Goal: Task Accomplishment & Management: Manage account settings

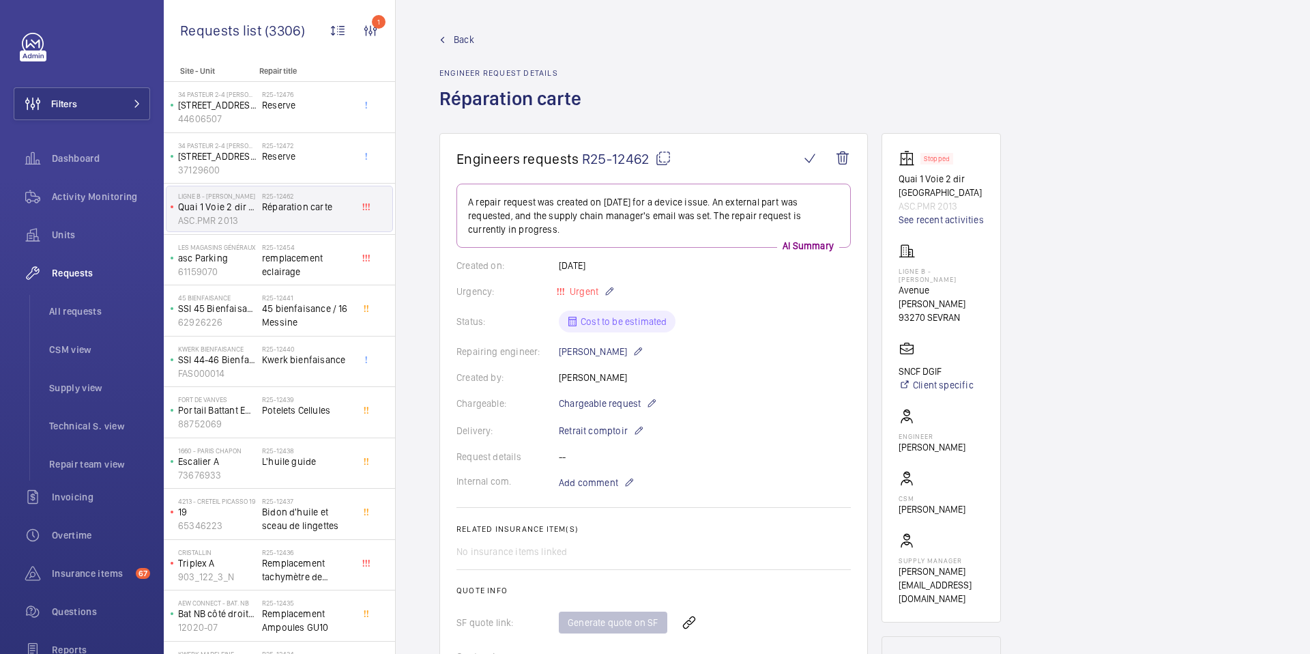
scroll to position [971, 0]
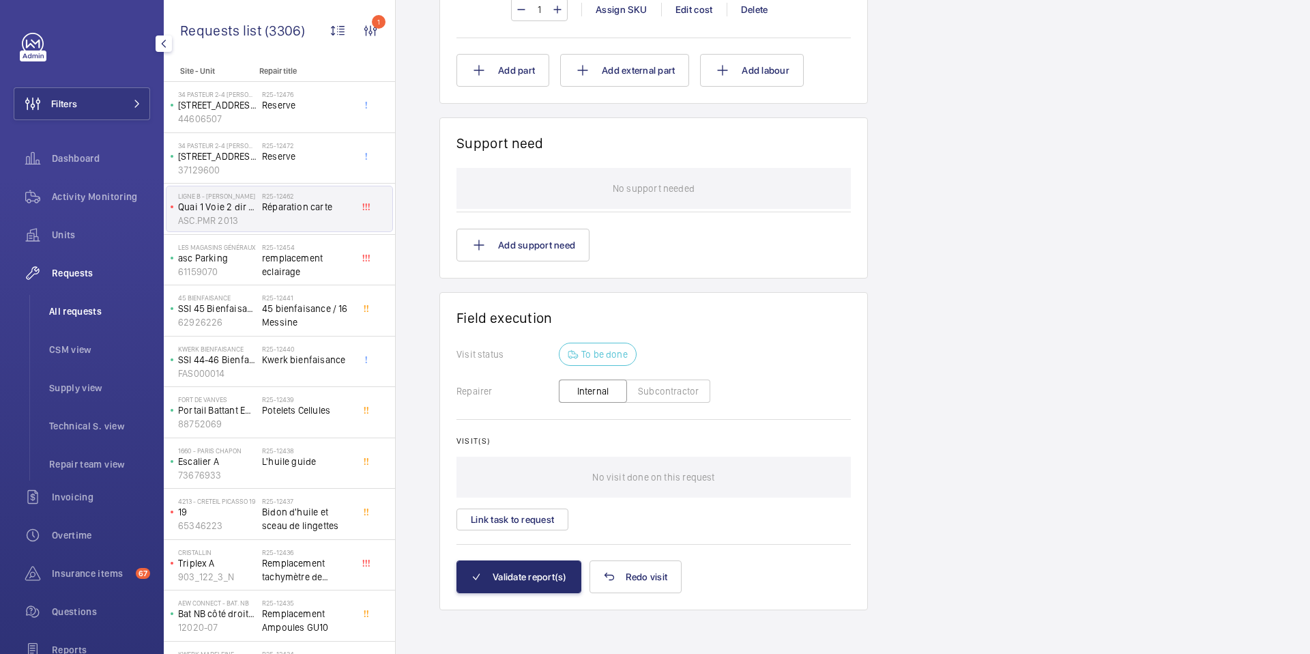
click at [89, 314] on span "All requests" at bounding box center [99, 311] width 101 height 14
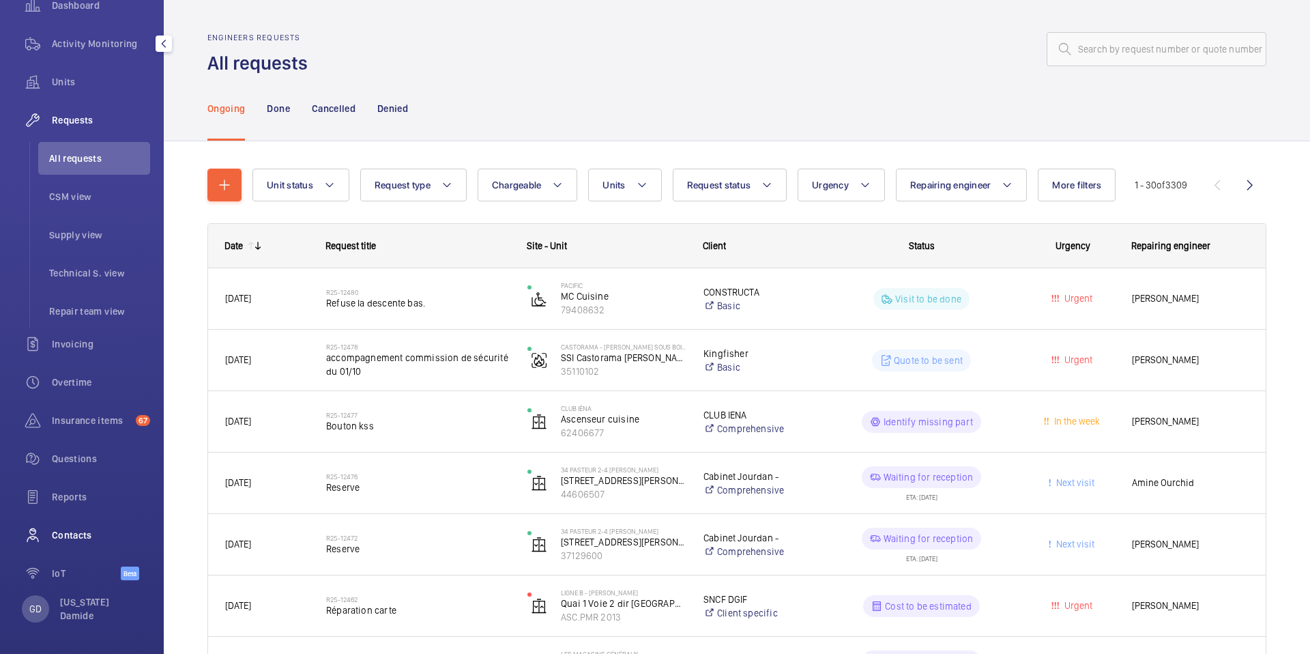
scroll to position [154, 0]
click at [40, 601] on p "GD" at bounding box center [35, 608] width 12 height 14
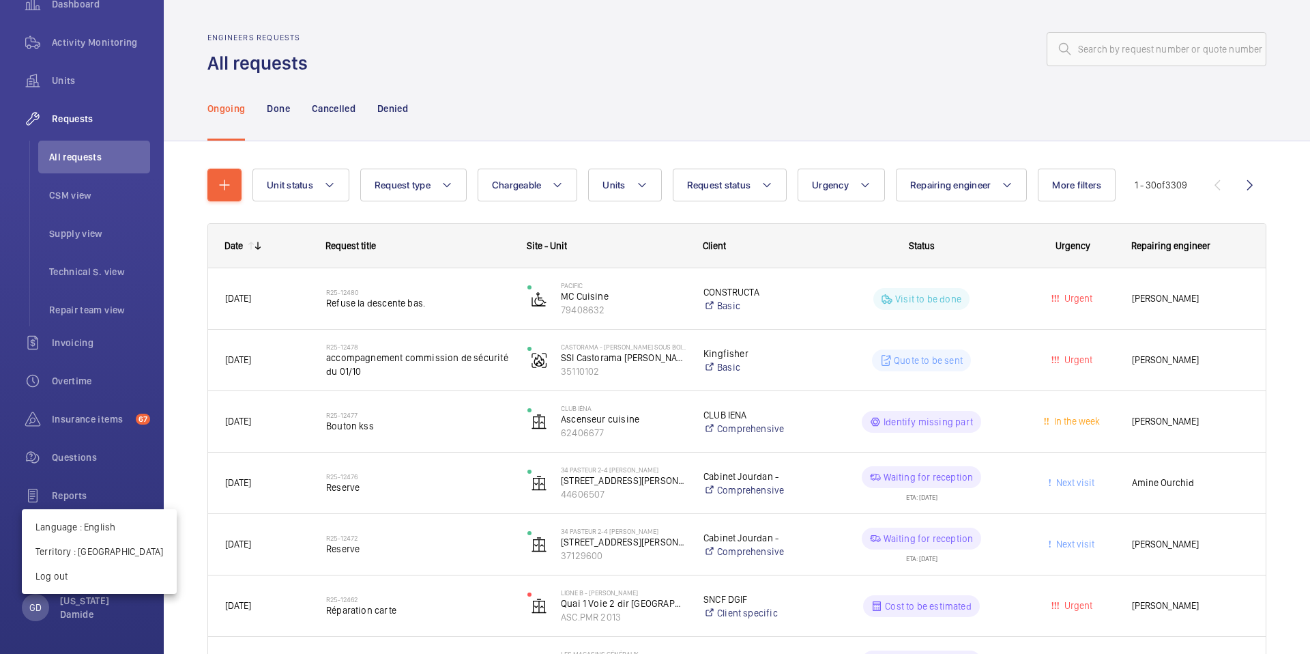
click at [444, 182] on div at bounding box center [655, 327] width 1310 height 654
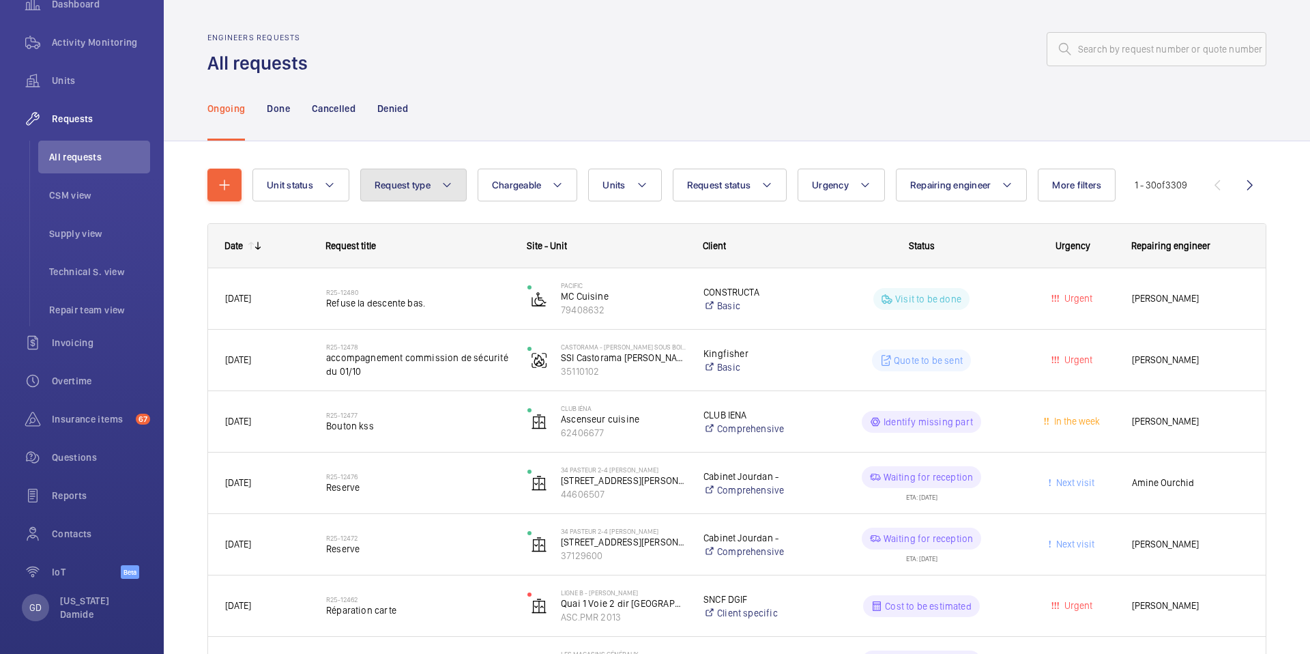
click at [444, 182] on mat-icon at bounding box center [447, 185] width 11 height 16
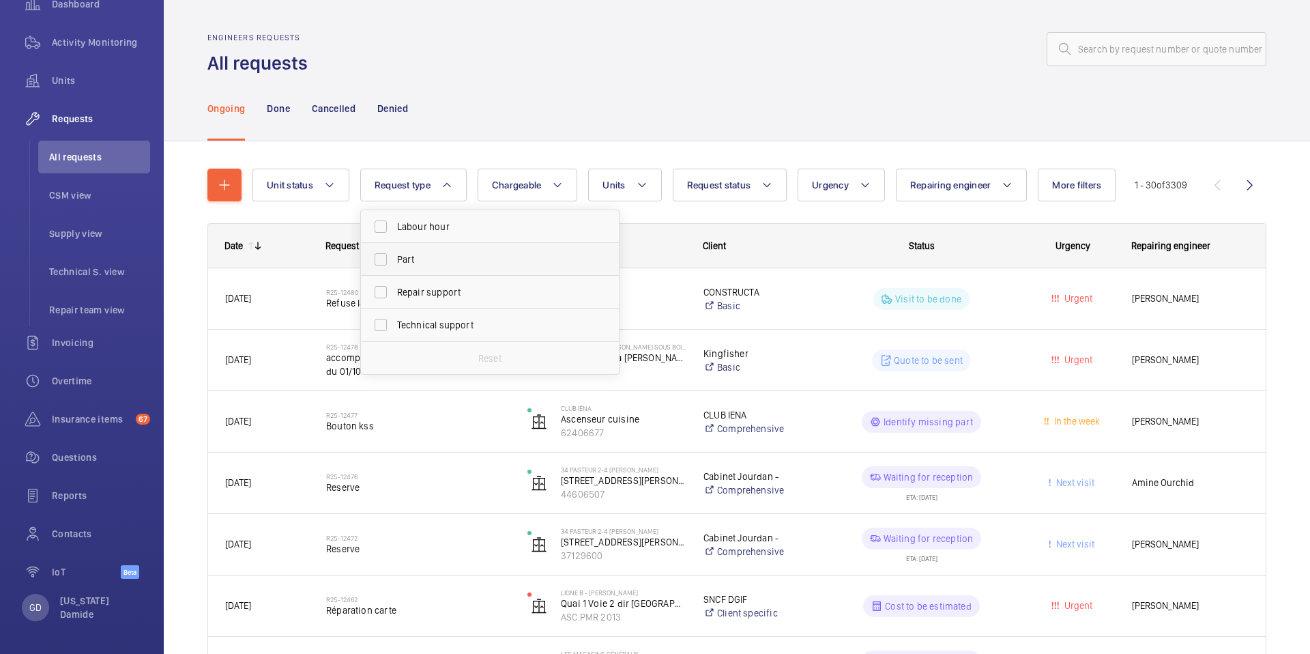
click at [411, 258] on span "Part" at bounding box center [491, 259] width 188 height 14
click at [394, 258] on input "Part" at bounding box center [380, 259] width 27 height 27
checkbox input "true"
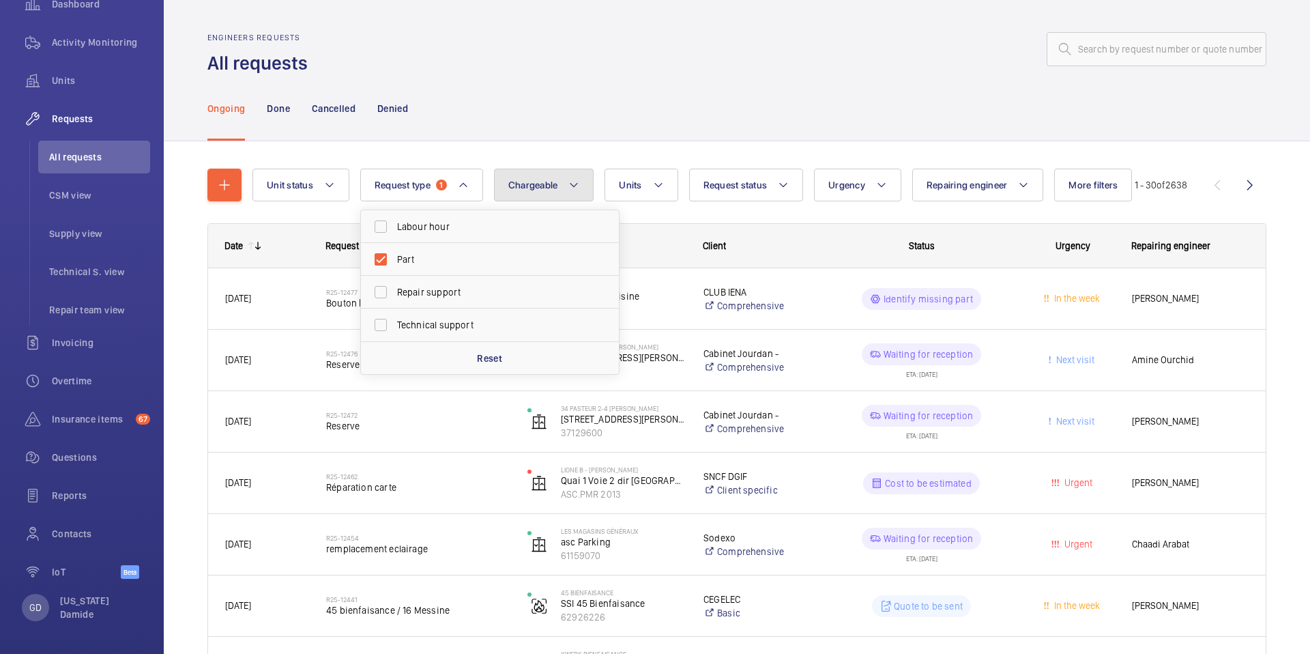
click at [564, 176] on button "Chargeable" at bounding box center [544, 185] width 100 height 33
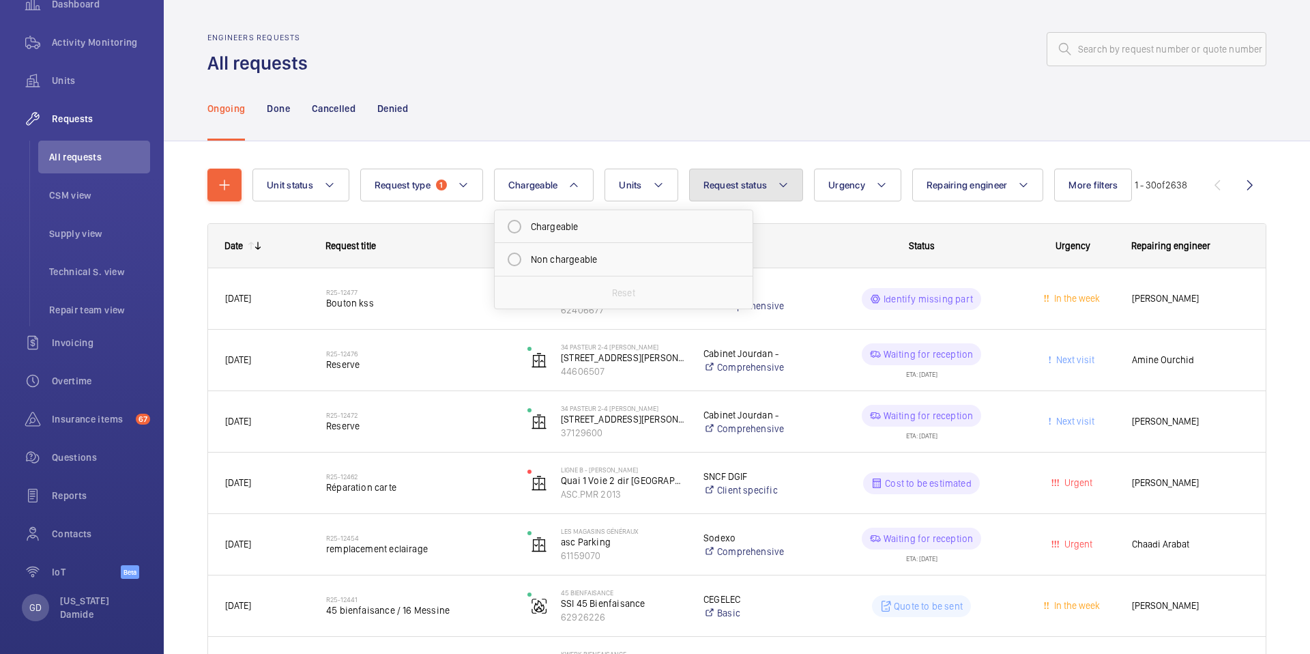
click at [764, 188] on span "Request status" at bounding box center [736, 184] width 64 height 11
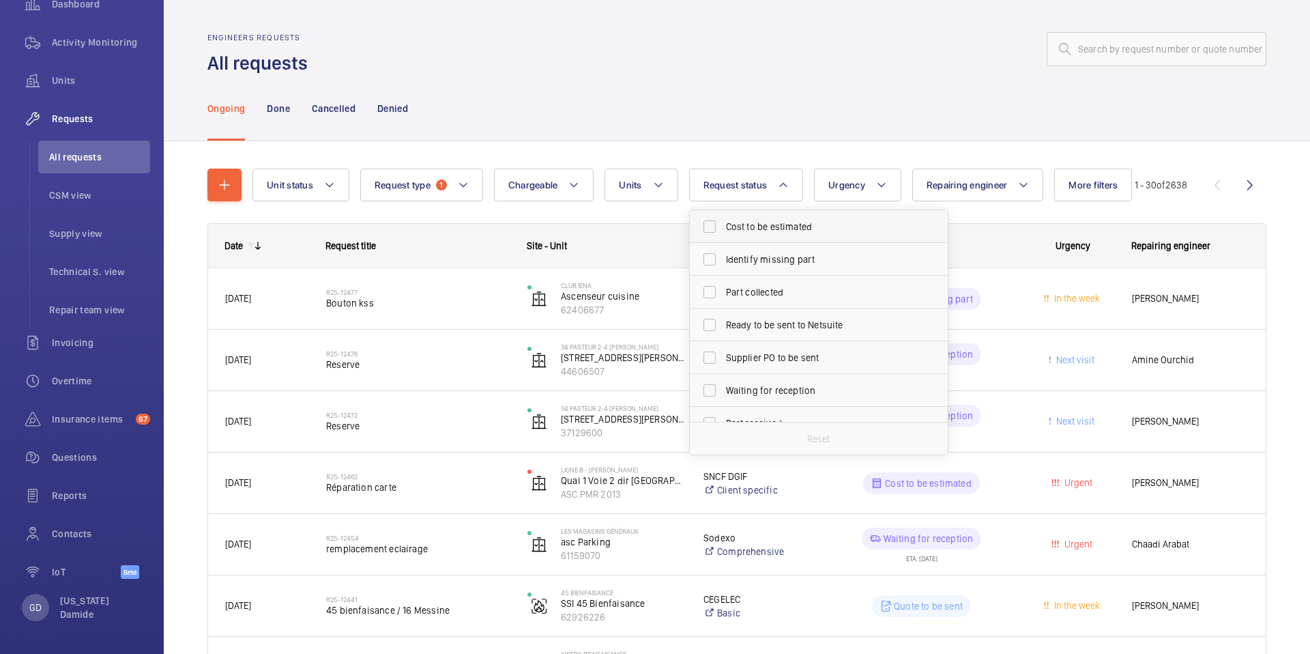
click at [729, 229] on span "Cost to be estimated" at bounding box center [820, 227] width 188 height 14
click at [723, 229] on input "Cost to be estimated" at bounding box center [709, 226] width 27 height 27
checkbox input "true"
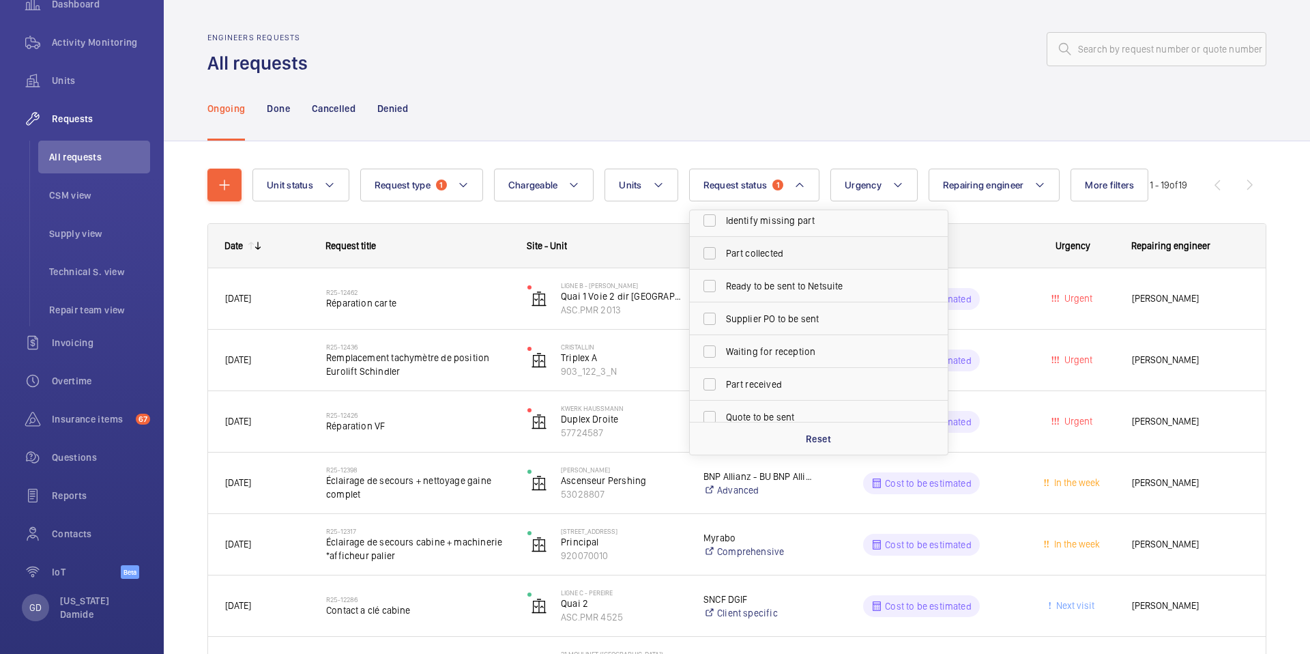
scroll to position [46, 0]
click at [824, 91] on div "Ongoing Done Cancelled Denied" at bounding box center [736, 108] width 1059 height 65
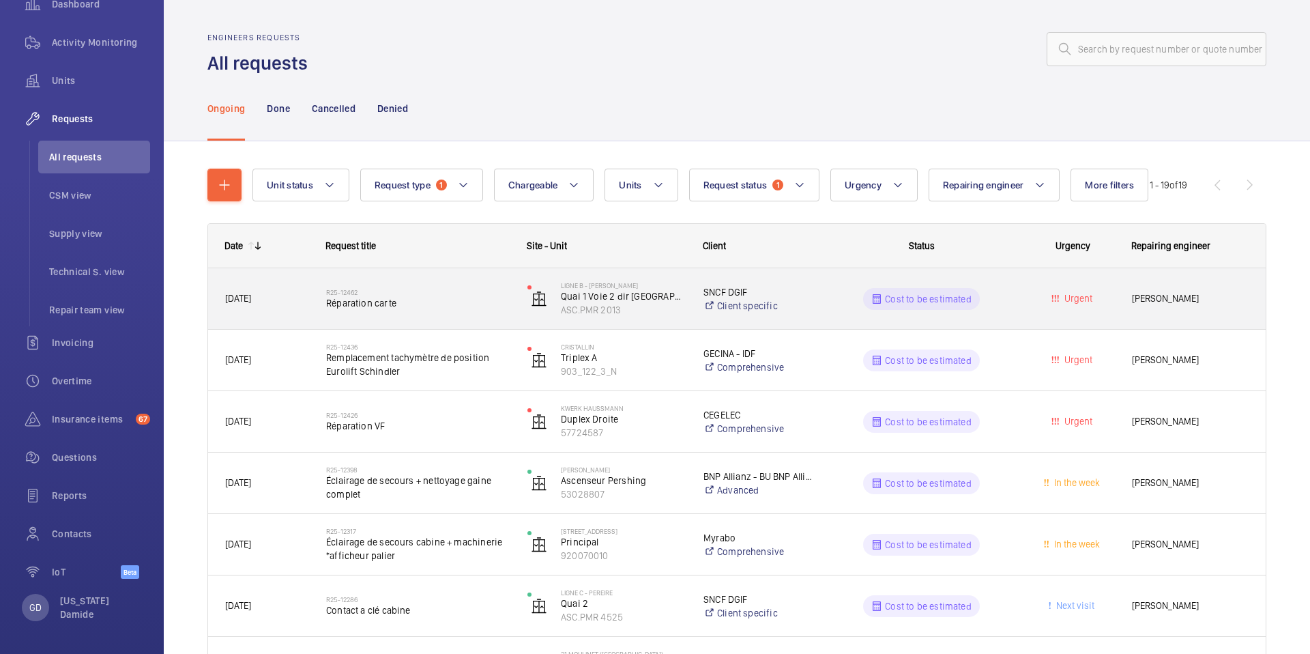
click at [349, 302] on span "Réparation carte" at bounding box center [418, 303] width 184 height 14
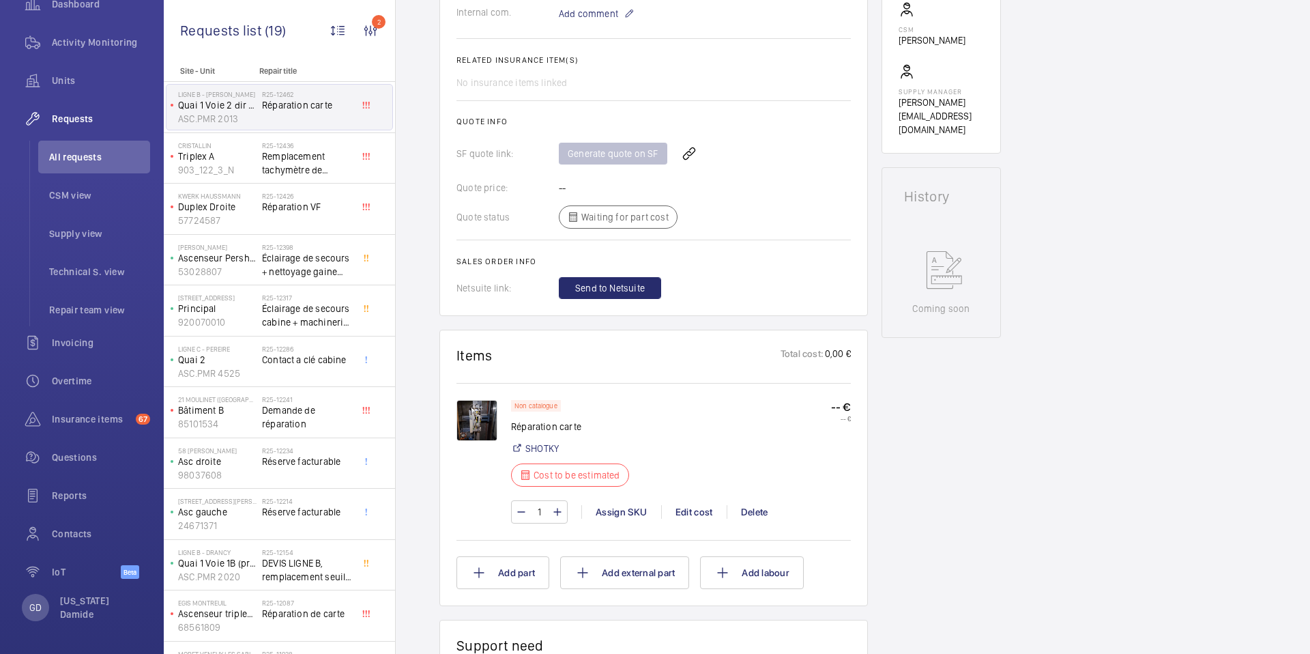
scroll to position [472, 0]
click at [693, 510] on div "Edit cost" at bounding box center [694, 509] width 66 height 14
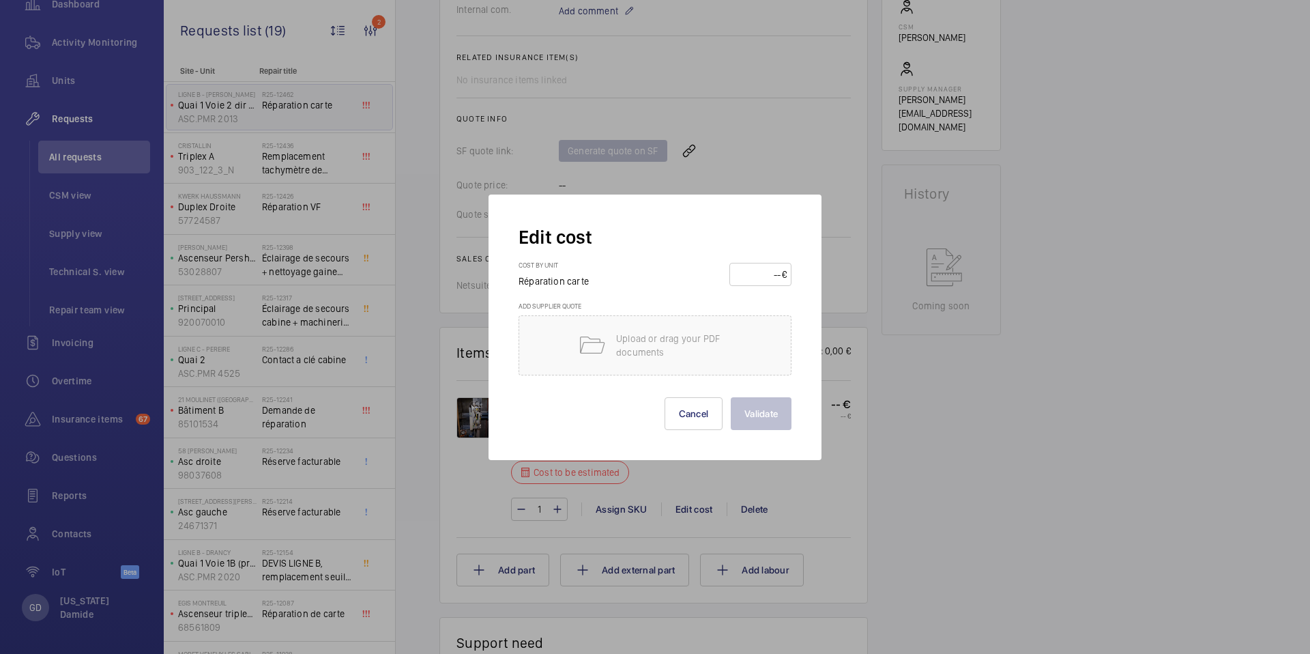
click at [875, 454] on div at bounding box center [655, 327] width 1310 height 654
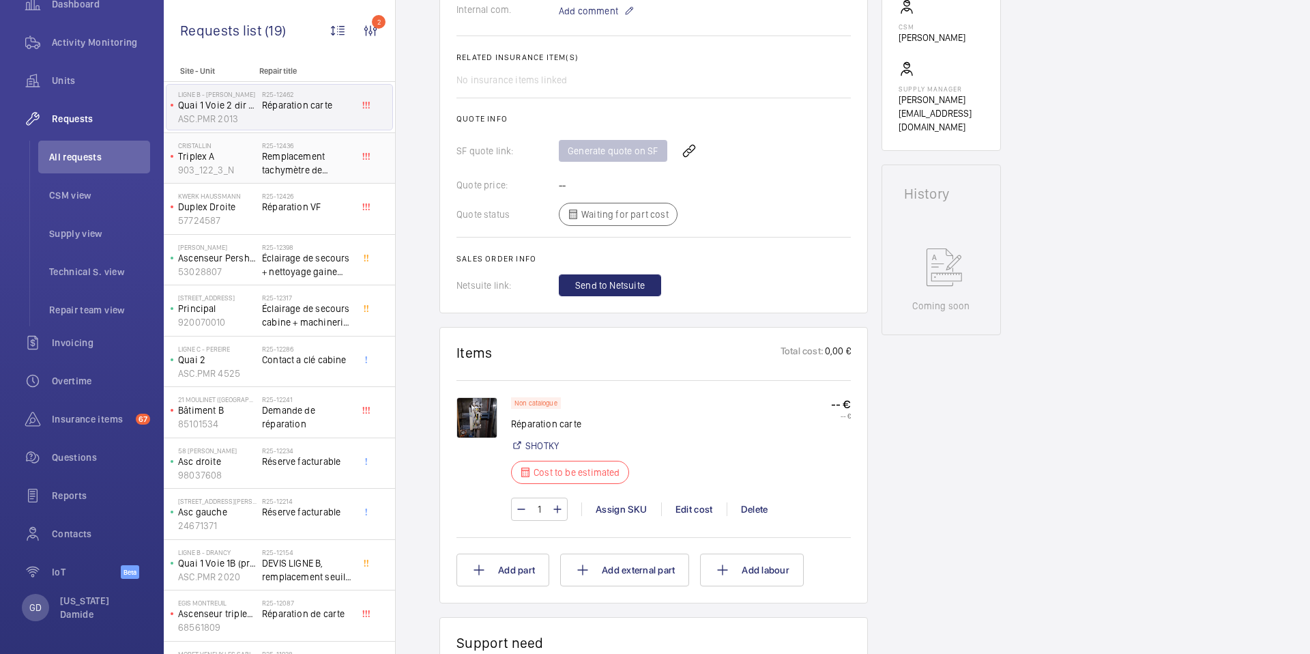
click at [300, 154] on span "Remplacement tachymètre de position Eurolift Schindler" at bounding box center [307, 162] width 90 height 27
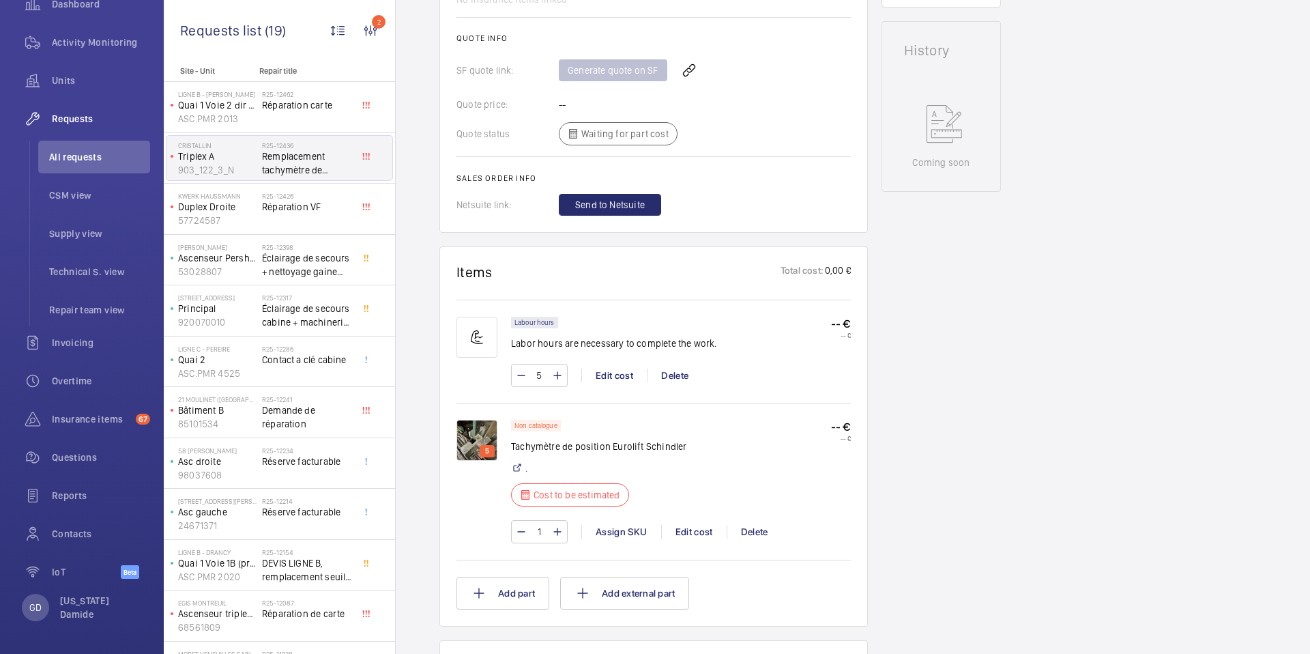
scroll to position [646, 0]
click at [680, 528] on div "Edit cost" at bounding box center [694, 532] width 66 height 14
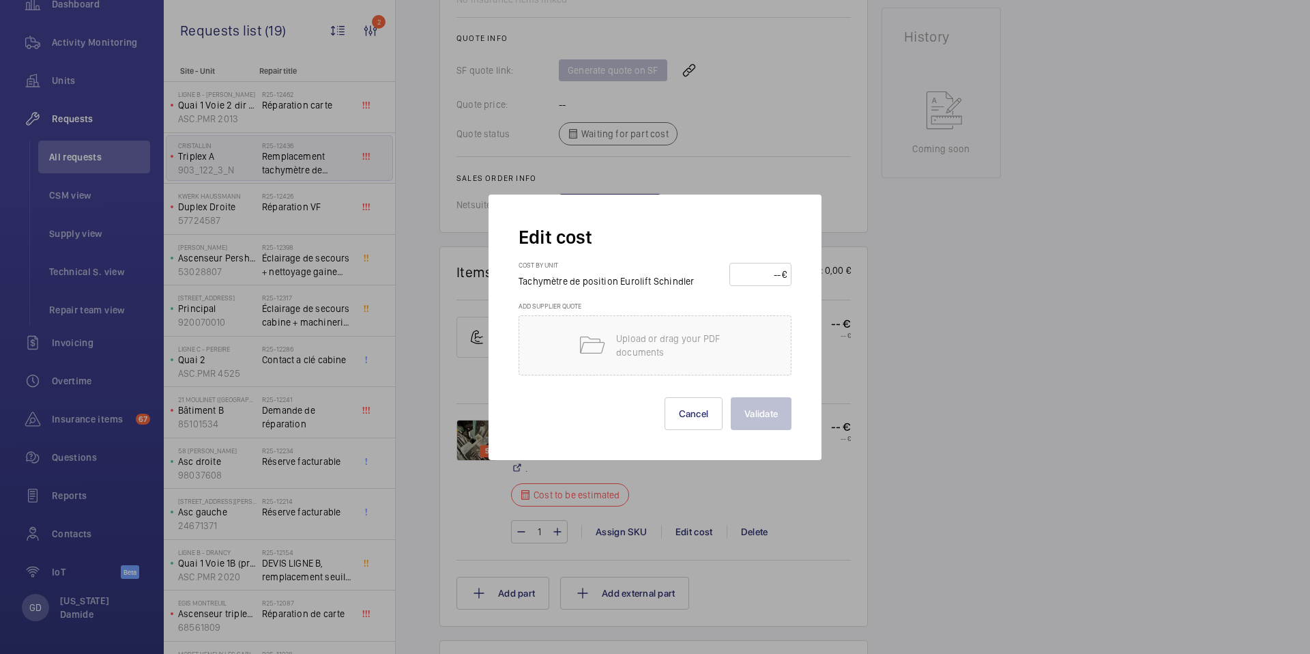
click at [856, 496] on div at bounding box center [655, 327] width 1310 height 654
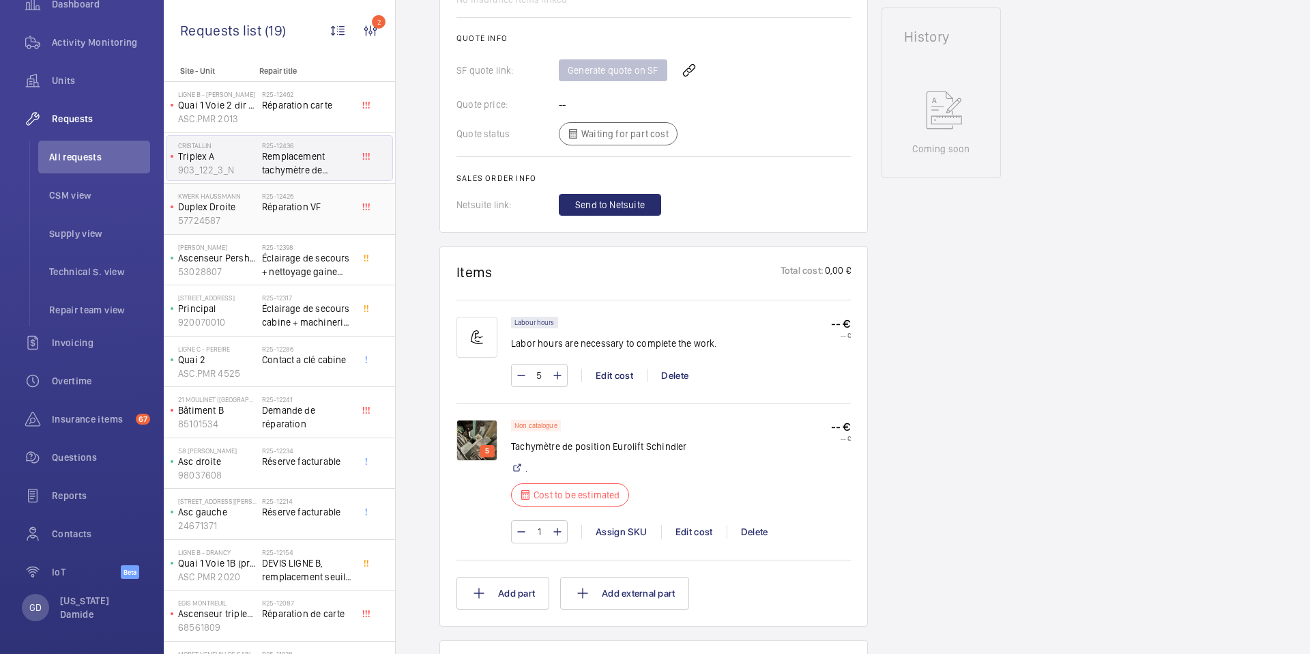
click at [340, 212] on span "Réparation VF" at bounding box center [307, 207] width 90 height 14
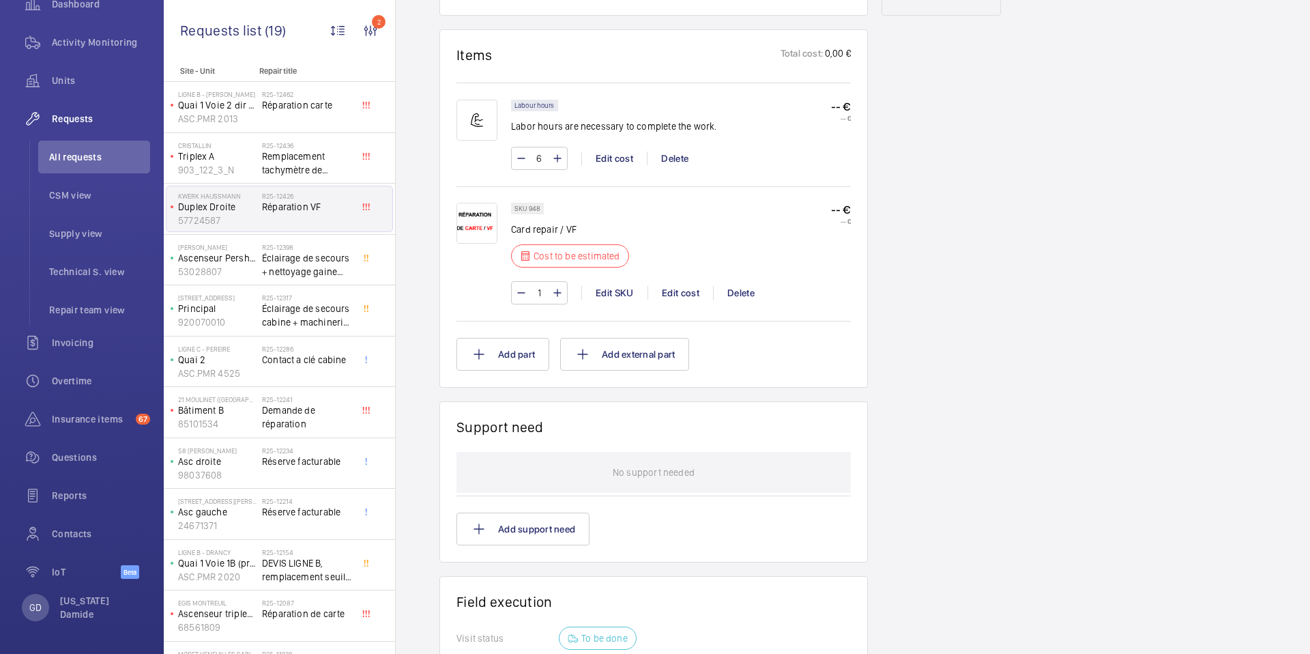
scroll to position [609, 0]
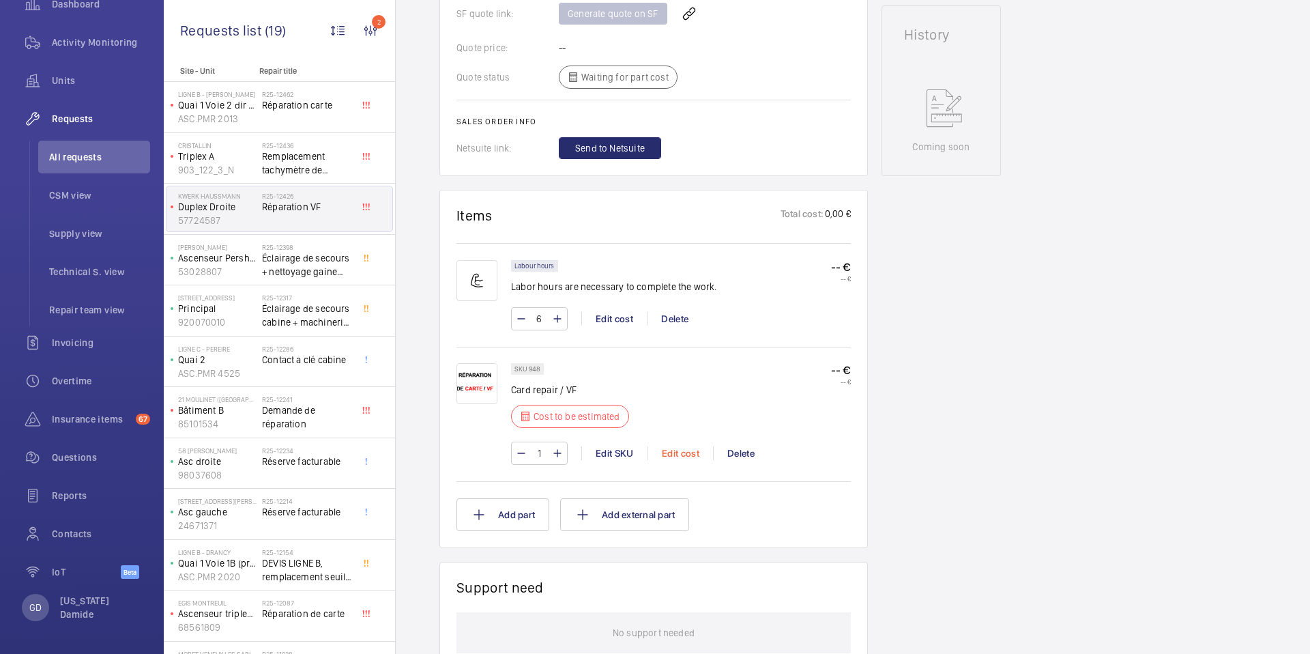
click at [678, 454] on div "Edit cost" at bounding box center [681, 453] width 66 height 14
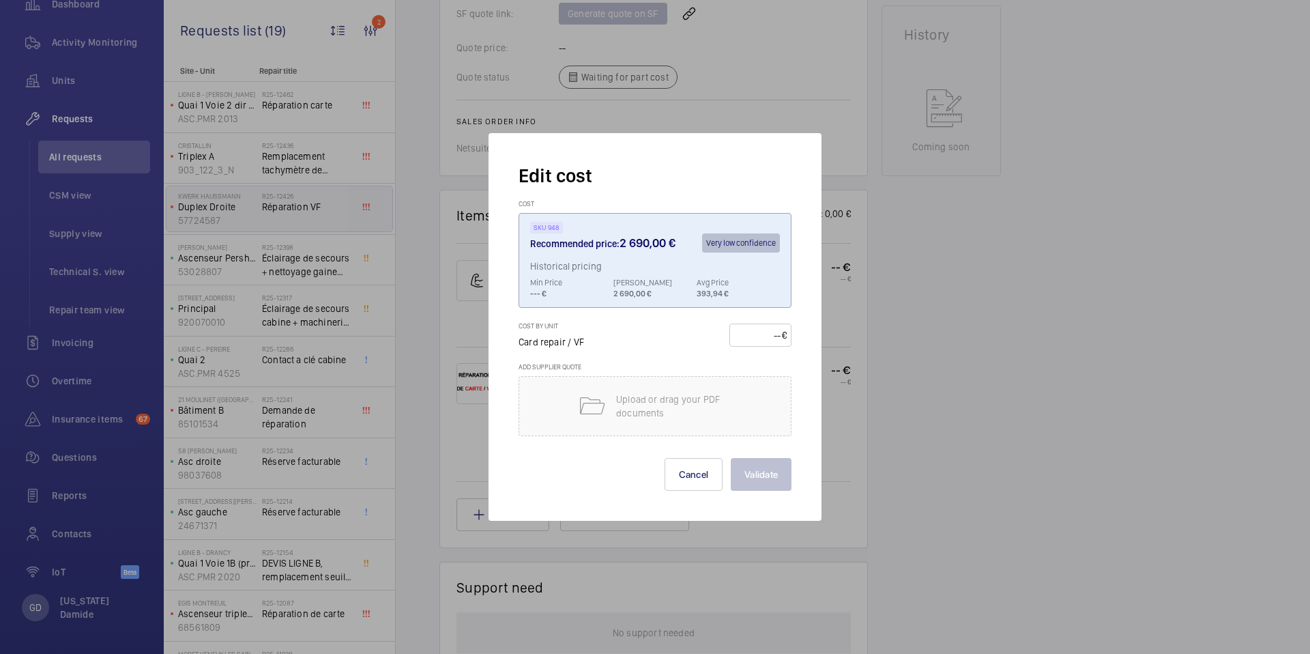
click at [887, 386] on div at bounding box center [655, 327] width 1310 height 654
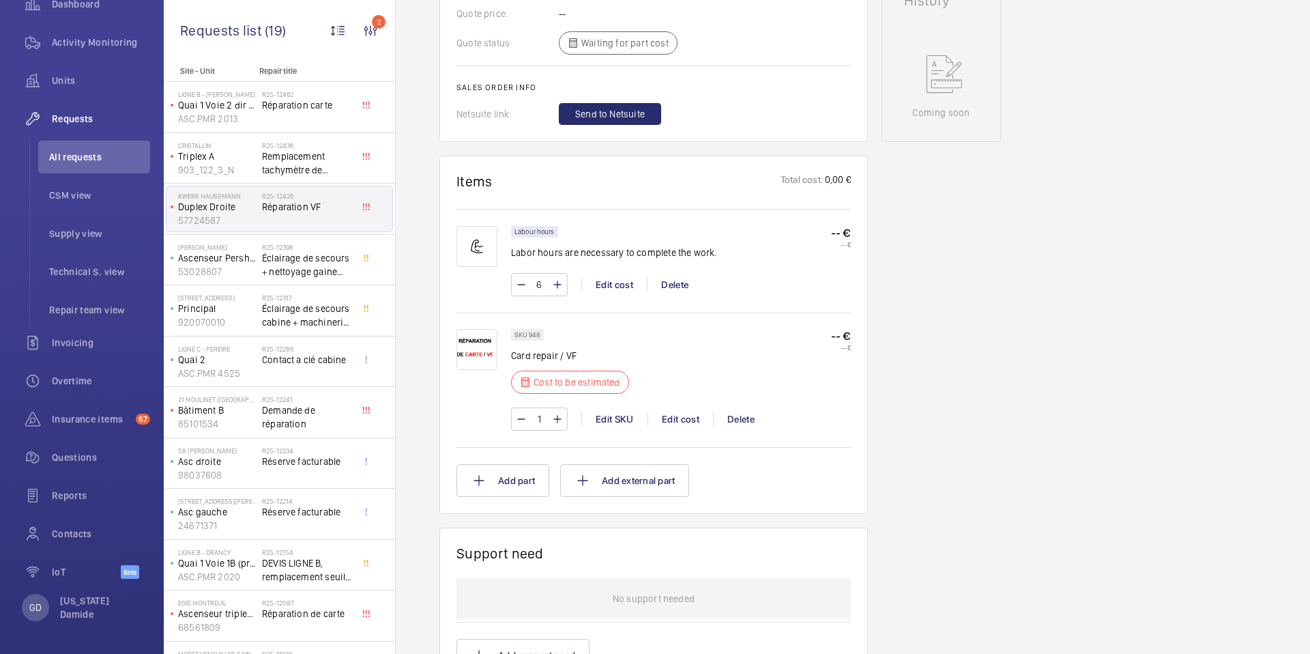
scroll to position [639, 0]
click at [681, 423] on div "Edit cost" at bounding box center [681, 423] width 66 height 14
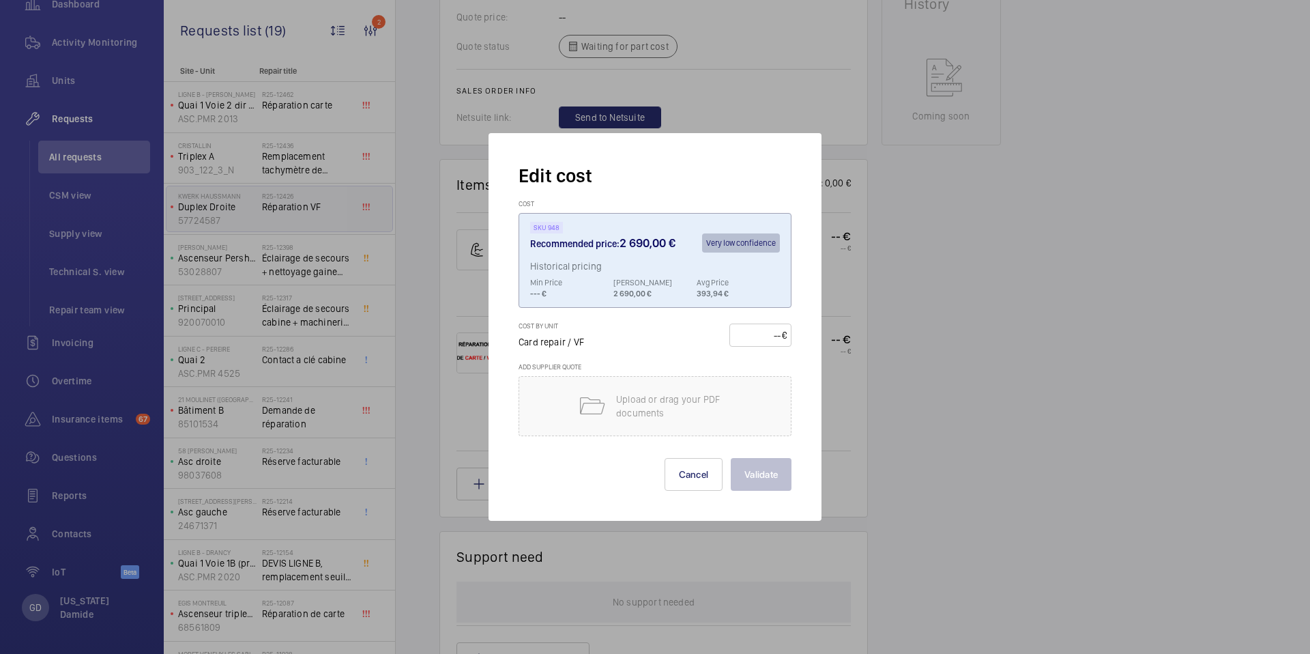
click at [849, 394] on div at bounding box center [655, 327] width 1310 height 654
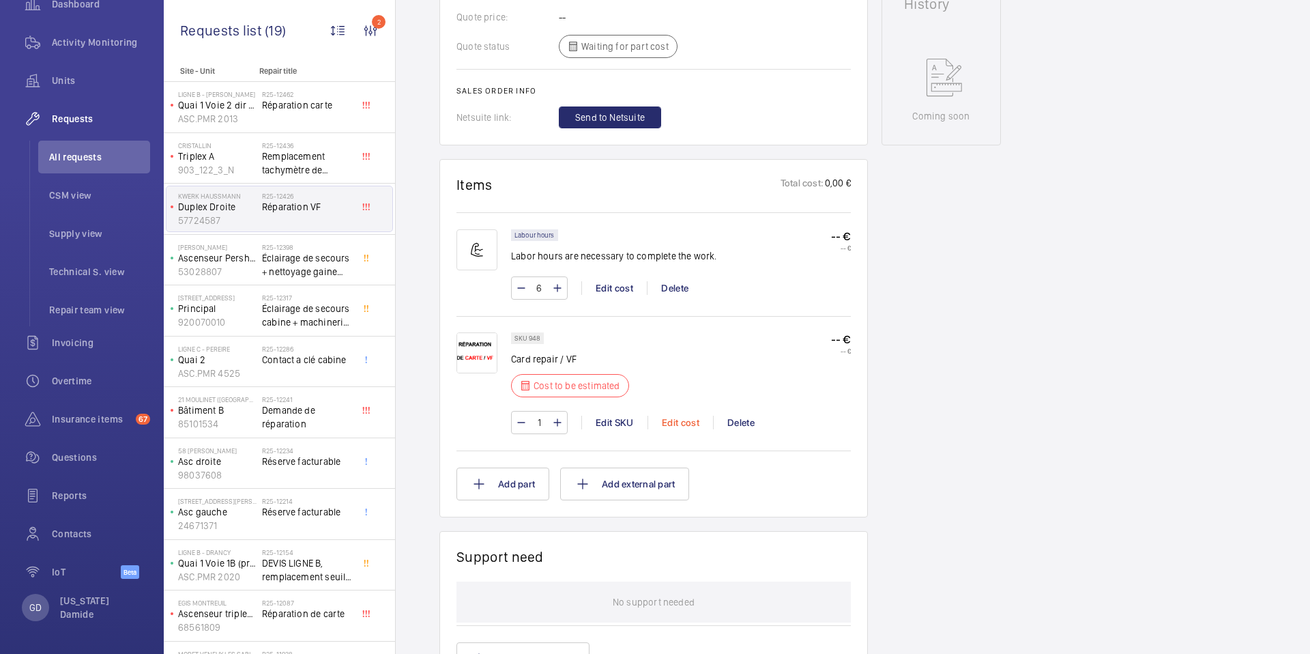
click at [683, 419] on div "Edit cost" at bounding box center [681, 423] width 66 height 14
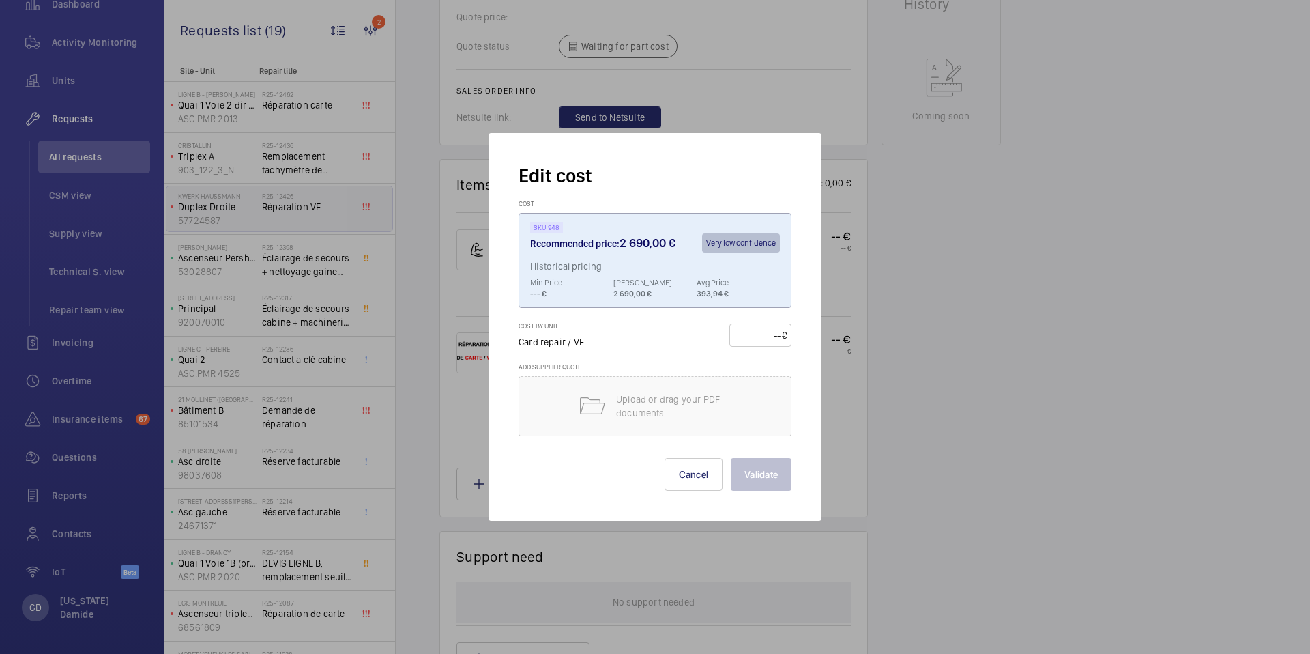
click at [834, 411] on div at bounding box center [655, 327] width 1310 height 654
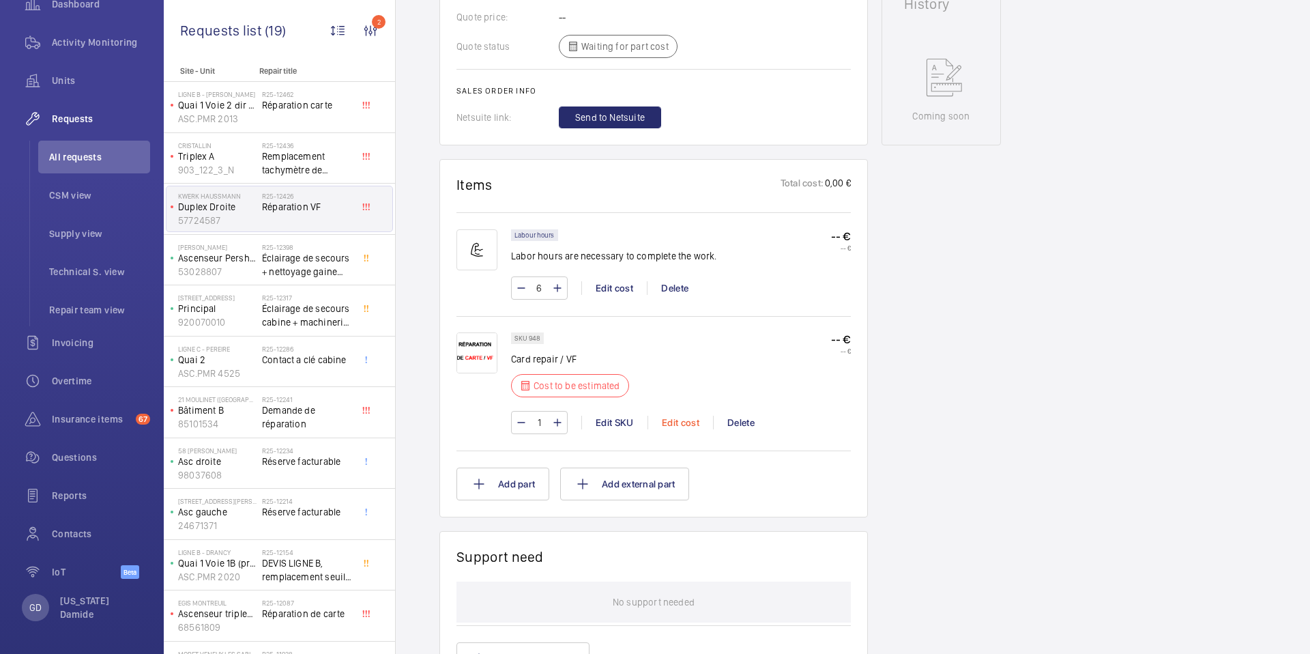
click at [686, 426] on div "Edit cost" at bounding box center [681, 423] width 66 height 14
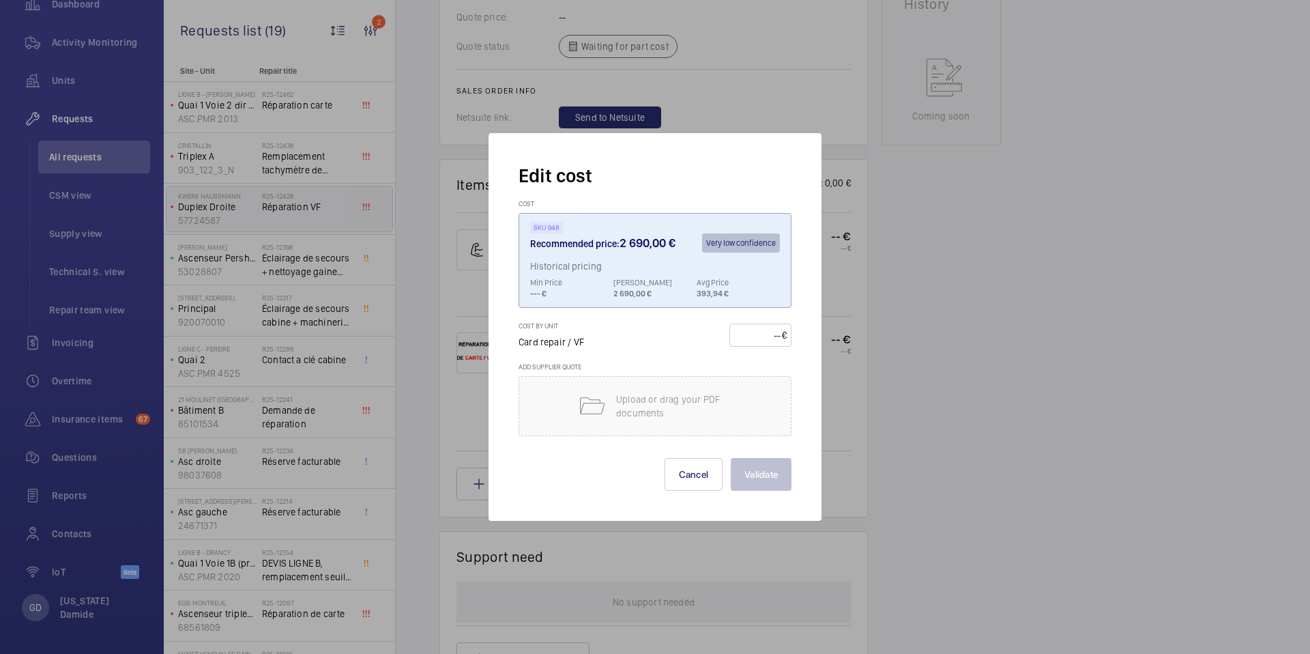
click at [828, 392] on div at bounding box center [655, 327] width 1310 height 654
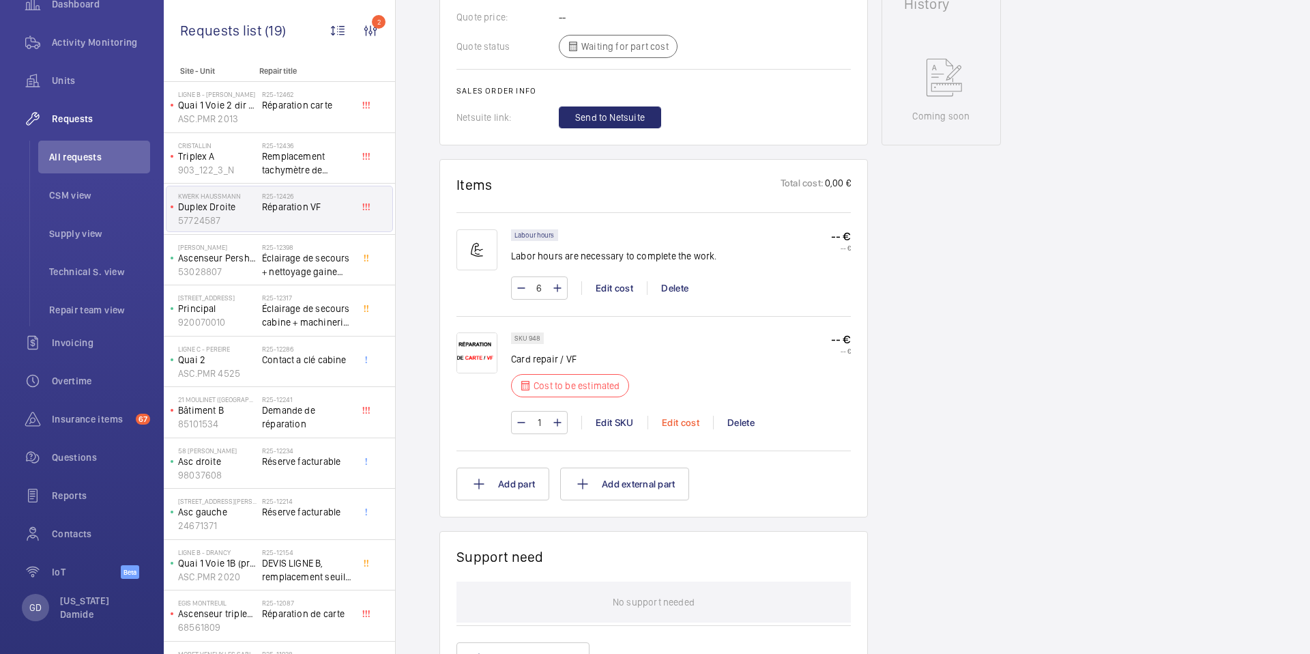
click at [679, 422] on div "Edit cost" at bounding box center [681, 423] width 66 height 14
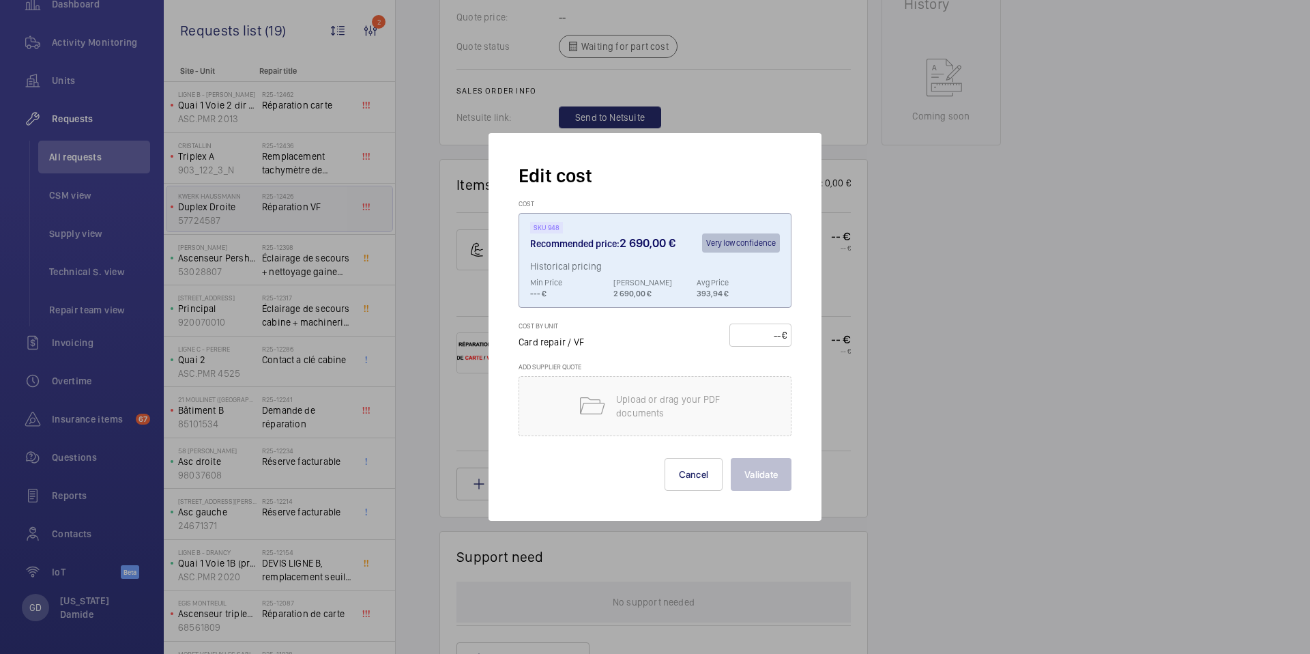
click at [843, 399] on div at bounding box center [655, 327] width 1310 height 654
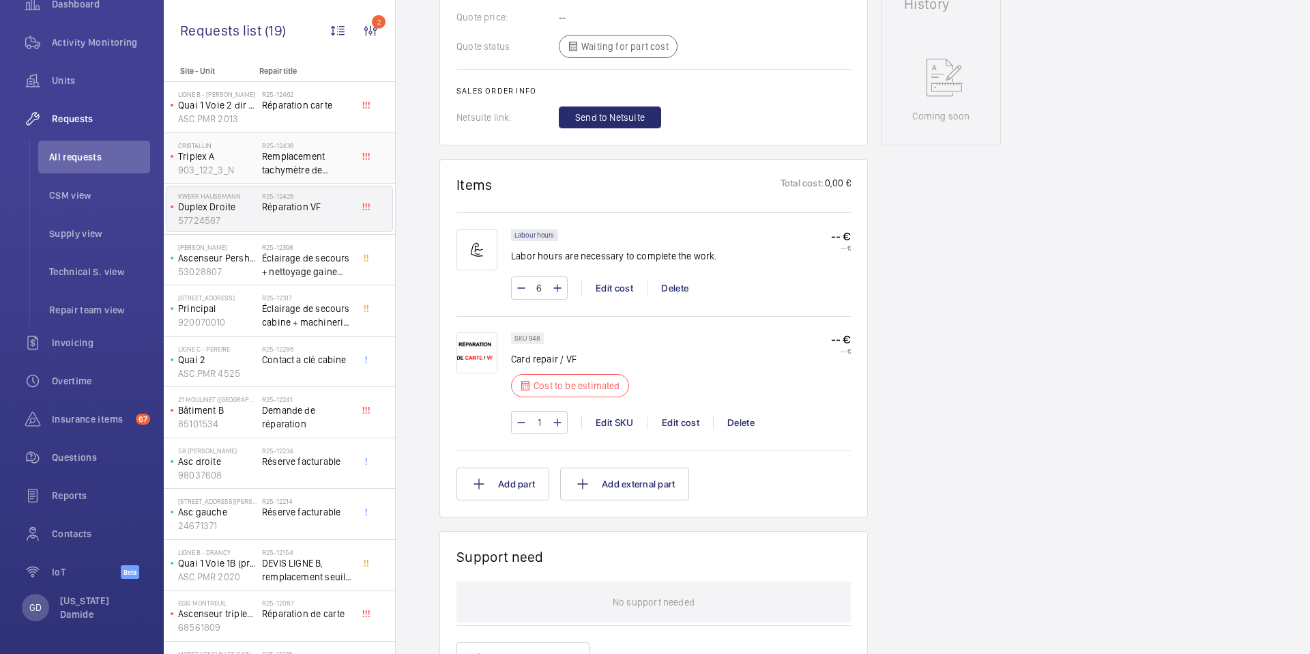
click at [312, 167] on span "Remplacement tachymètre de position Eurolift Schindler" at bounding box center [307, 162] width 90 height 27
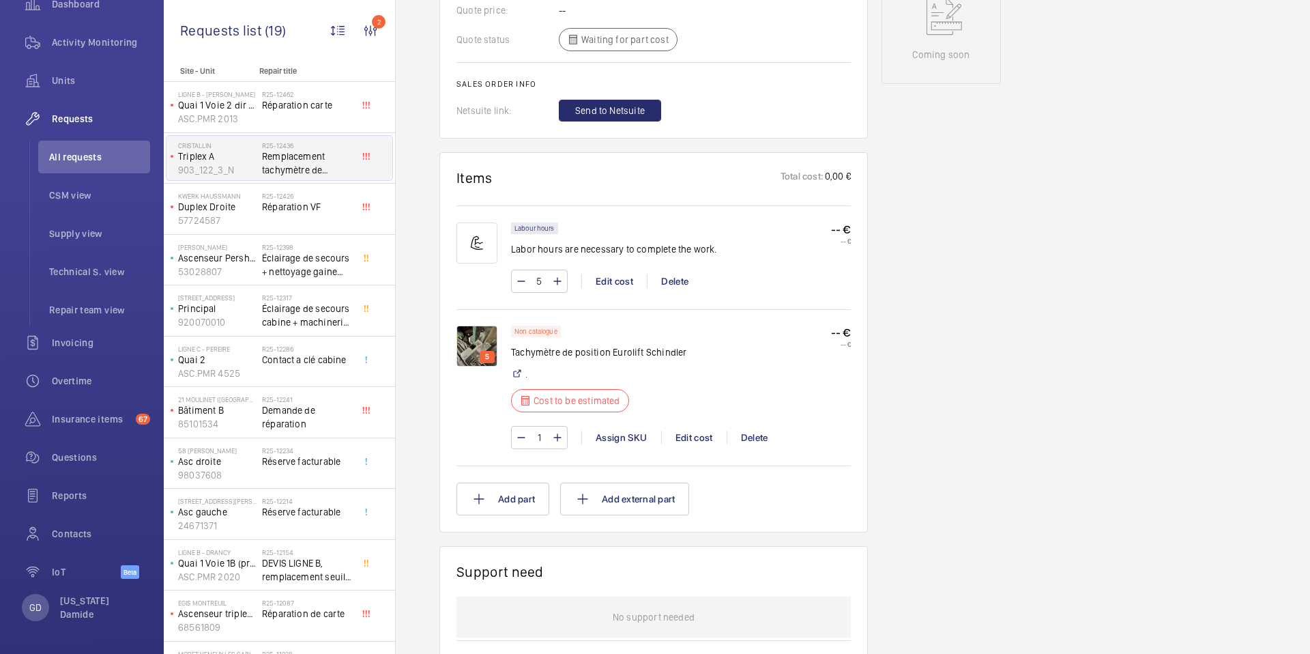
scroll to position [740, 0]
click at [703, 442] on div "Edit cost" at bounding box center [694, 438] width 66 height 14
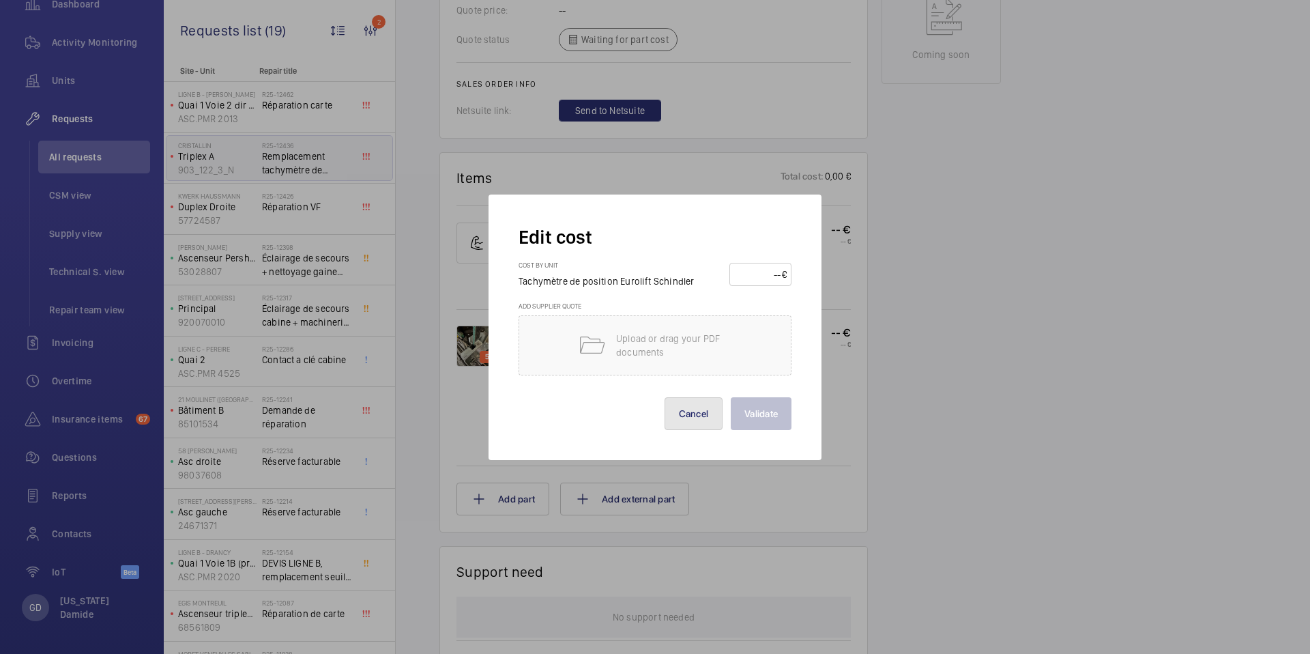
click at [701, 423] on button "Cancel" at bounding box center [694, 413] width 59 height 33
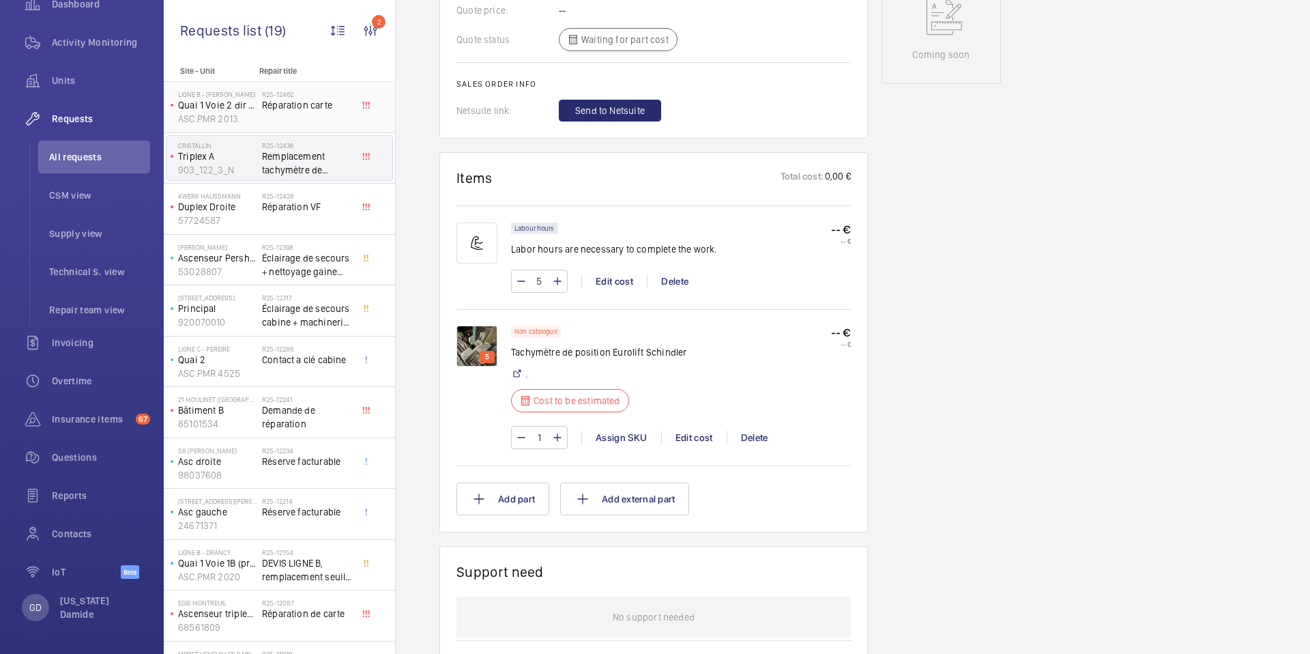
click at [328, 113] on div "R25-12462 Réparation carte" at bounding box center [307, 110] width 90 height 40
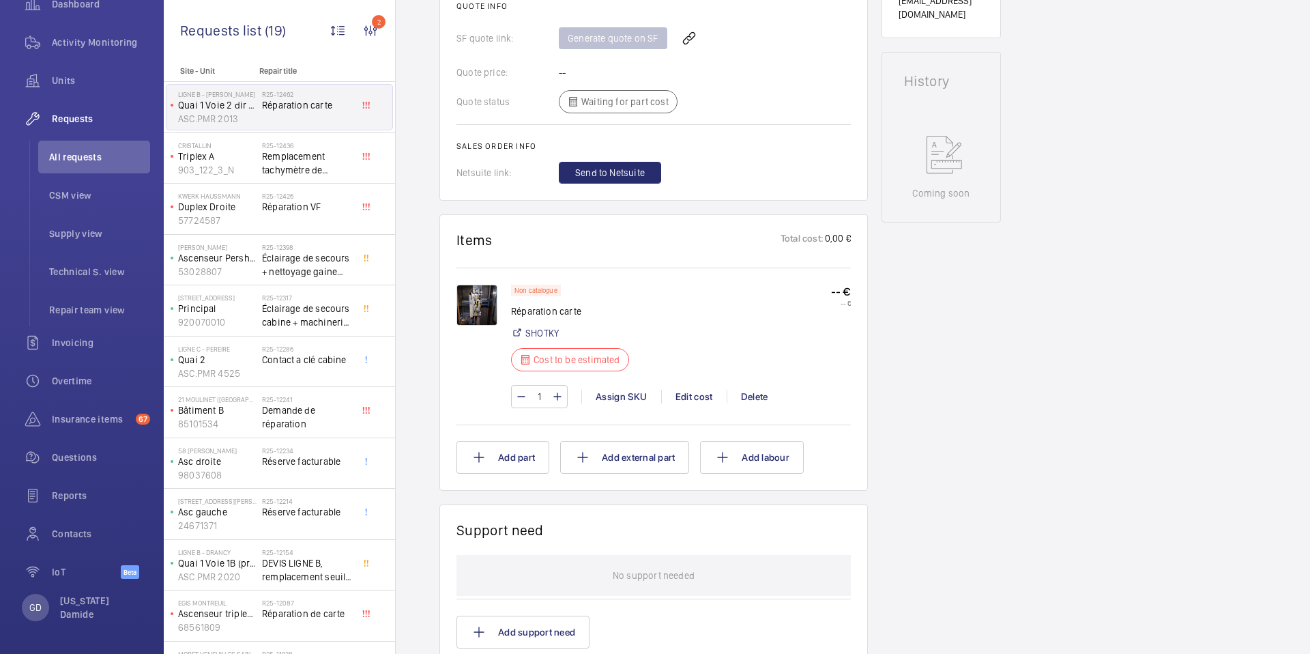
scroll to position [626, 0]
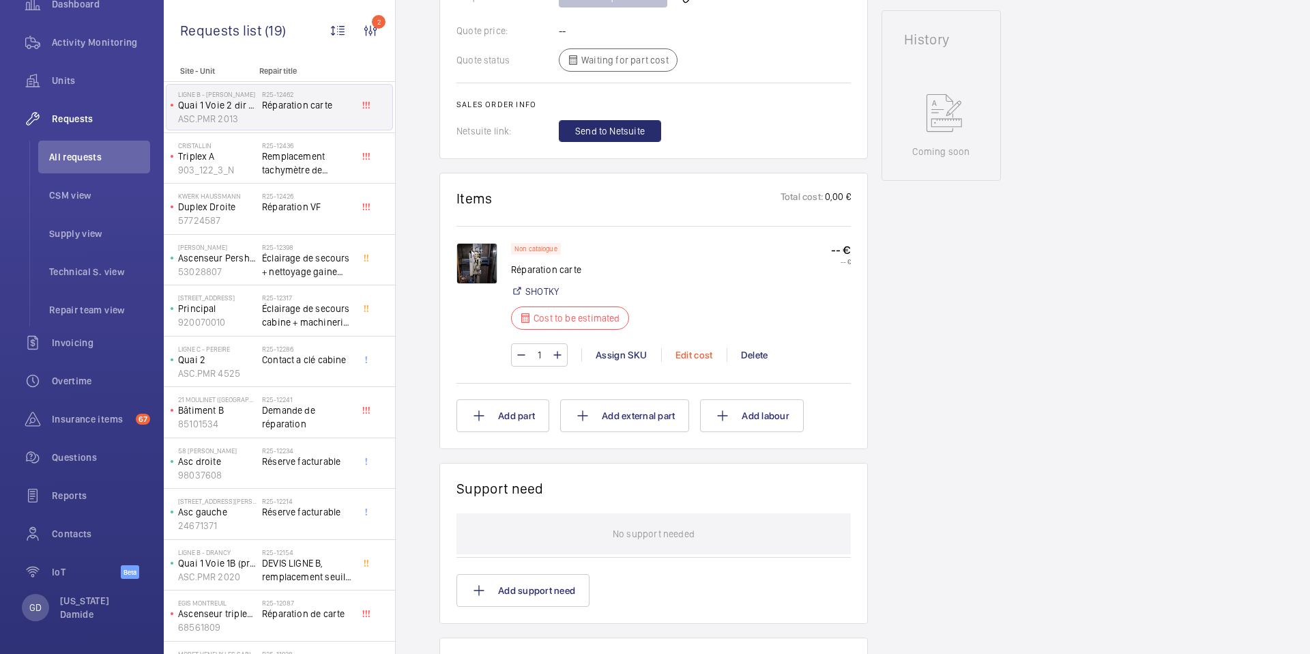
click at [691, 358] on div "Edit cost" at bounding box center [694, 355] width 66 height 14
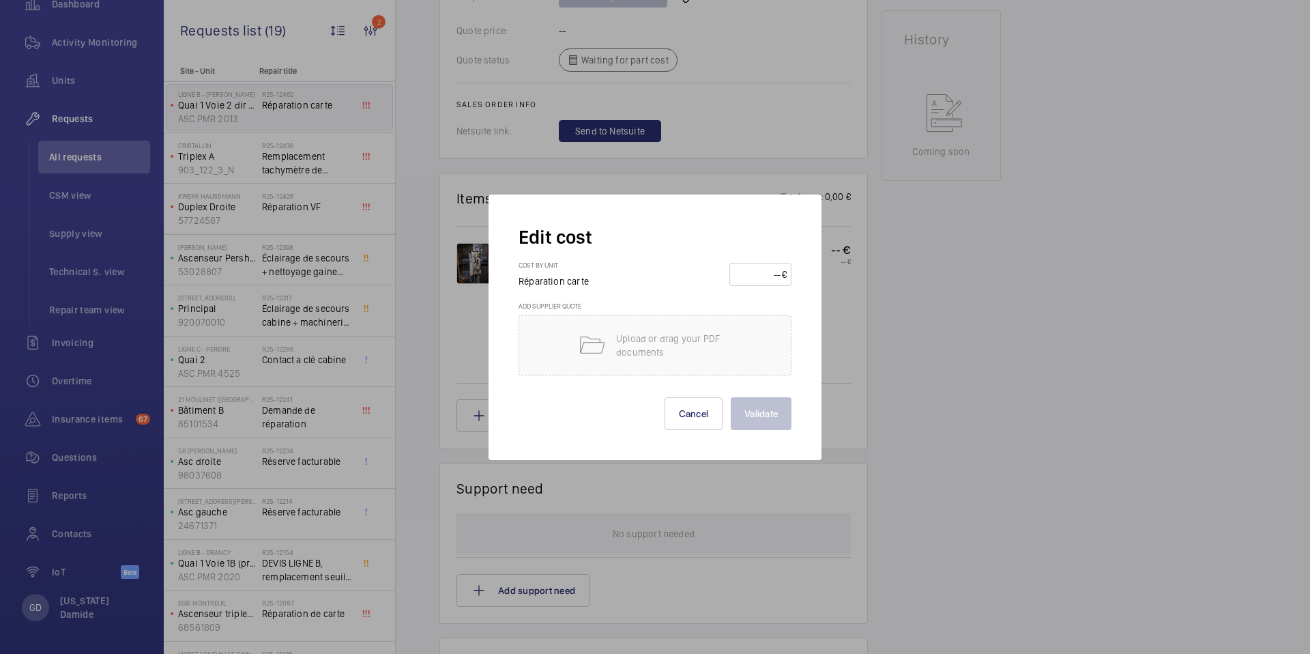
click at [848, 332] on div at bounding box center [655, 327] width 1310 height 654
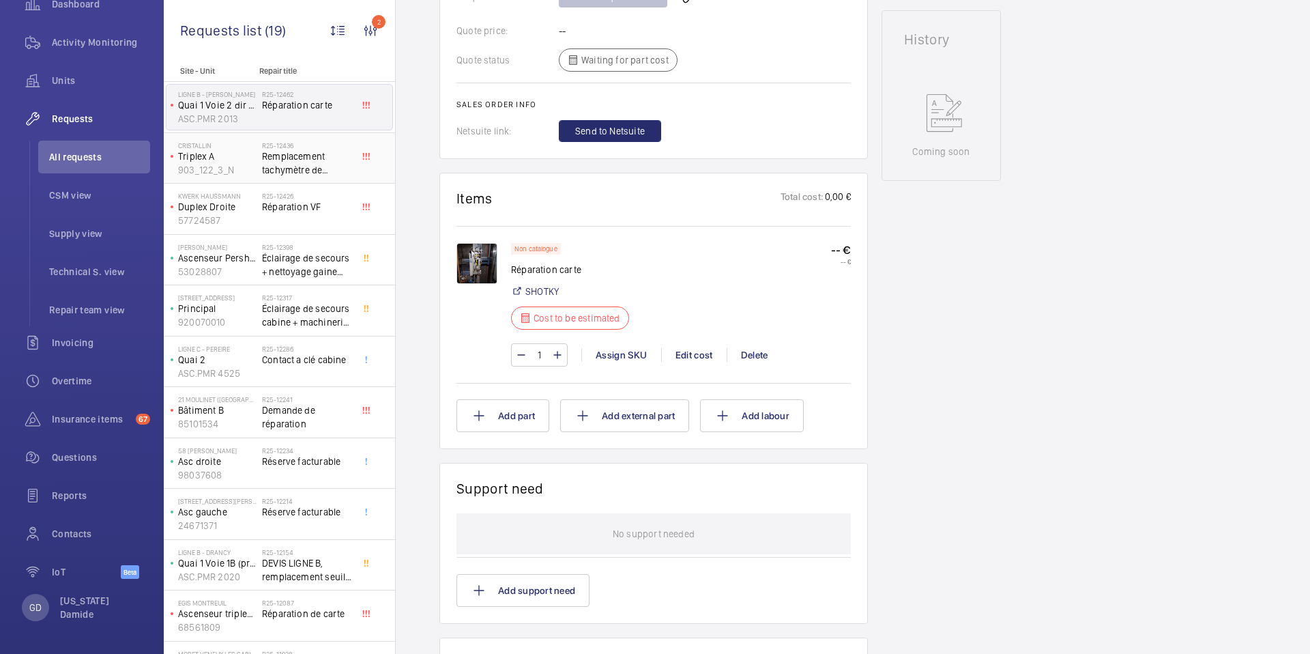
click at [294, 168] on span "Remplacement tachymètre de position Eurolift Schindler" at bounding box center [307, 162] width 90 height 27
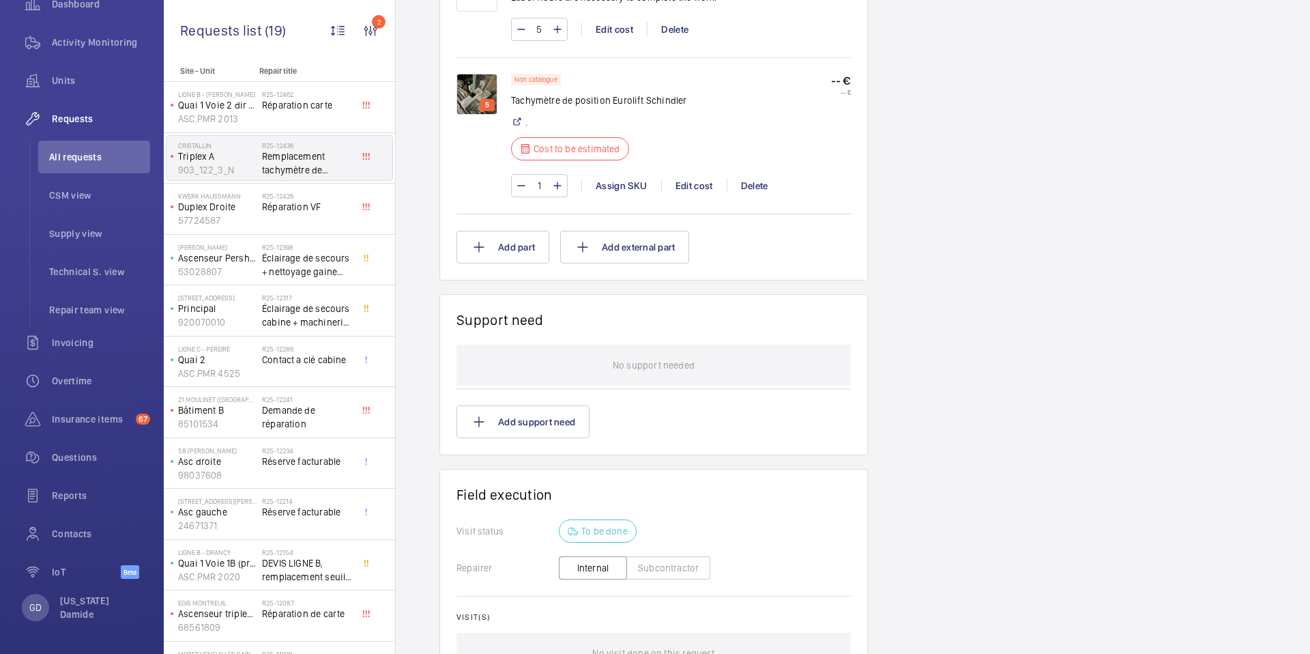
scroll to position [830, 0]
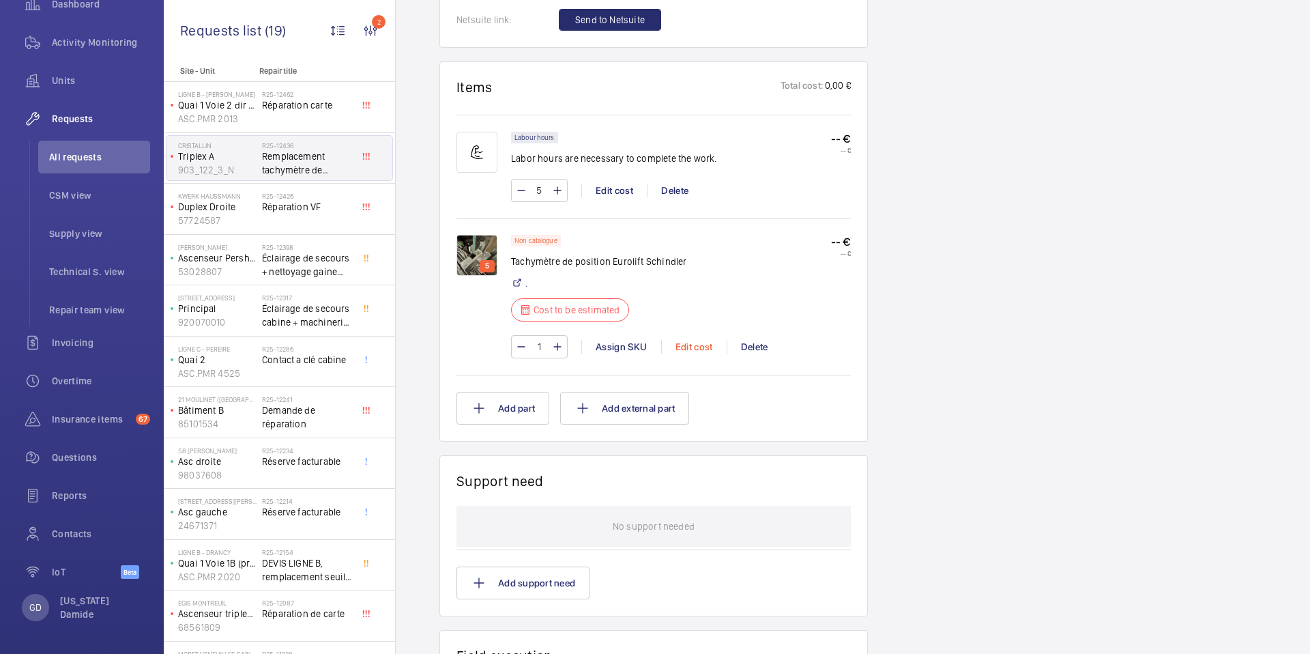
click at [693, 347] on div "Edit cost" at bounding box center [694, 347] width 66 height 14
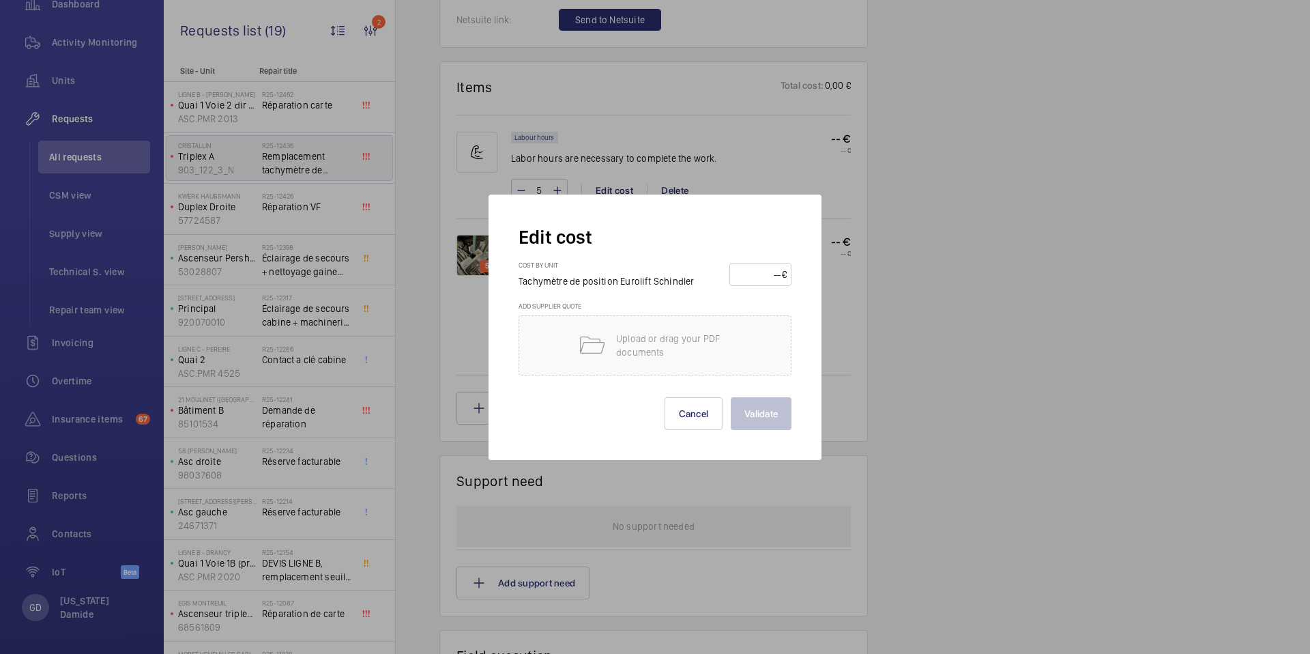
click at [857, 336] on div at bounding box center [655, 327] width 1310 height 654
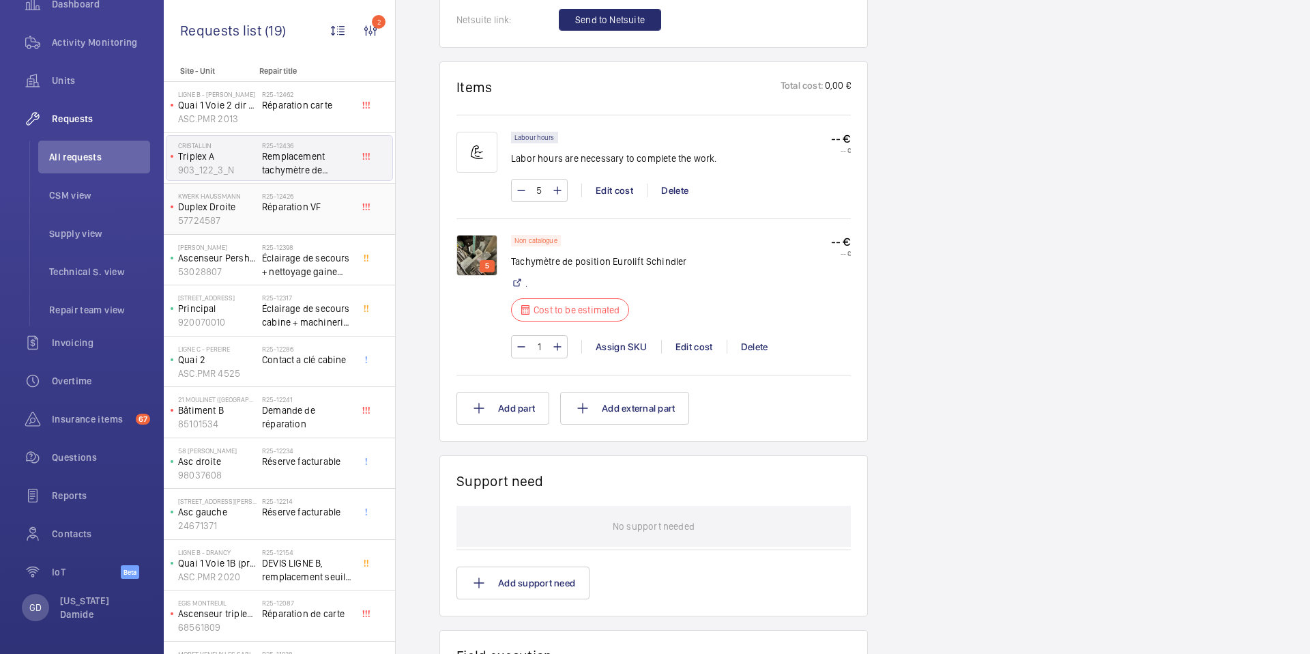
click at [314, 212] on span "Réparation VF" at bounding box center [307, 207] width 90 height 14
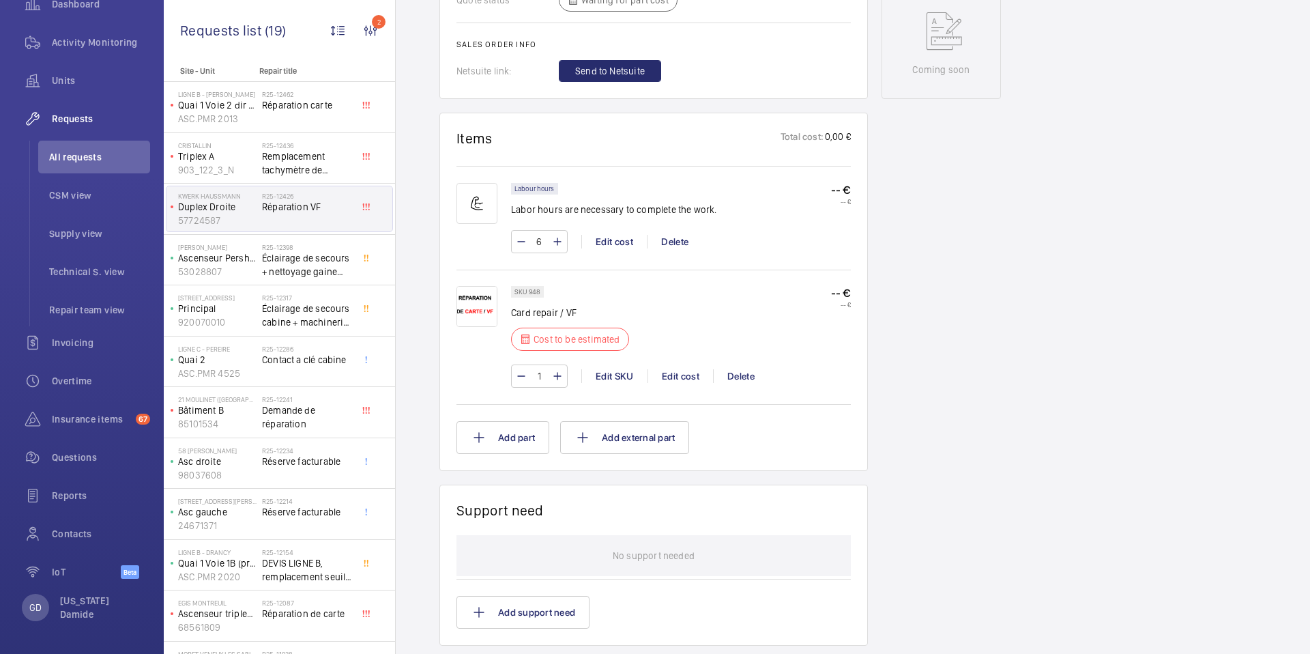
scroll to position [682, 0]
click at [686, 381] on div "Edit cost" at bounding box center [681, 380] width 66 height 14
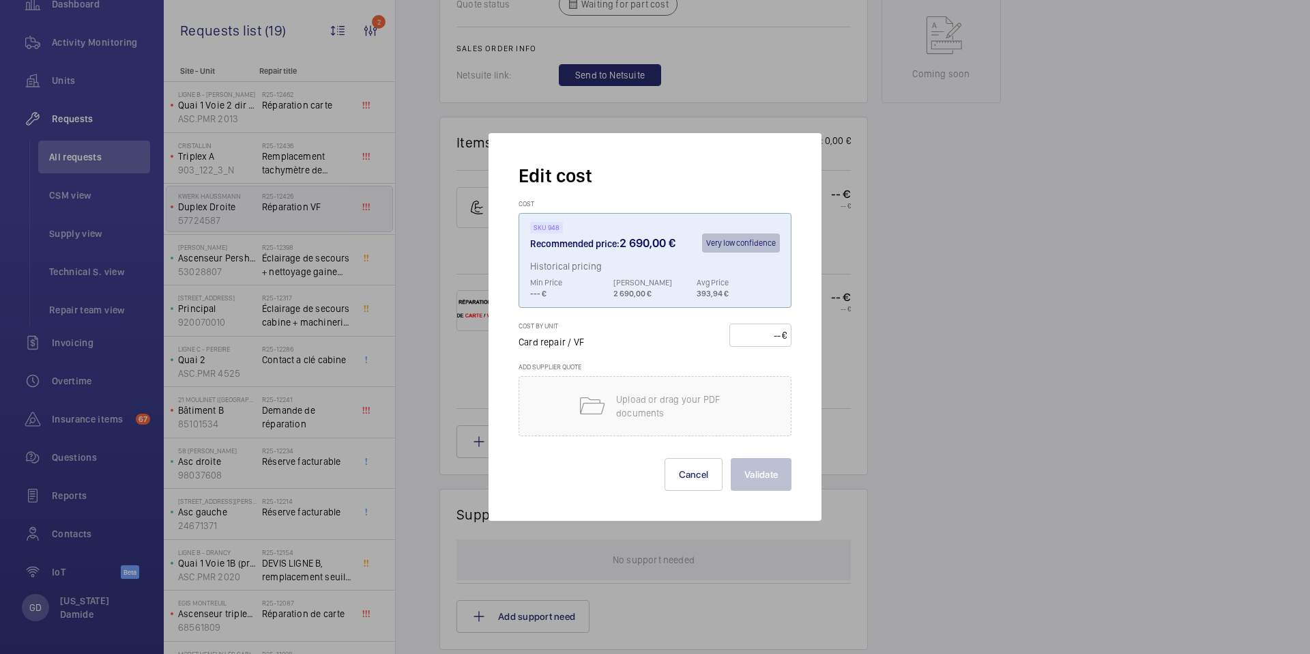
click at [841, 396] on div at bounding box center [655, 327] width 1310 height 654
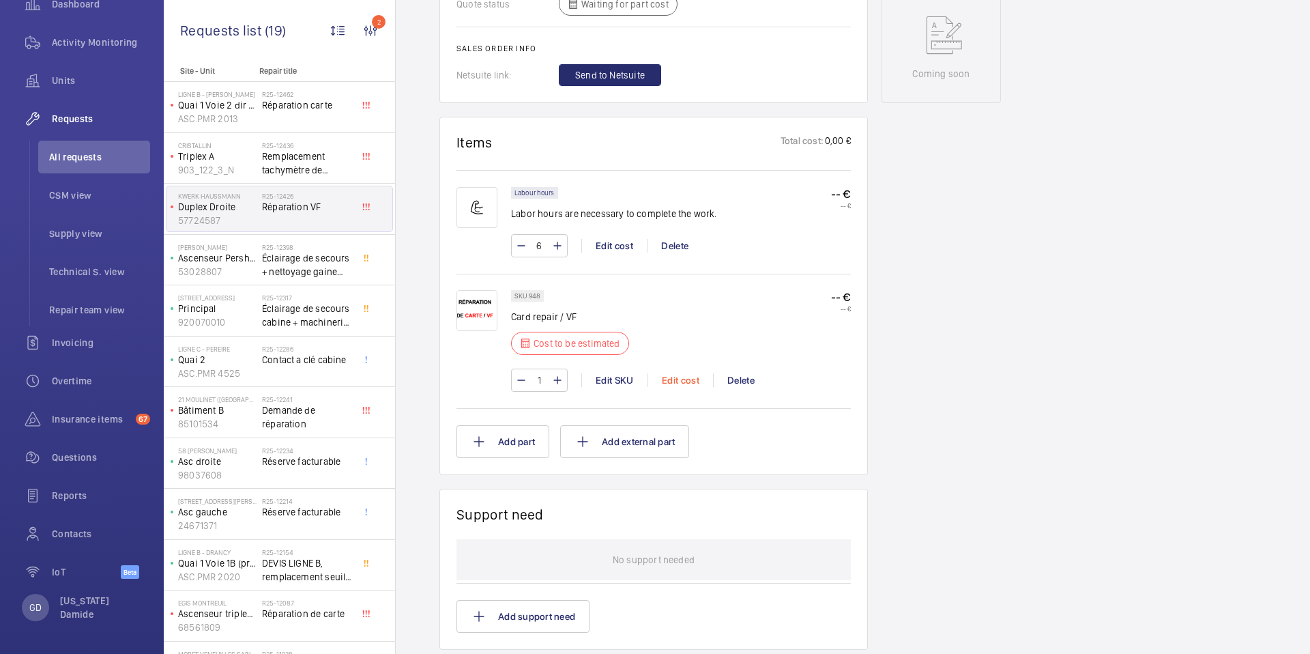
click at [671, 379] on div "Edit cost" at bounding box center [681, 380] width 66 height 14
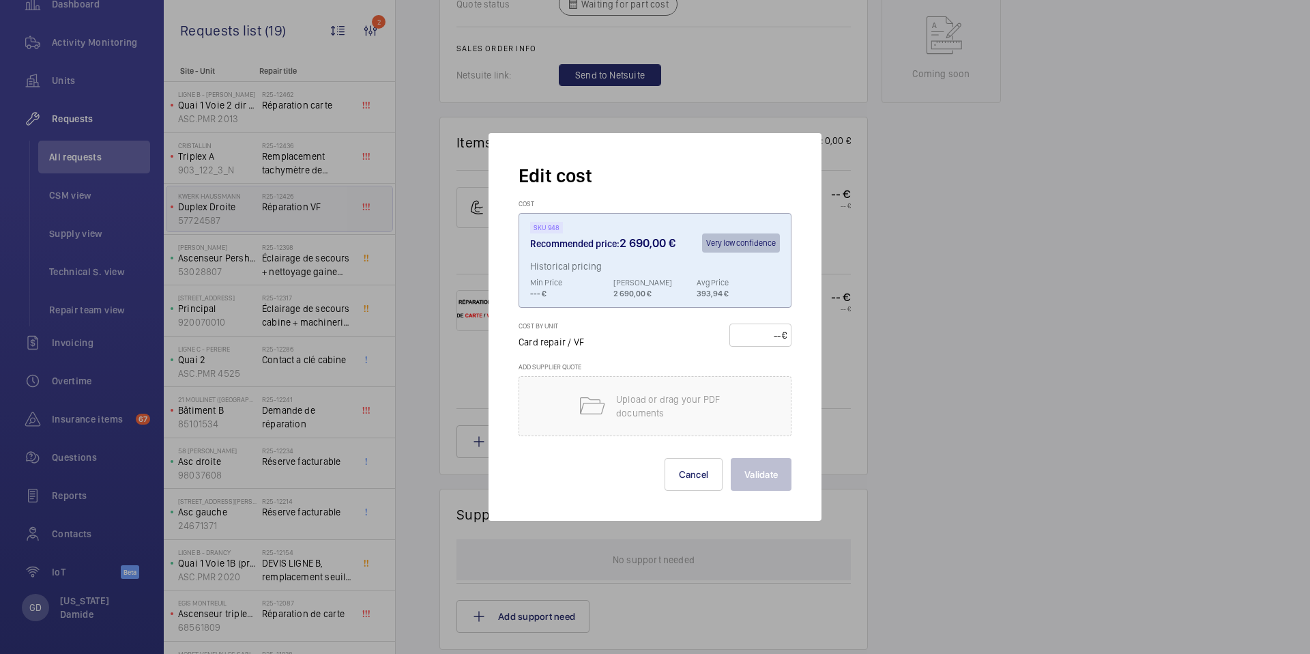
click at [832, 370] on div at bounding box center [655, 327] width 1310 height 654
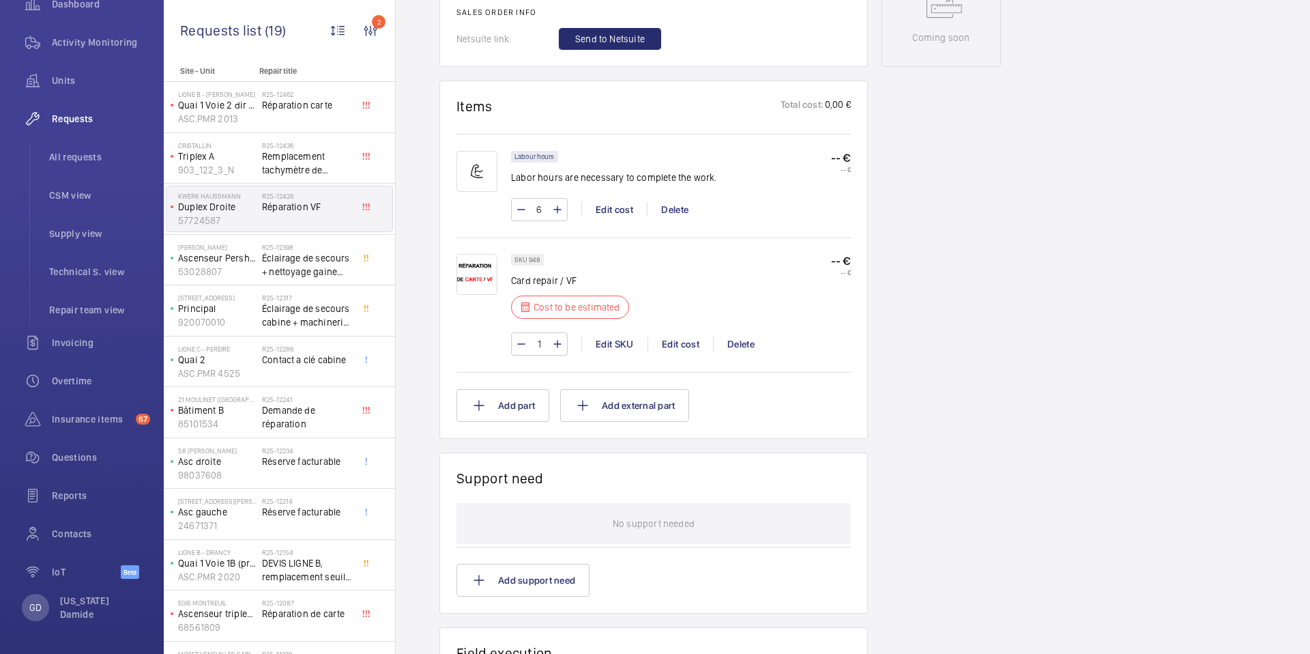
scroll to position [720, 0]
click at [686, 342] on div "Edit cost" at bounding box center [681, 342] width 66 height 14
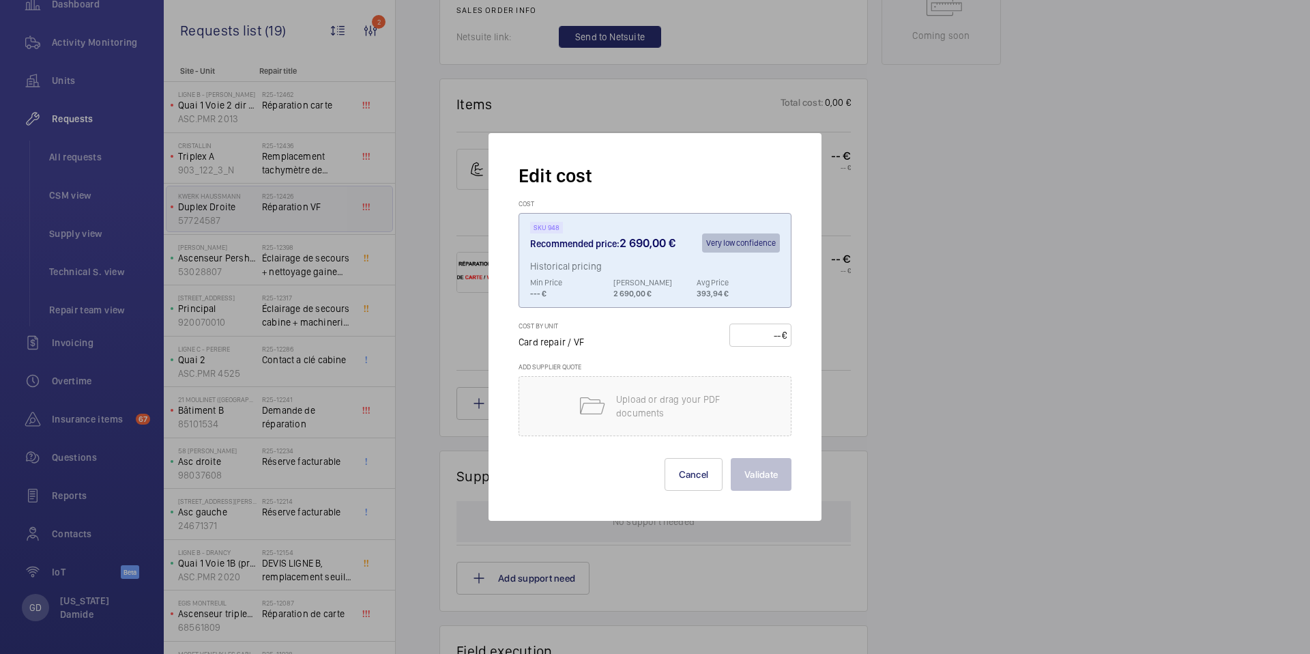
click at [842, 351] on div at bounding box center [655, 327] width 1310 height 654
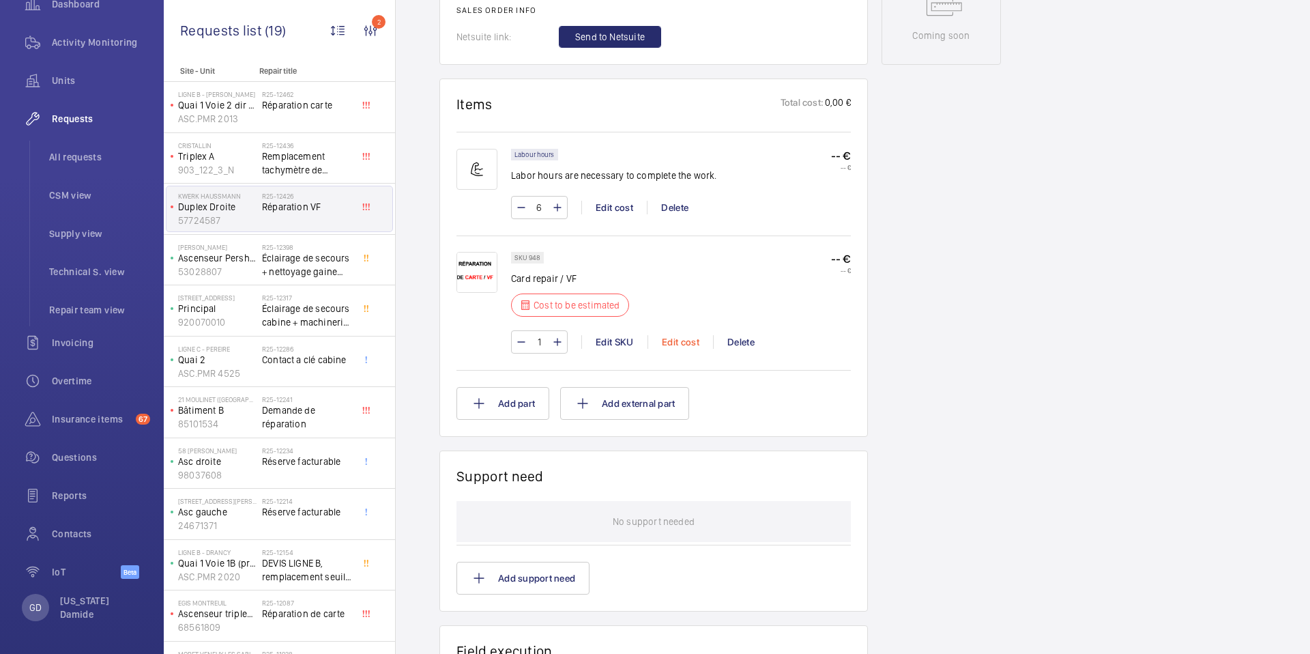
click at [670, 344] on div "Edit cost" at bounding box center [681, 342] width 66 height 14
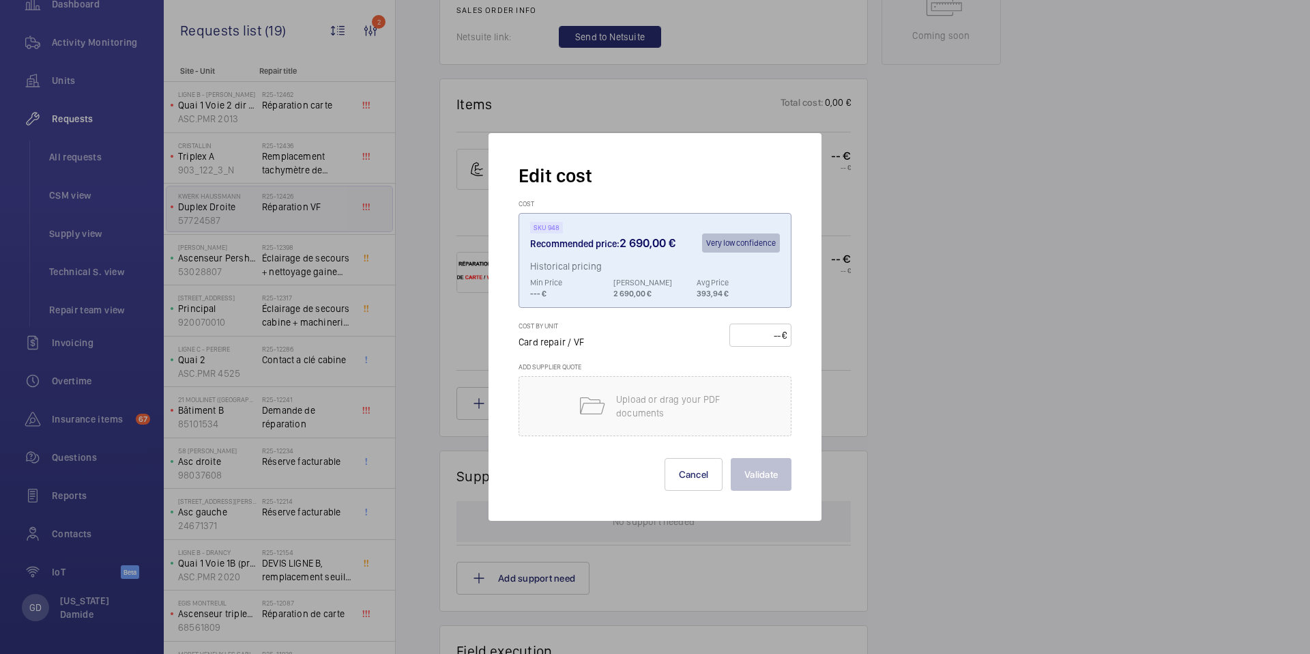
click at [844, 351] on div at bounding box center [655, 327] width 1310 height 654
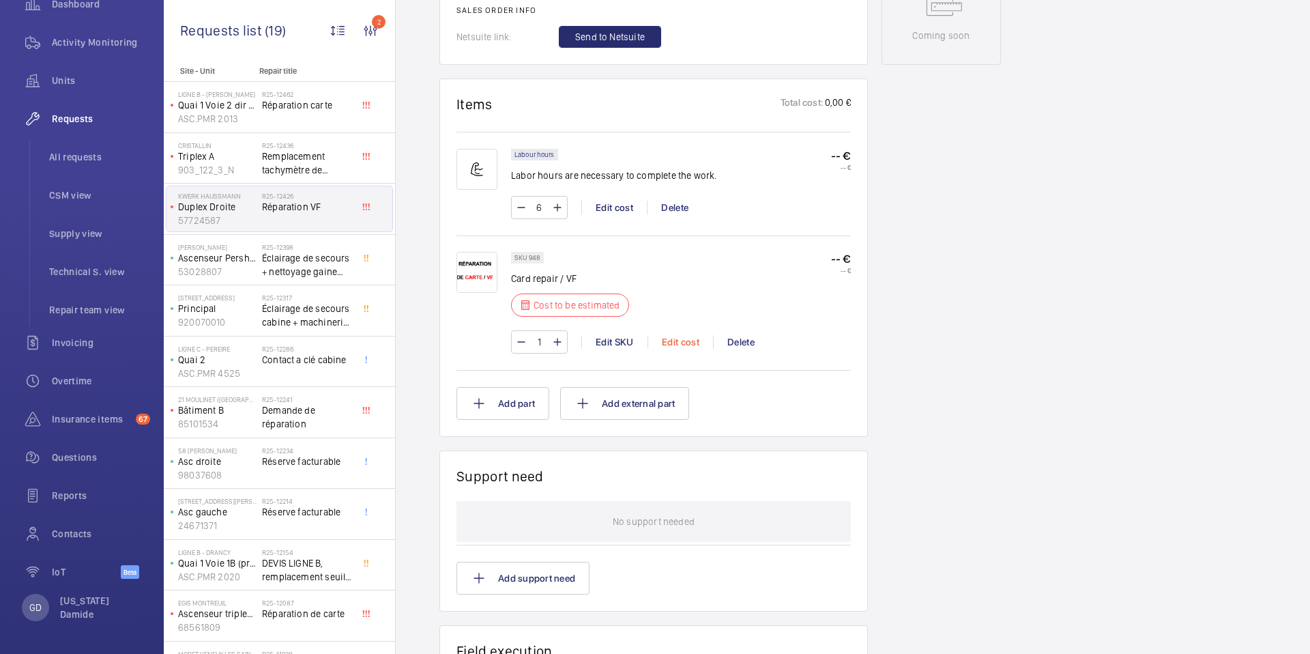
click at [671, 345] on div "Edit cost" at bounding box center [681, 342] width 66 height 14
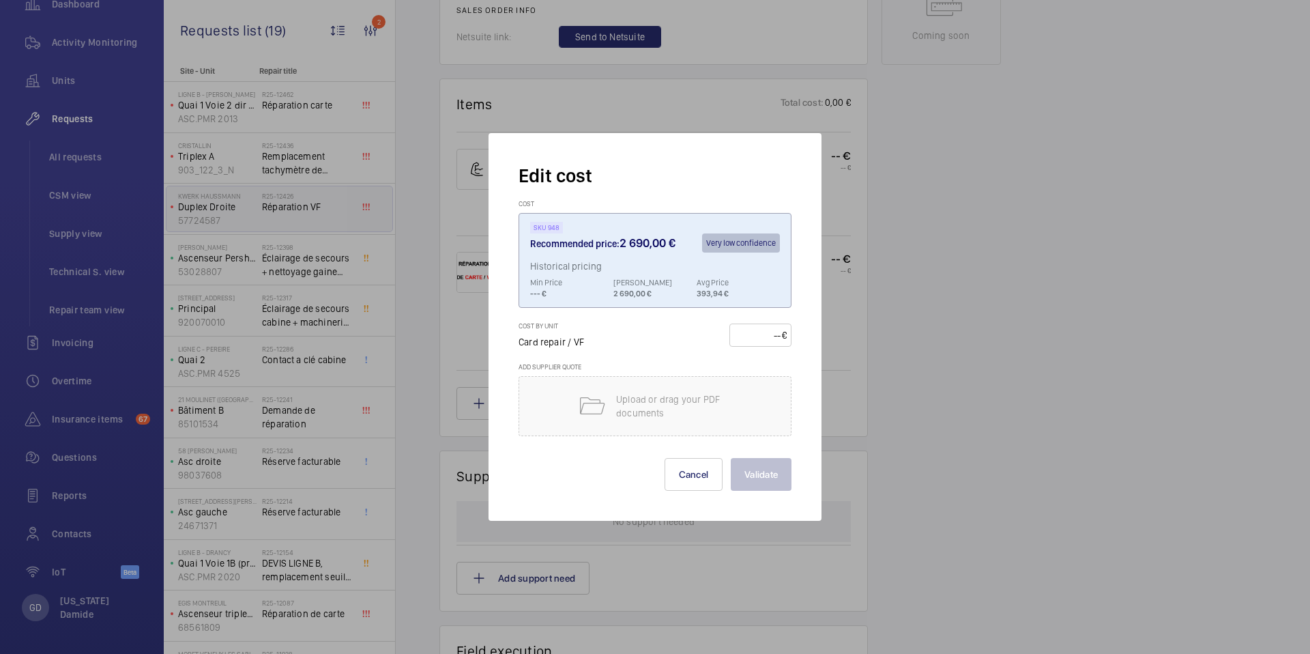
click at [842, 353] on div at bounding box center [655, 327] width 1310 height 654
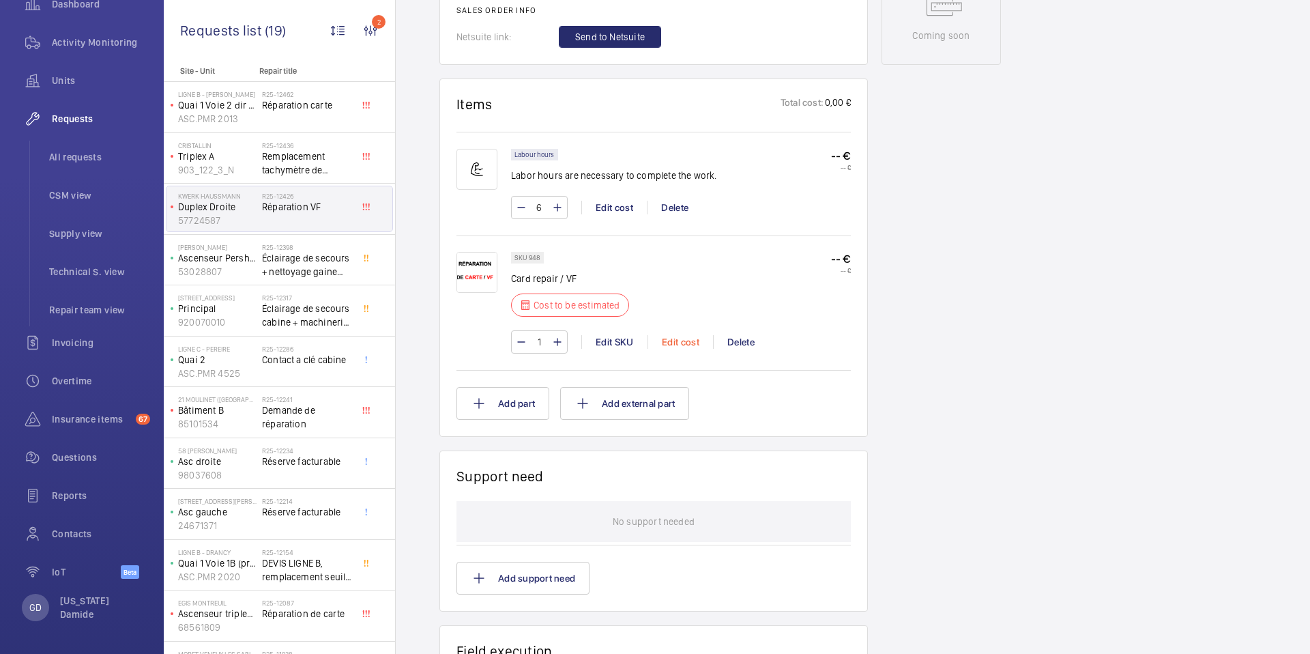
click at [684, 345] on div "Edit cost" at bounding box center [681, 342] width 66 height 14
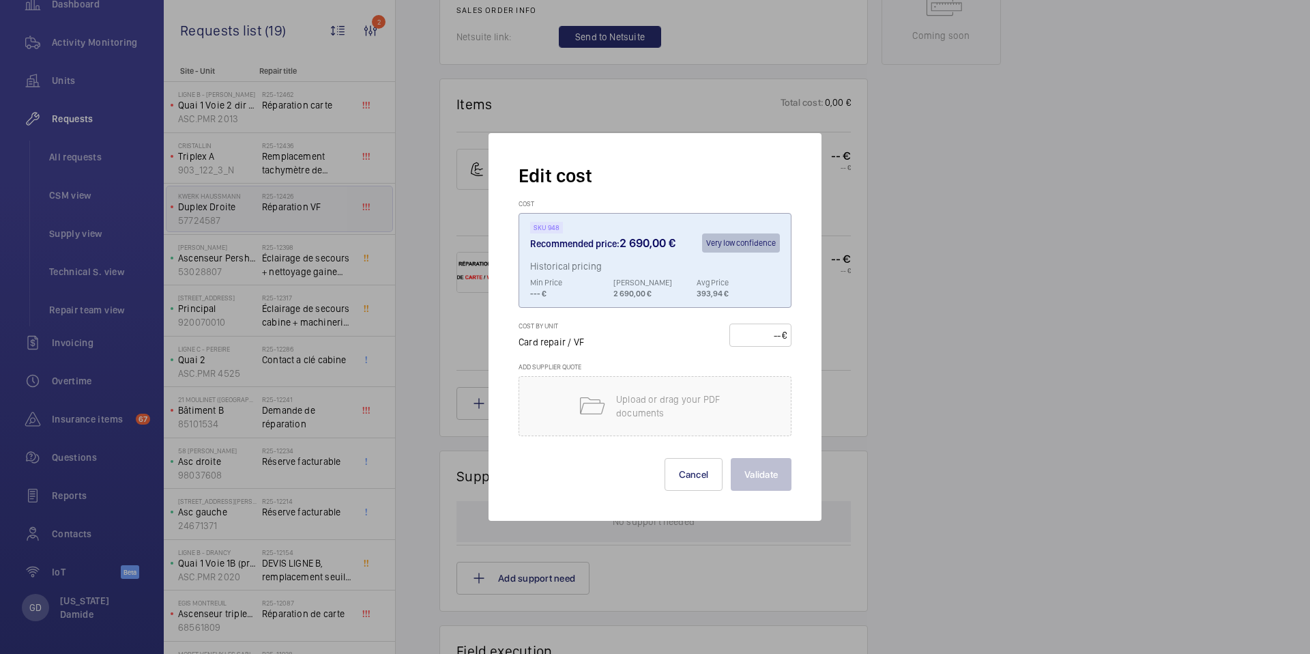
click at [851, 307] on div at bounding box center [655, 327] width 1310 height 654
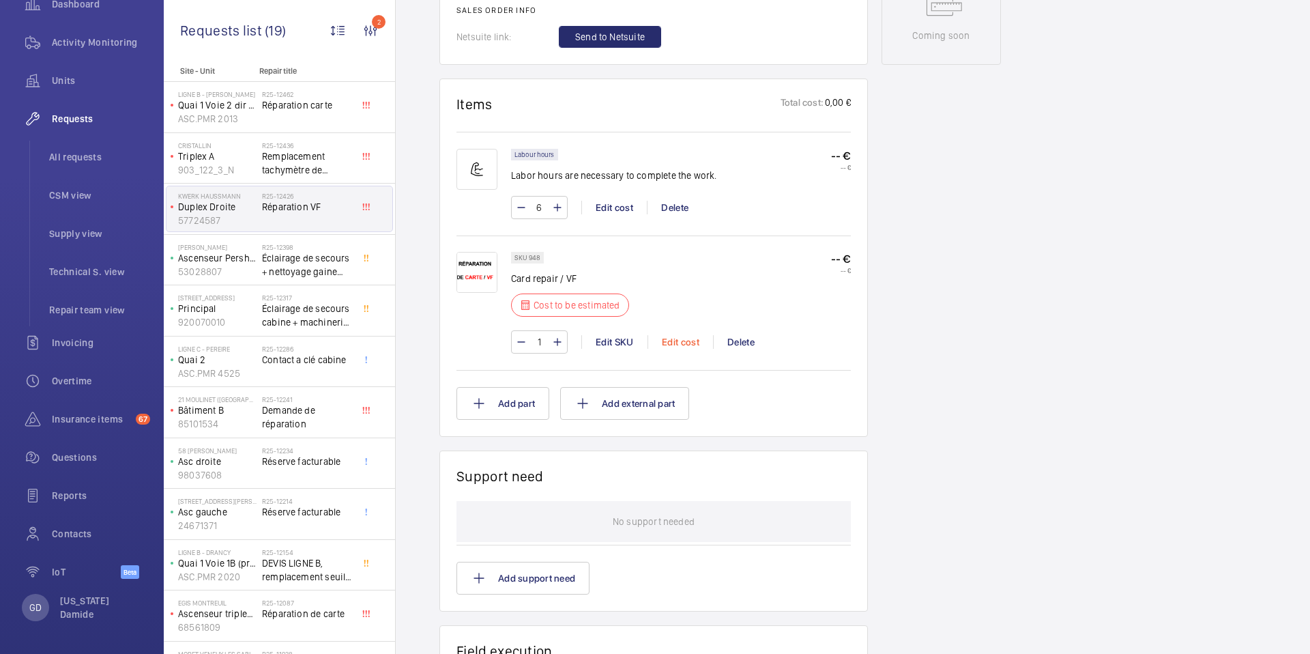
click at [687, 342] on div "Edit cost" at bounding box center [681, 342] width 66 height 14
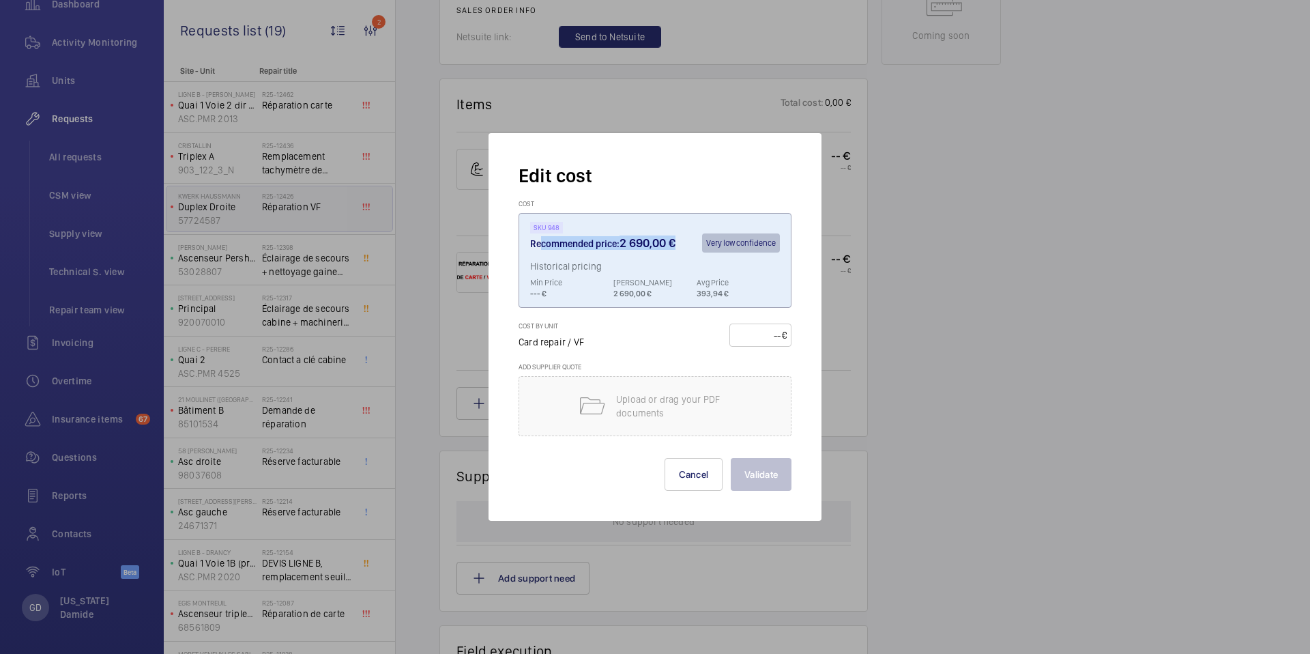
drag, startPoint x: 679, startPoint y: 240, endPoint x: 534, endPoint y: 239, distance: 145.4
click at [534, 239] on div "Recommended price: 2 690,00 € Very low confidence" at bounding box center [655, 246] width 250 height 27
click at [628, 332] on div "Cost by unit Card repair / VF €" at bounding box center [655, 341] width 273 height 41
drag, startPoint x: 531, startPoint y: 243, endPoint x: 700, endPoint y: 242, distance: 169.2
click at [700, 242] on div "Recommended price: 2 690,00 € Very low confidence" at bounding box center [655, 246] width 250 height 27
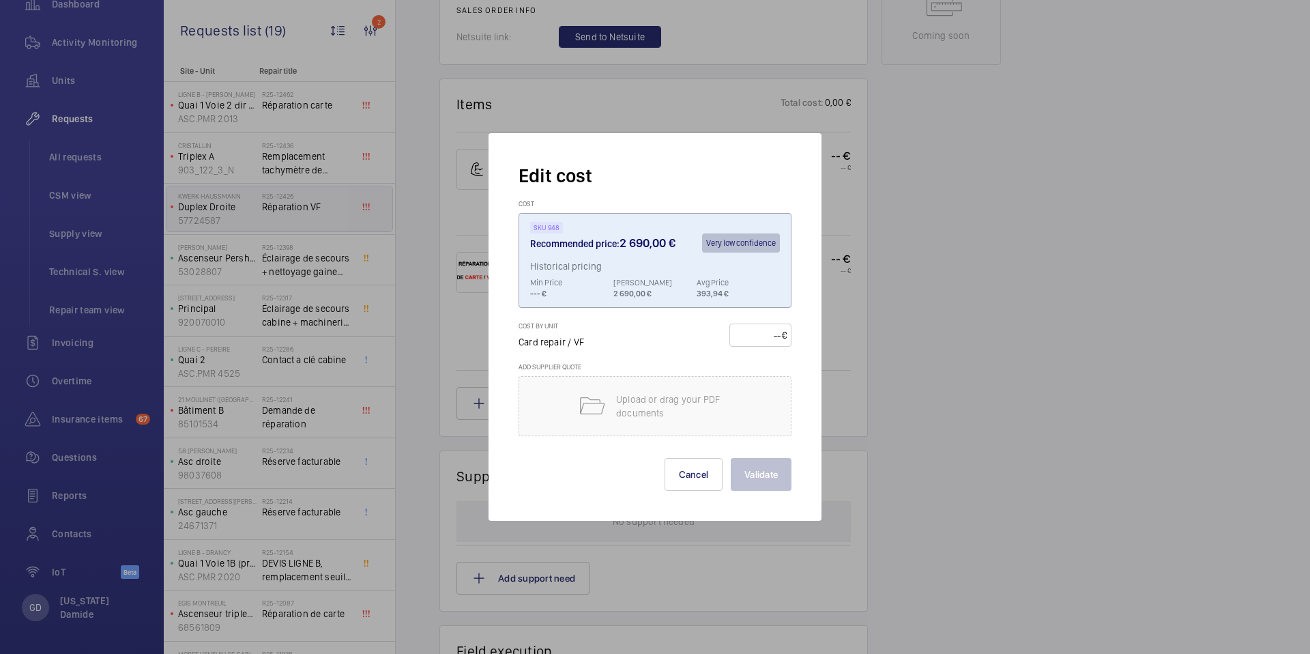
click at [678, 336] on div "Cost by unit Card repair / VF €" at bounding box center [655, 341] width 273 height 41
drag, startPoint x: 530, startPoint y: 246, endPoint x: 672, endPoint y: 244, distance: 141.9
click at [676, 245] on h3 "Recommended price: 2 690,00 €" at bounding box center [602, 243] width 145 height 14
click at [584, 254] on div "Recommended price: 2 690,00 € Very low confidence" at bounding box center [655, 246] width 250 height 27
drag, startPoint x: 574, startPoint y: 241, endPoint x: 673, endPoint y: 241, distance: 98.9
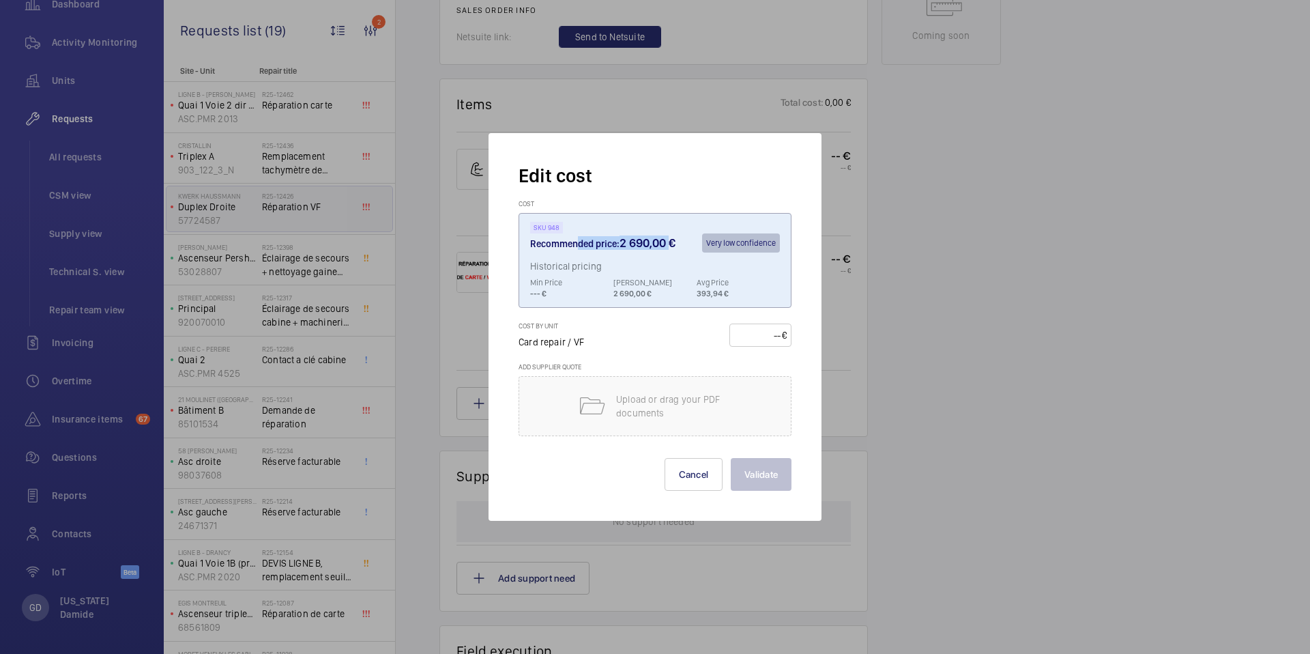
click at [673, 241] on h3 "Recommended price: 2 690,00 €" at bounding box center [602, 243] width 145 height 14
drag, startPoint x: 680, startPoint y: 241, endPoint x: 522, endPoint y: 247, distance: 158.4
click at [522, 247] on wm-front-cost "SKU 948 Recommended price: 2 690,00 € Very low confidence Historical pricing Mi…" at bounding box center [655, 260] width 273 height 95
click at [560, 248] on h3 "Recommended price: 2 690,00 €" at bounding box center [602, 243] width 145 height 14
drag, startPoint x: 530, startPoint y: 245, endPoint x: 691, endPoint y: 244, distance: 161.0
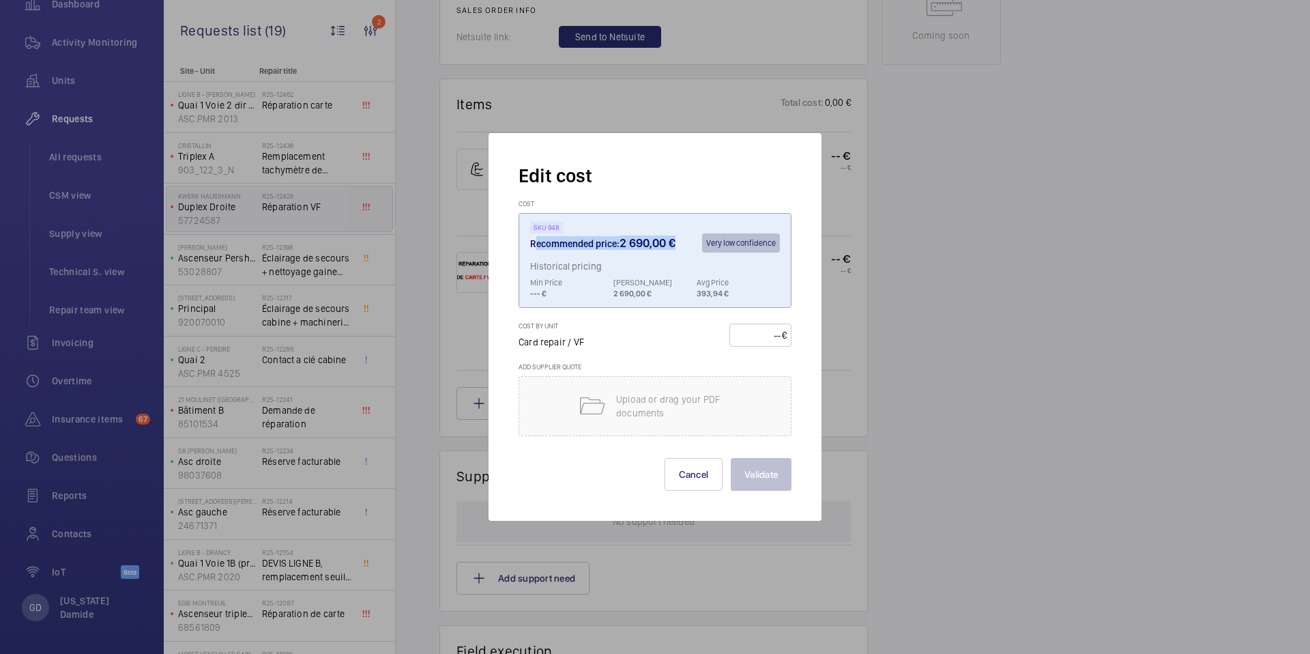
click at [691, 244] on div "Recommended price: 2 690,00 € Very low confidence" at bounding box center [655, 246] width 250 height 27
click at [566, 240] on h3 "Recommended price: 2 690,00 €" at bounding box center [602, 243] width 145 height 14
drag, startPoint x: 530, startPoint y: 243, endPoint x: 792, endPoint y: 237, distance: 262.8
click at [792, 237] on div "Edit cost Cost SKU 948 Recommended price: 2 690,00 € Very low confidence Histor…" at bounding box center [655, 327] width 333 height 388
drag, startPoint x: 532, startPoint y: 287, endPoint x: 688, endPoint y: 293, distance: 155.7
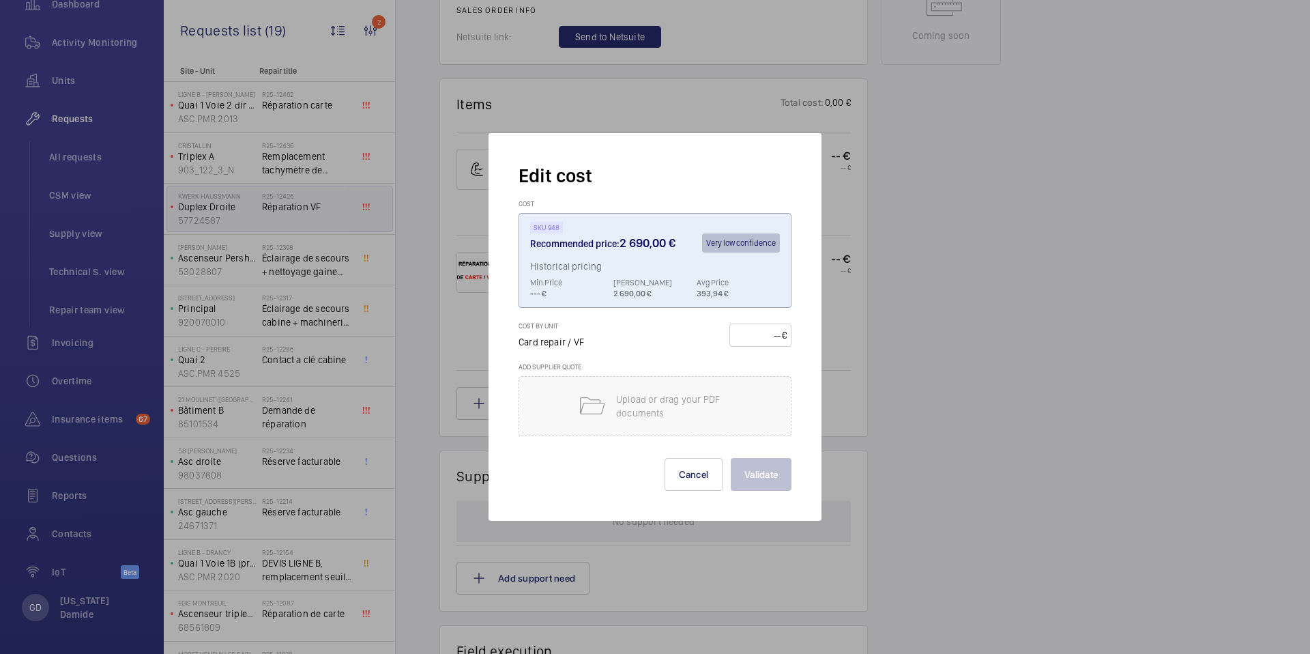
click at [693, 294] on div "Min Price --- € Max Price 2 690,00 € Avg Price 393,94 €" at bounding box center [655, 288] width 250 height 22
drag, startPoint x: 531, startPoint y: 265, endPoint x: 622, endPoint y: 265, distance: 91.4
click at [622, 265] on p "Historical pricing" at bounding box center [655, 269] width 250 height 16
click at [741, 358] on div "Cost by unit Card repair / VF €" at bounding box center [655, 341] width 273 height 41
click at [687, 482] on button "Cancel" at bounding box center [694, 474] width 59 height 33
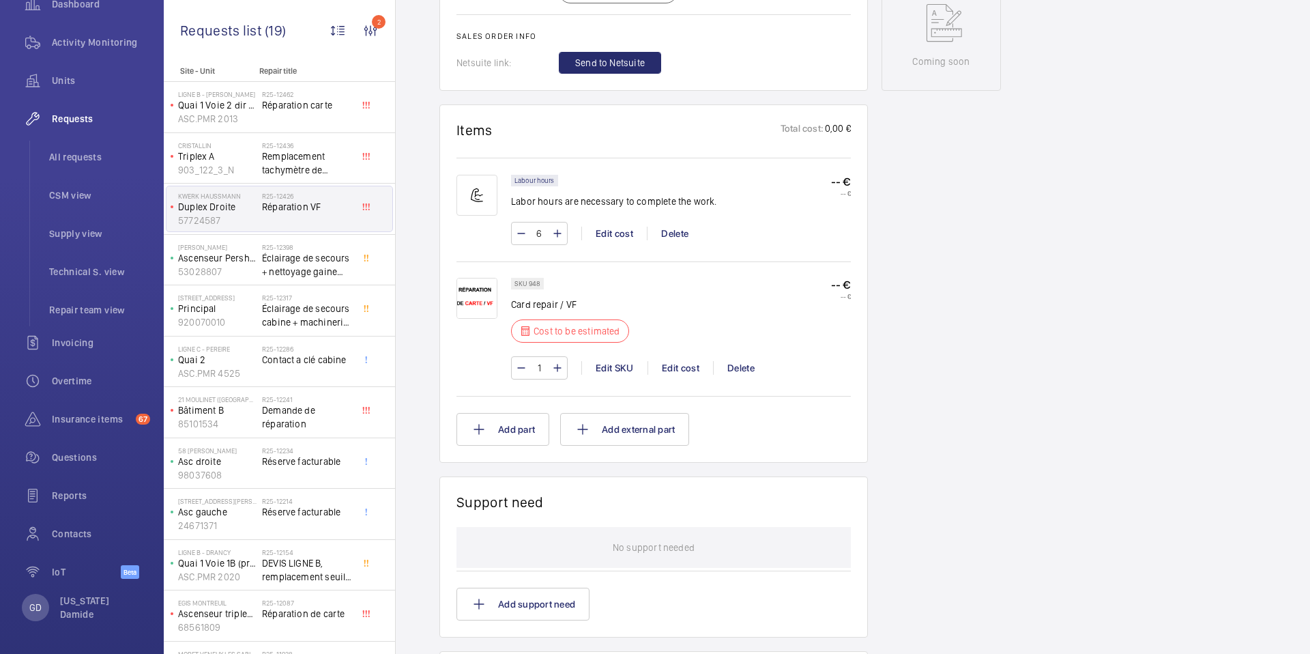
scroll to position [663, 0]
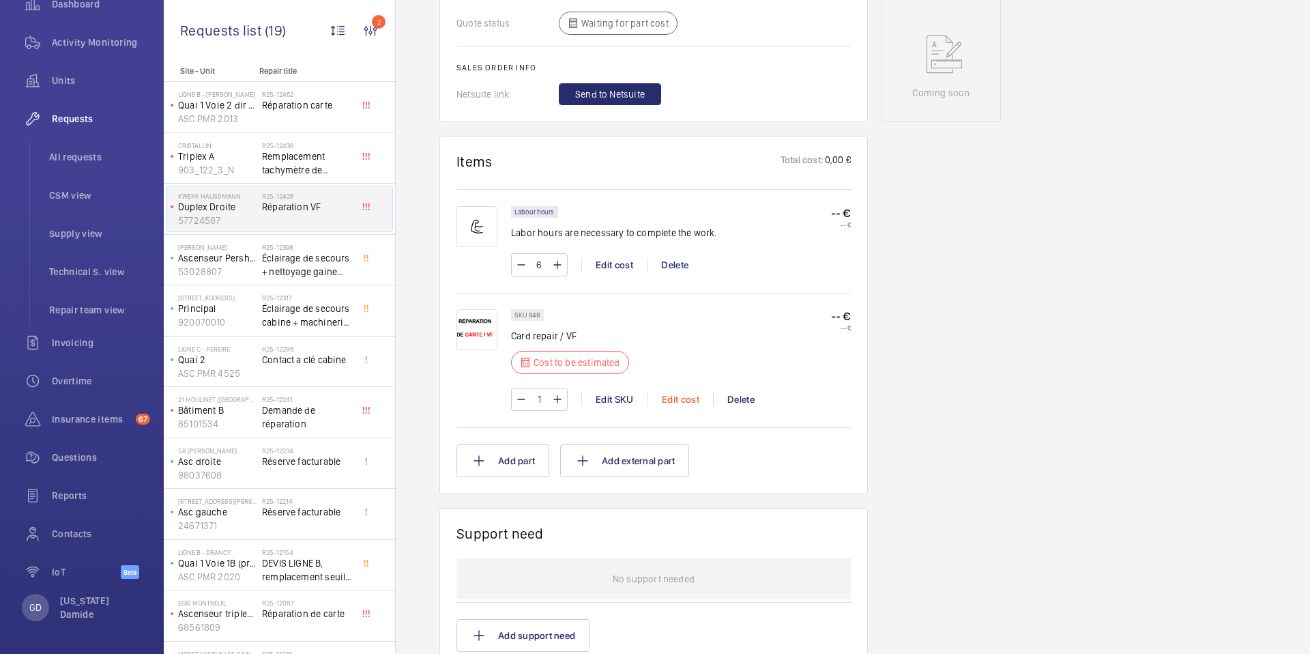
click at [685, 401] on div "Edit cost" at bounding box center [681, 399] width 66 height 14
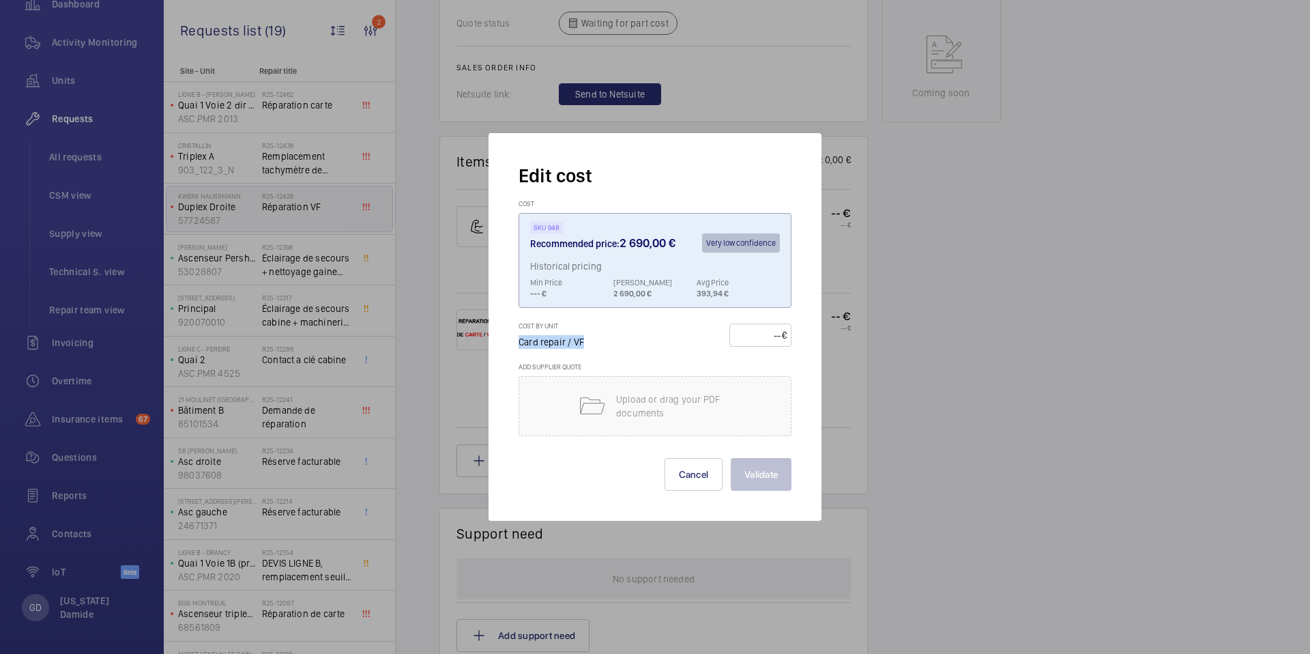
drag, startPoint x: 520, startPoint y: 343, endPoint x: 595, endPoint y: 343, distance: 75.1
click at [595, 343] on div "Cost by unit Card repair / VF" at bounding box center [558, 334] width 79 height 27
drag, startPoint x: 596, startPoint y: 339, endPoint x: 507, endPoint y: 343, distance: 88.8
click at [508, 343] on div "Edit cost Cost SKU 948 Recommended price: 2 690,00 € Very low confidence Histor…" at bounding box center [655, 327] width 333 height 388
click at [594, 344] on div "Cost by unit Card repair / VF" at bounding box center [558, 334] width 79 height 27
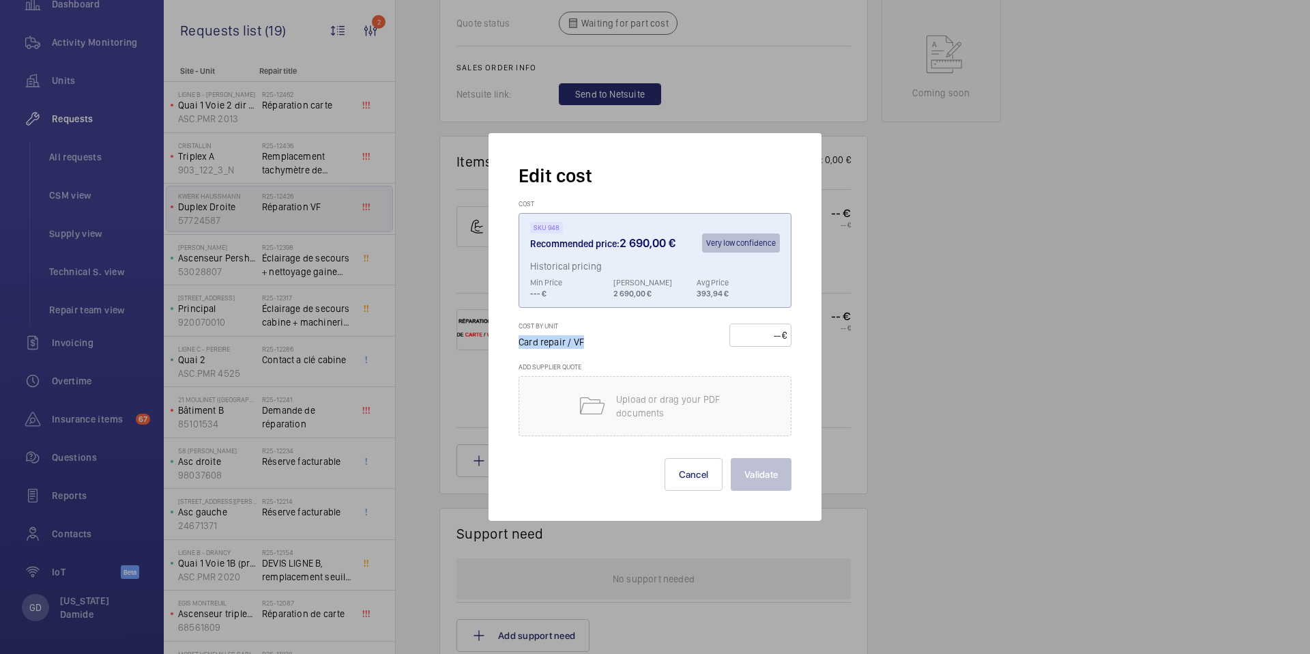
drag, startPoint x: 594, startPoint y: 341, endPoint x: 519, endPoint y: 340, distance: 74.4
click at [519, 340] on div "Cost by unit Card repair / VF" at bounding box center [558, 334] width 79 height 27
drag, startPoint x: 564, startPoint y: 224, endPoint x: 577, endPoint y: 268, distance: 46.2
click at [548, 225] on wm-front-cost "SKU 948 Recommended price: 2 690,00 € Very low confidence Historical pricing Mi…" at bounding box center [655, 260] width 273 height 95
drag, startPoint x: 586, startPoint y: 345, endPoint x: 534, endPoint y: 345, distance: 51.9
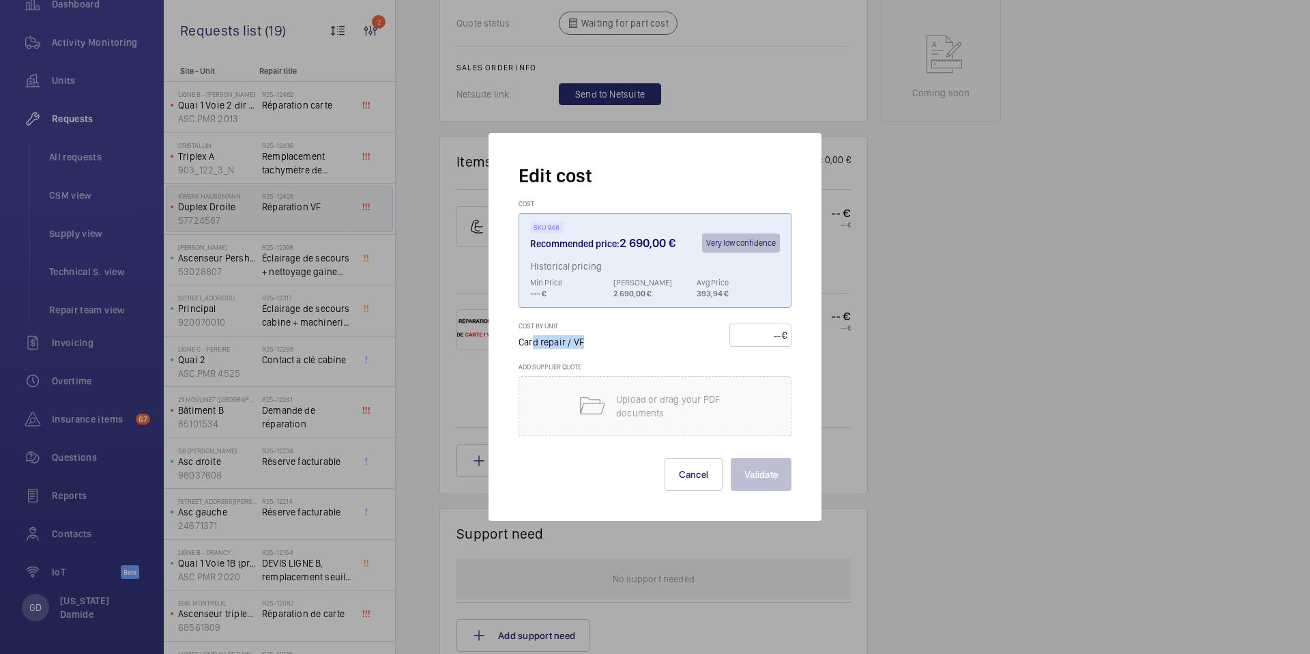
click at [534, 345] on div "Cost by unit Card repair / VF" at bounding box center [558, 334] width 79 height 27
click at [592, 354] on div "Cost by unit Card repair / VF €" at bounding box center [655, 341] width 273 height 41
click at [890, 422] on div at bounding box center [655, 327] width 1310 height 654
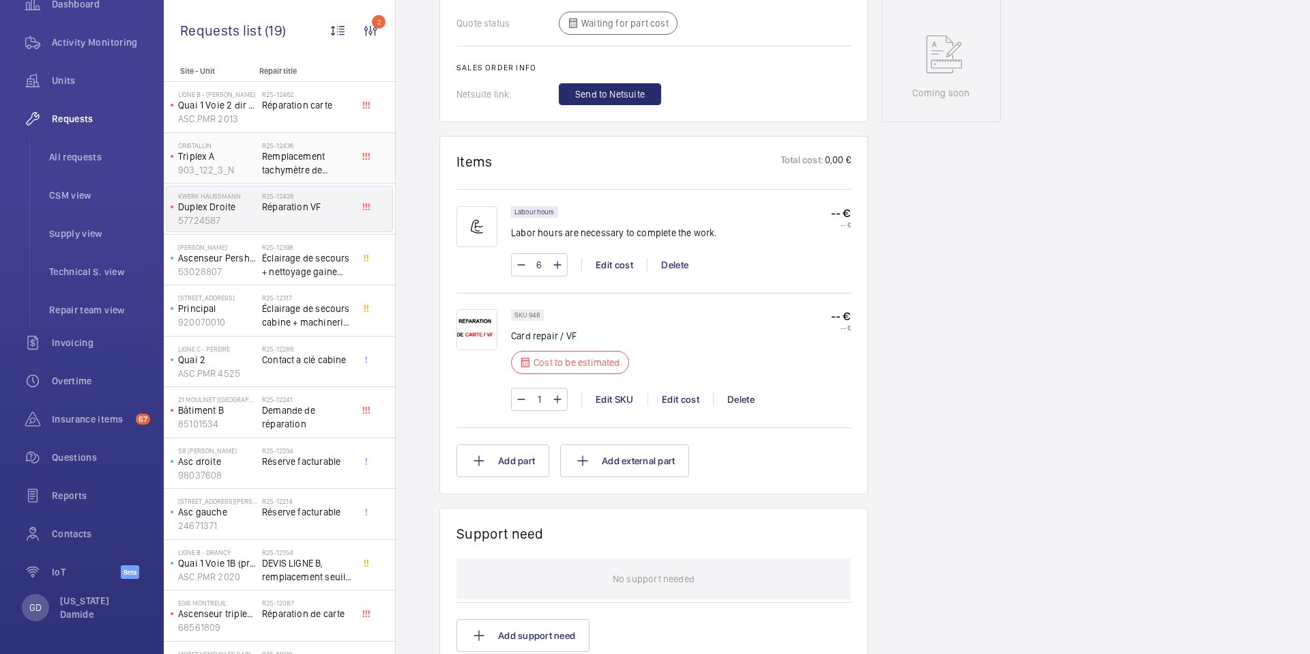
click at [329, 162] on span "Remplacement tachymètre de position Eurolift Schindler" at bounding box center [307, 162] width 90 height 27
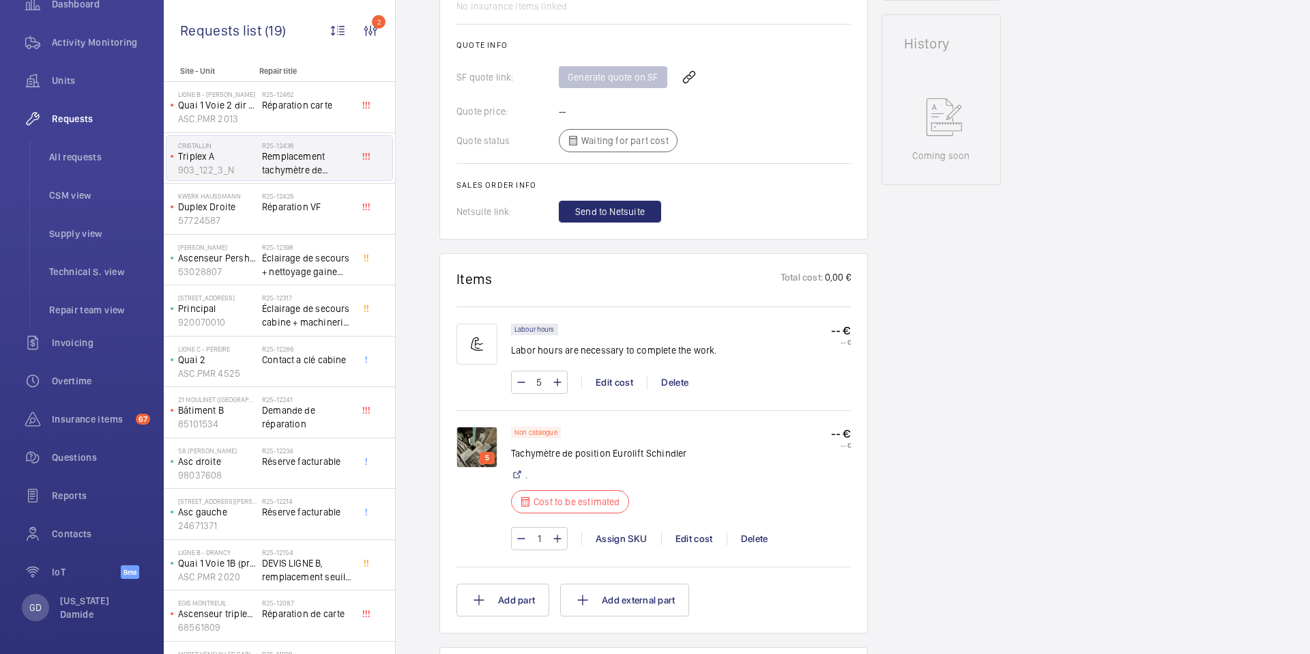
scroll to position [640, 0]
click at [682, 534] on div "Edit cost" at bounding box center [694, 537] width 66 height 14
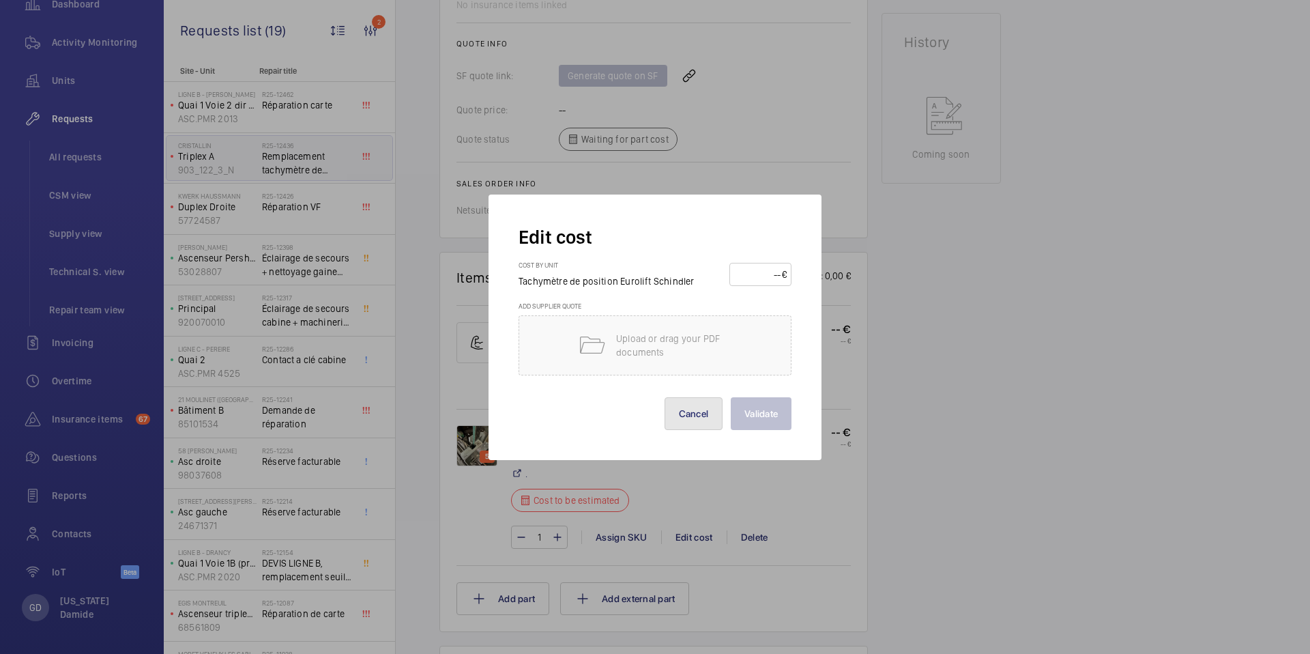
click at [684, 417] on button "Cancel" at bounding box center [694, 413] width 59 height 33
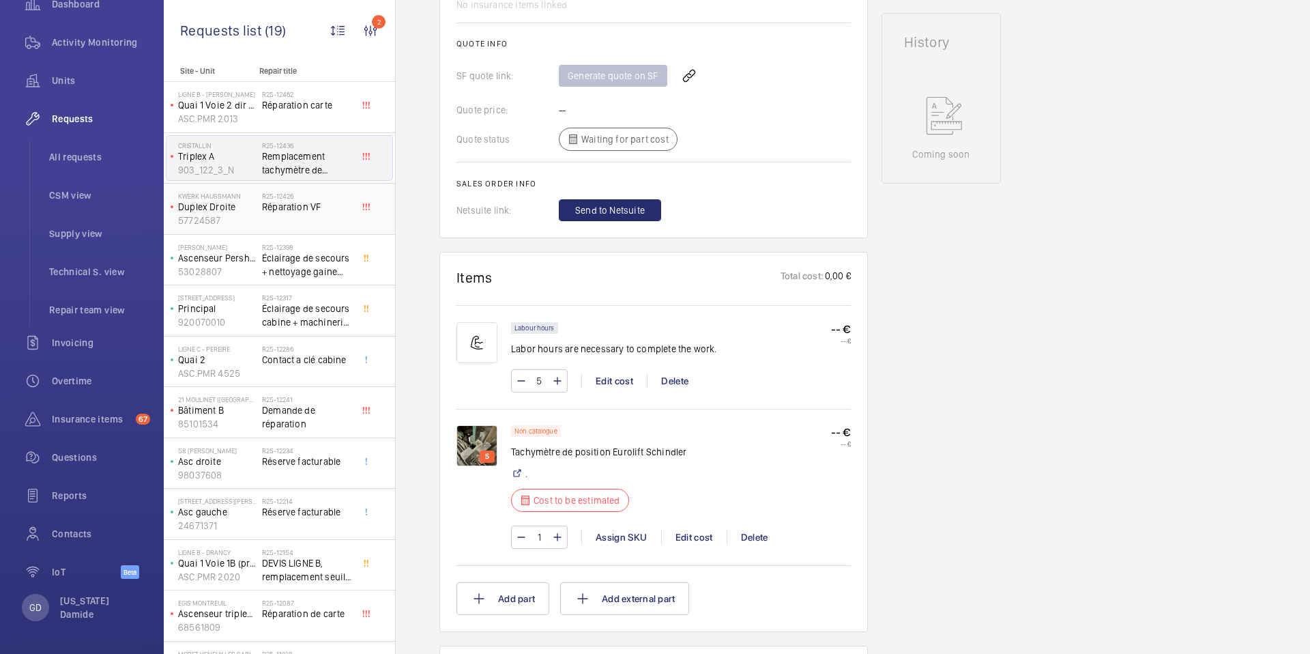
click at [282, 222] on div "R25-12426 Réparation VF" at bounding box center [307, 212] width 90 height 40
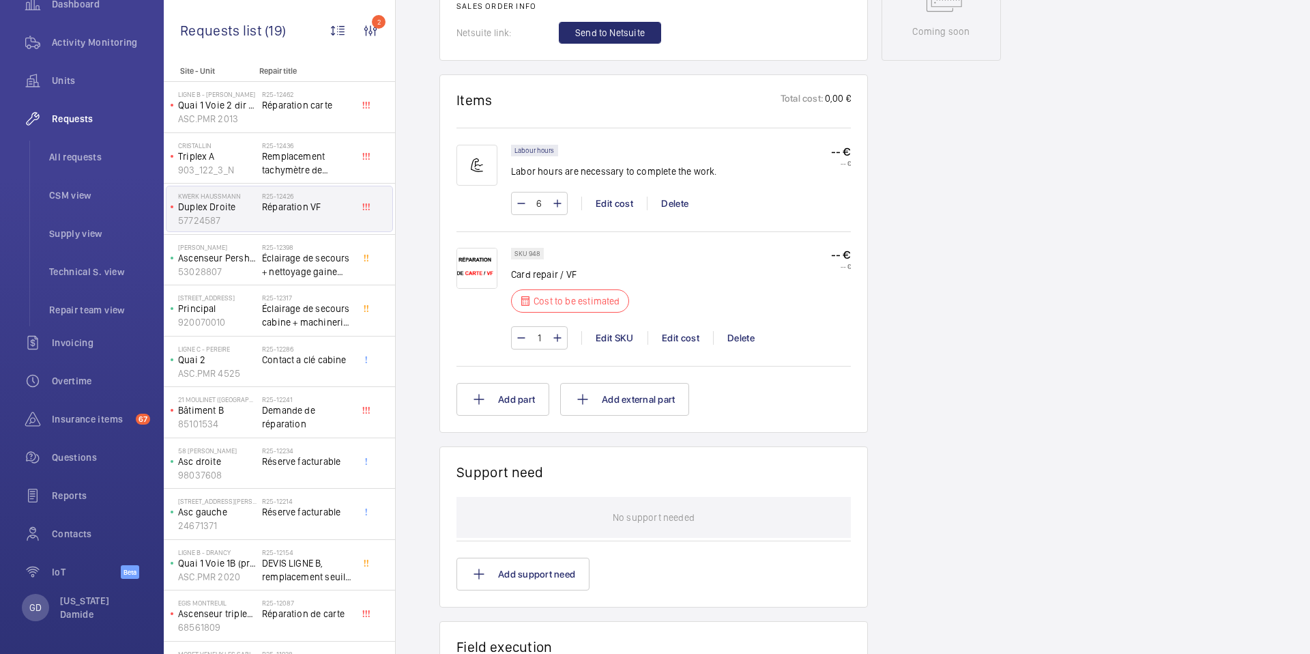
scroll to position [725, 0]
click at [676, 334] on div "Edit cost" at bounding box center [681, 337] width 66 height 14
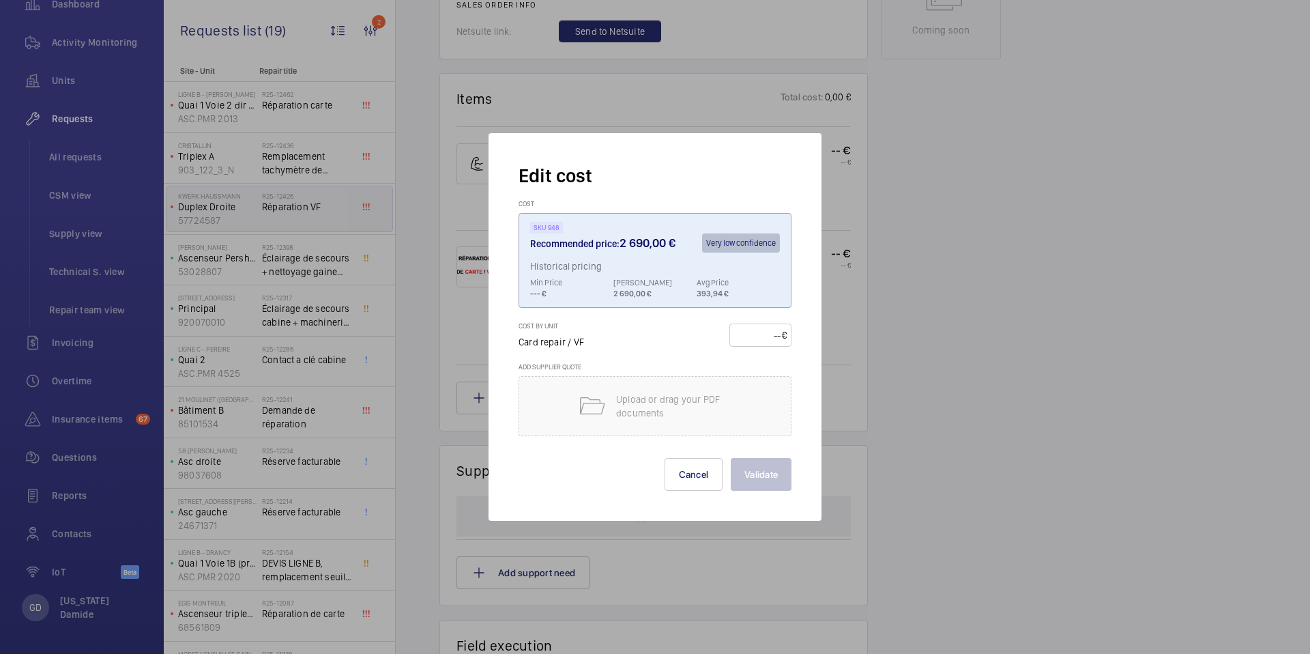
click at [830, 371] on div at bounding box center [655, 327] width 1310 height 654
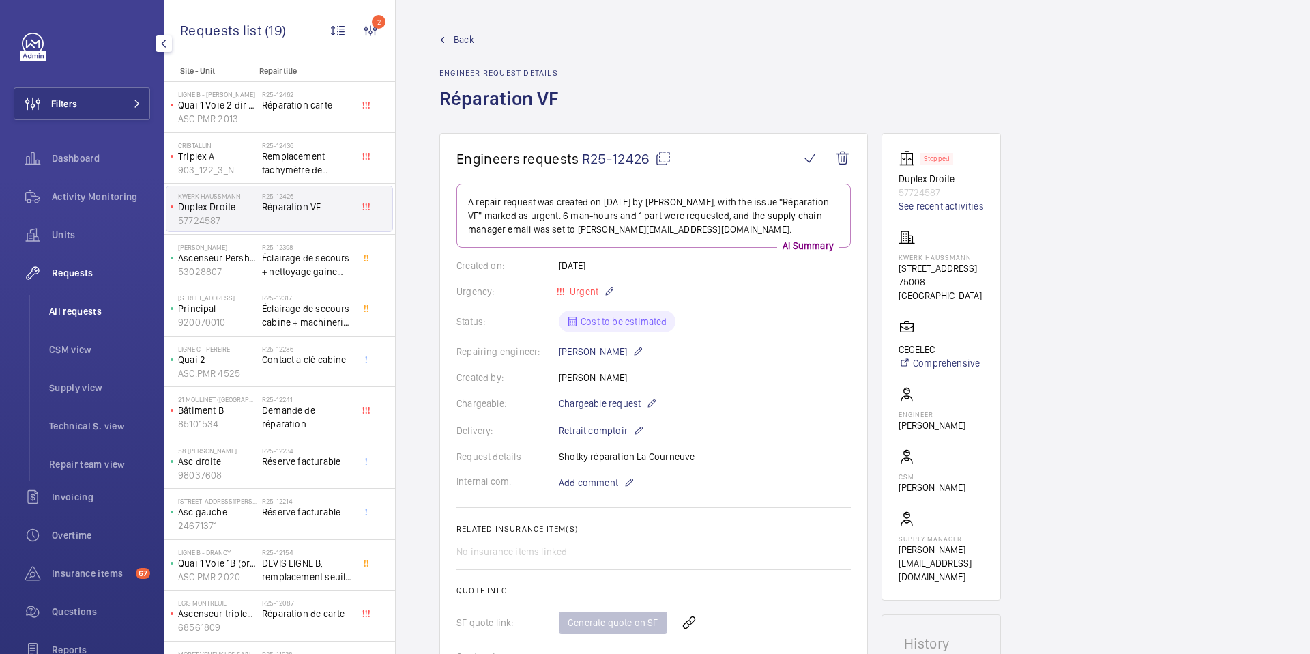
click at [80, 312] on span "All requests" at bounding box center [99, 311] width 101 height 14
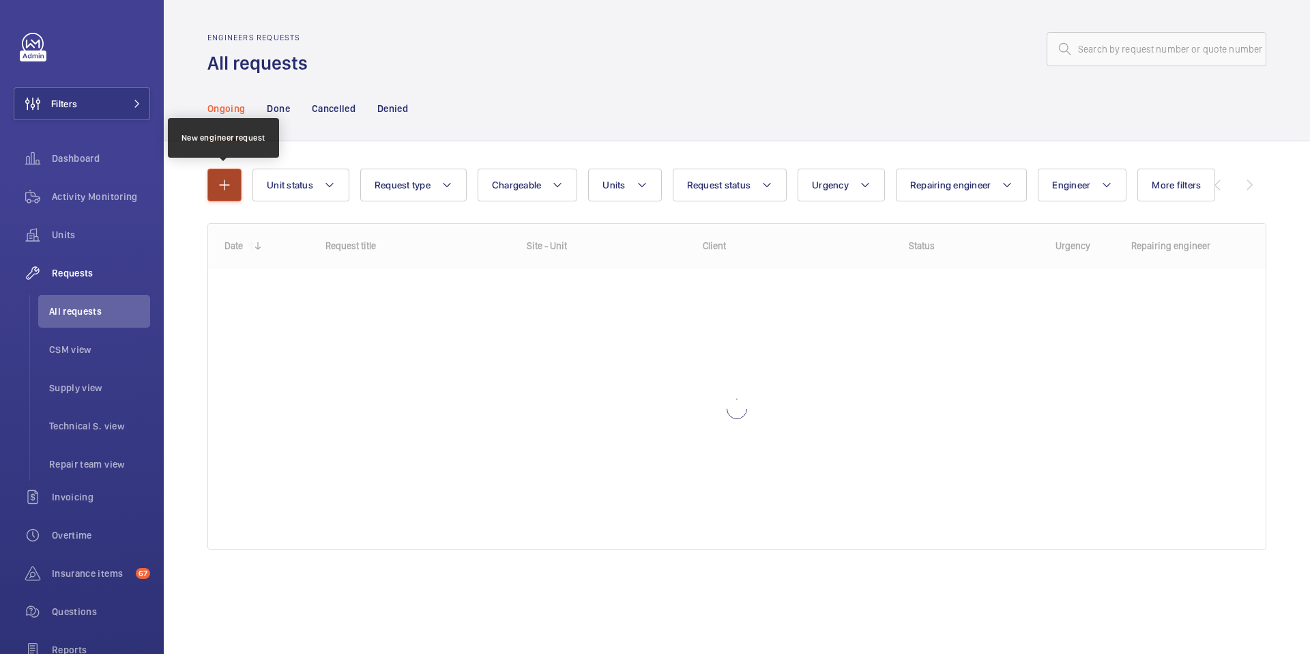
click at [216, 186] on mat-icon "button" at bounding box center [224, 185] width 16 height 16
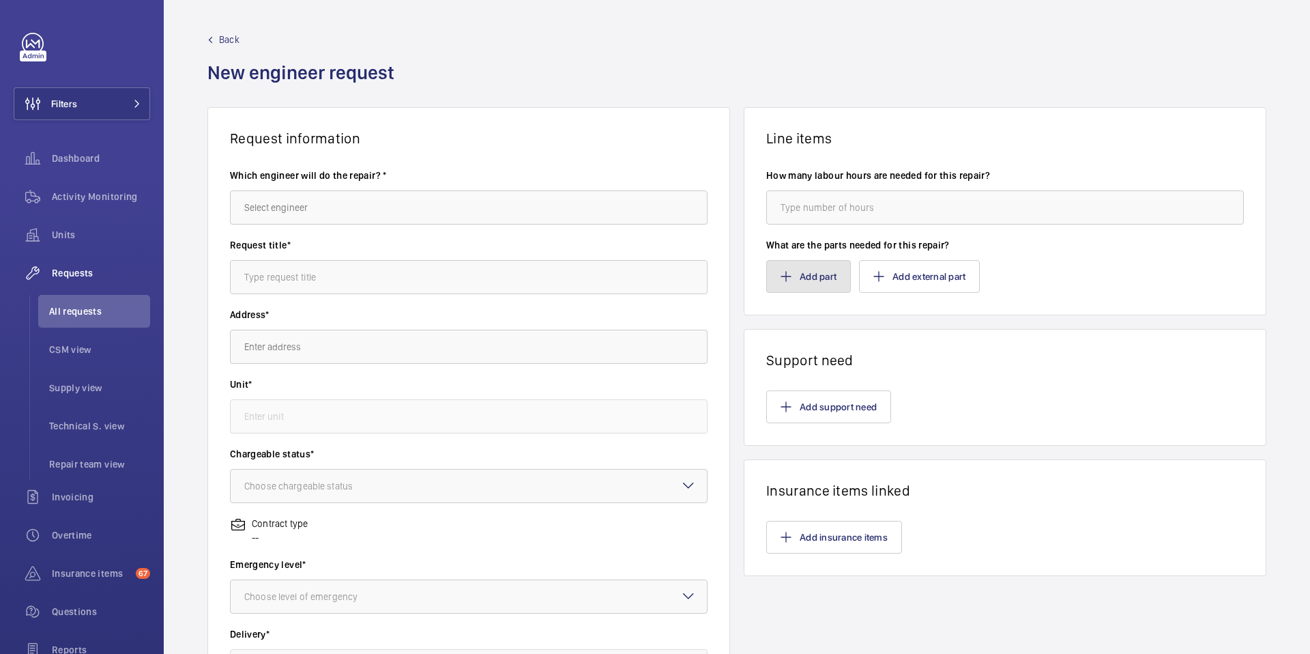
click at [824, 274] on button "Add part" at bounding box center [808, 276] width 85 height 33
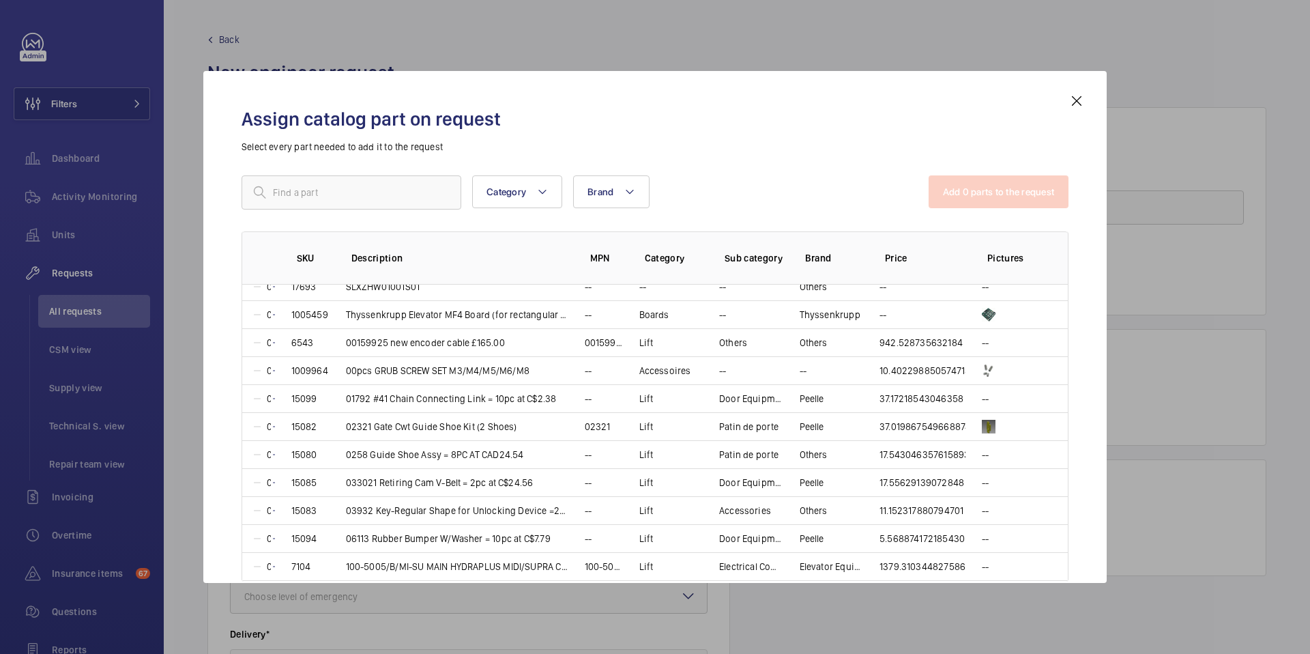
scroll to position [516, 0]
drag, startPoint x: 881, startPoint y: 255, endPoint x: 903, endPoint y: 256, distance: 22.5
click at [903, 256] on p "Price" at bounding box center [925, 258] width 81 height 14
click at [911, 263] on p "Price" at bounding box center [925, 258] width 81 height 14
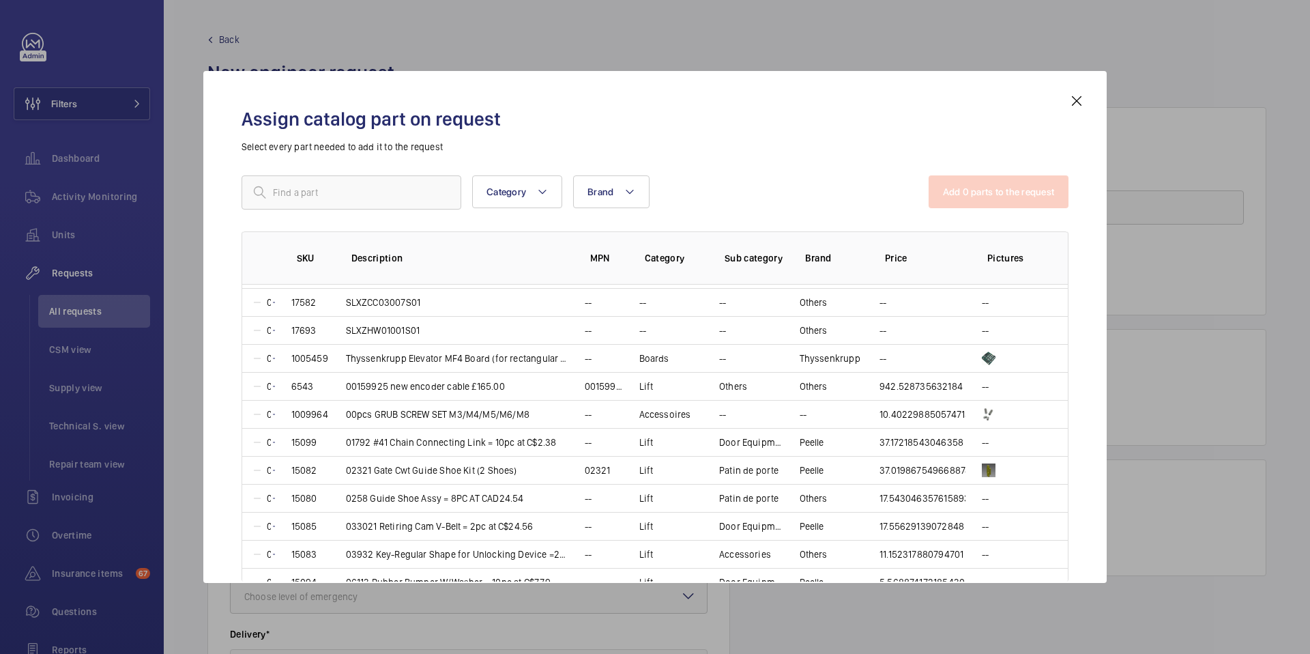
scroll to position [473, 0]
click at [1073, 98] on mat-icon at bounding box center [1077, 101] width 16 height 16
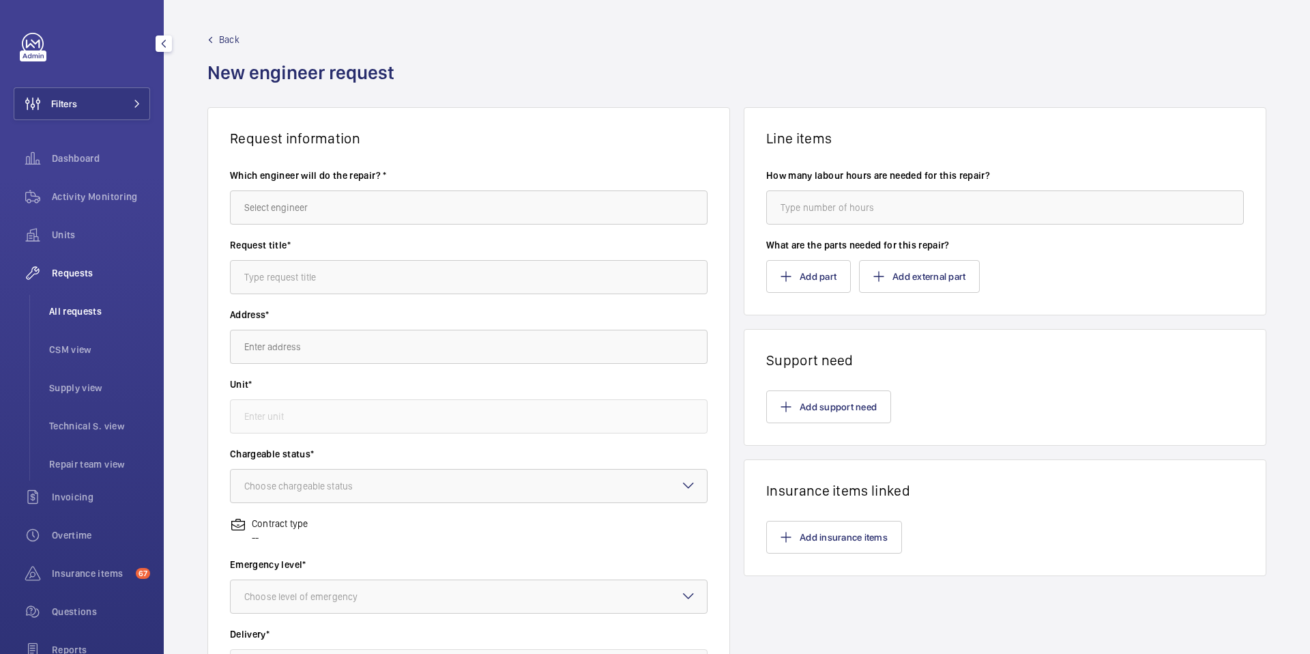
click at [63, 315] on span "All requests" at bounding box center [99, 311] width 101 height 14
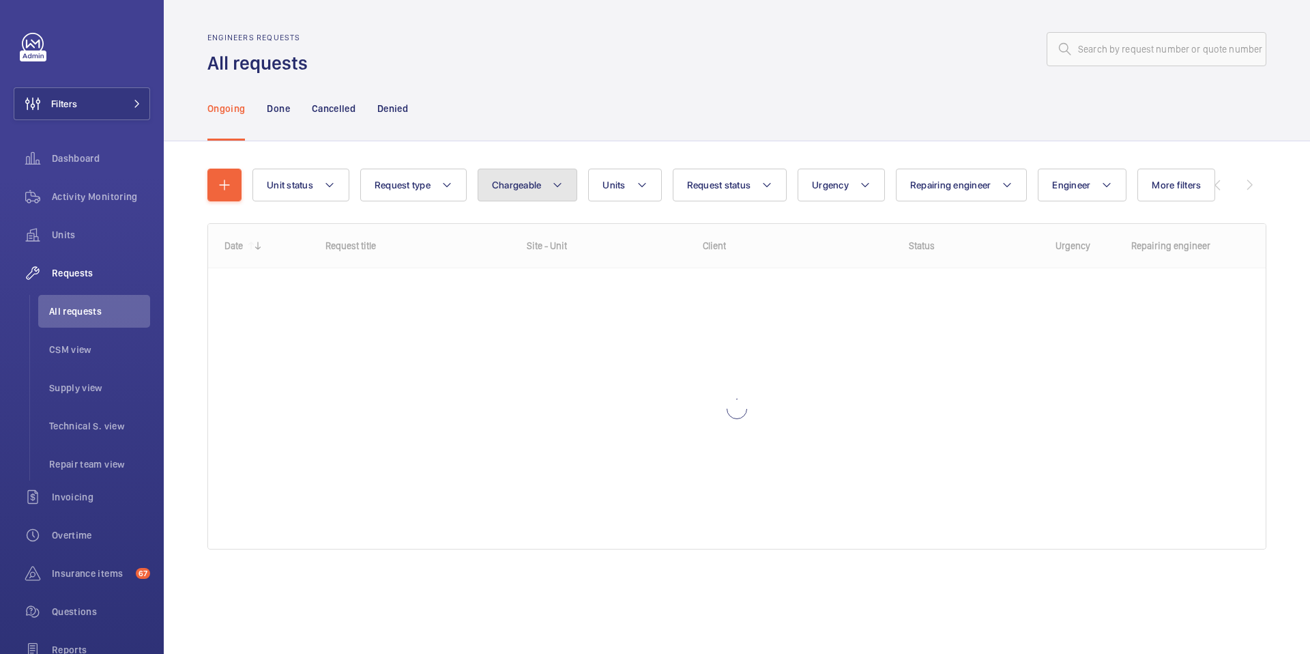
click at [535, 188] on span "Chargeable" at bounding box center [517, 184] width 50 height 11
click at [534, 229] on mat-radio-button "Chargeable" at bounding box center [607, 226] width 246 height 27
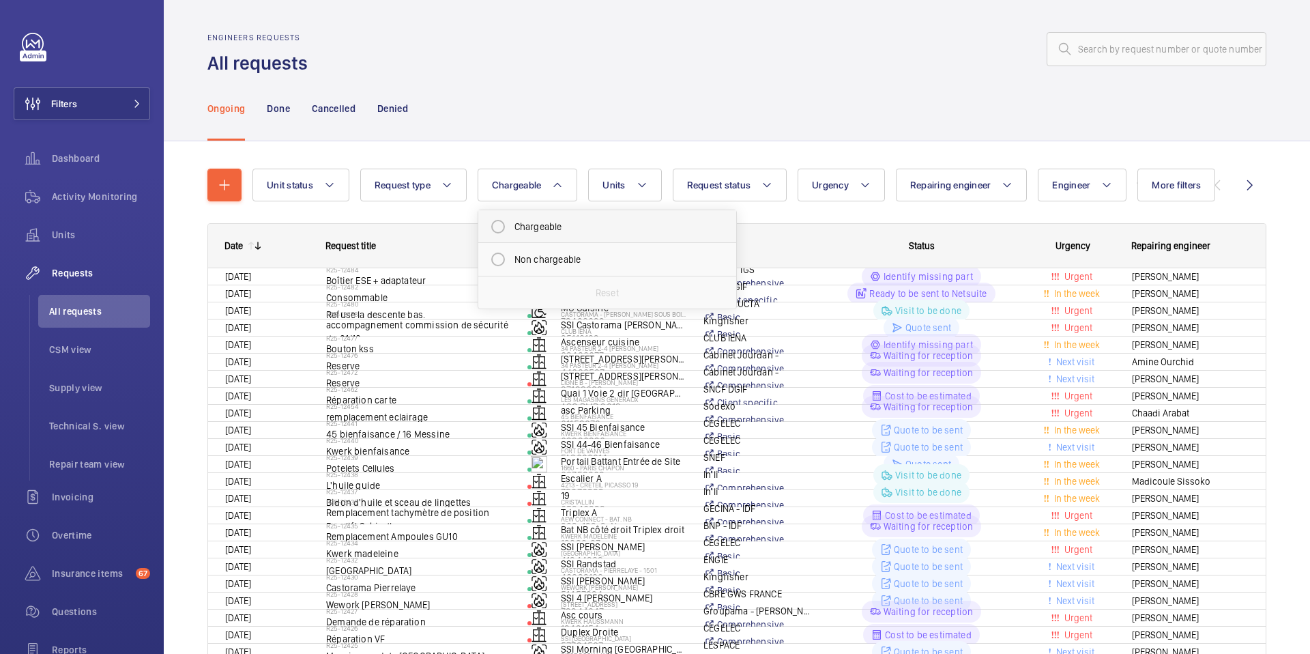
radio input "true"
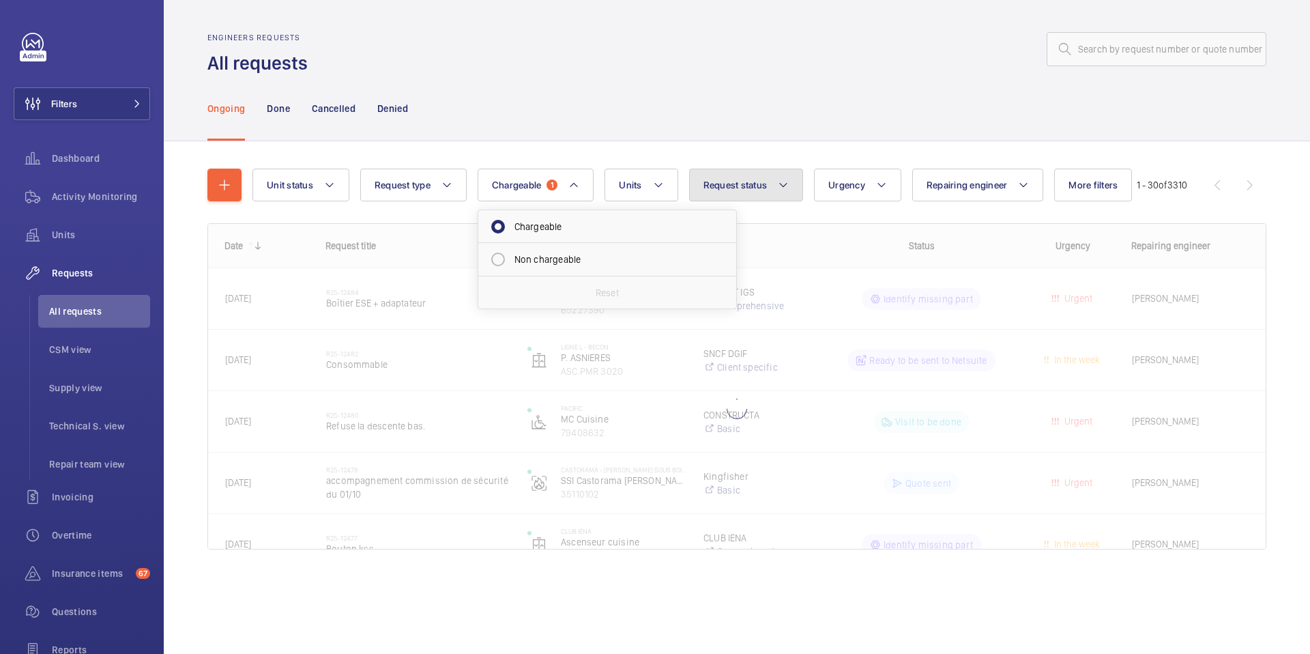
click at [752, 187] on span "Request status" at bounding box center [736, 184] width 64 height 11
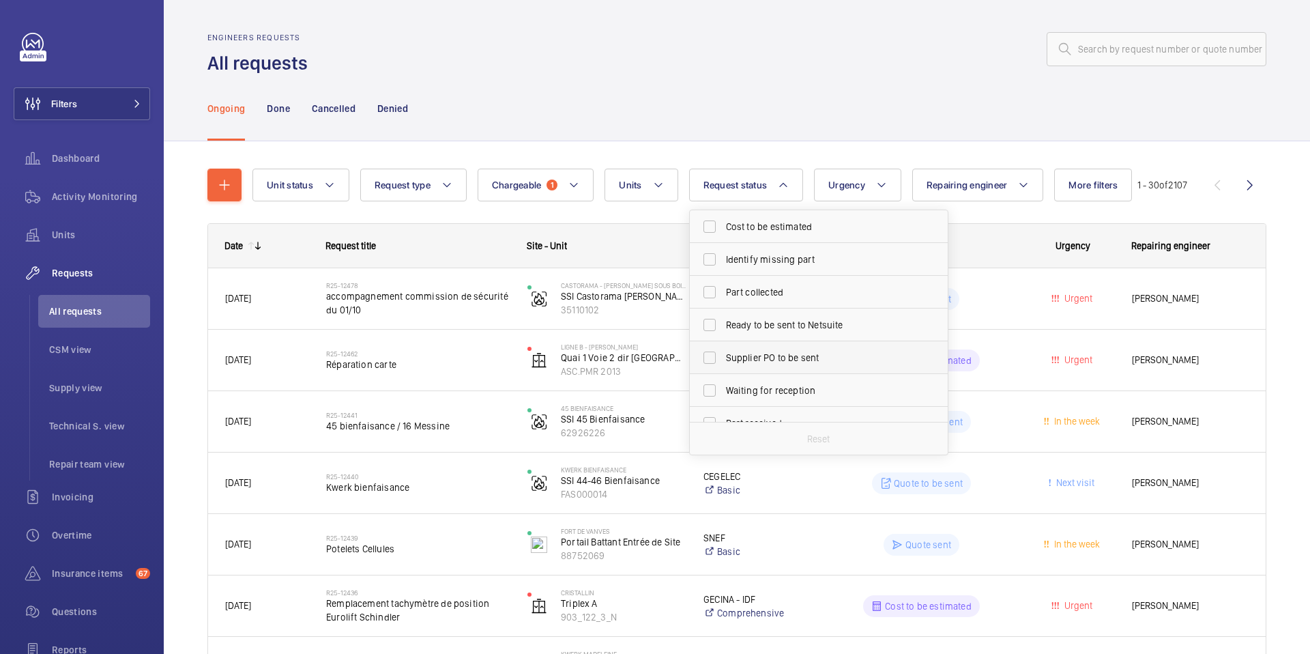
scroll to position [20, 0]
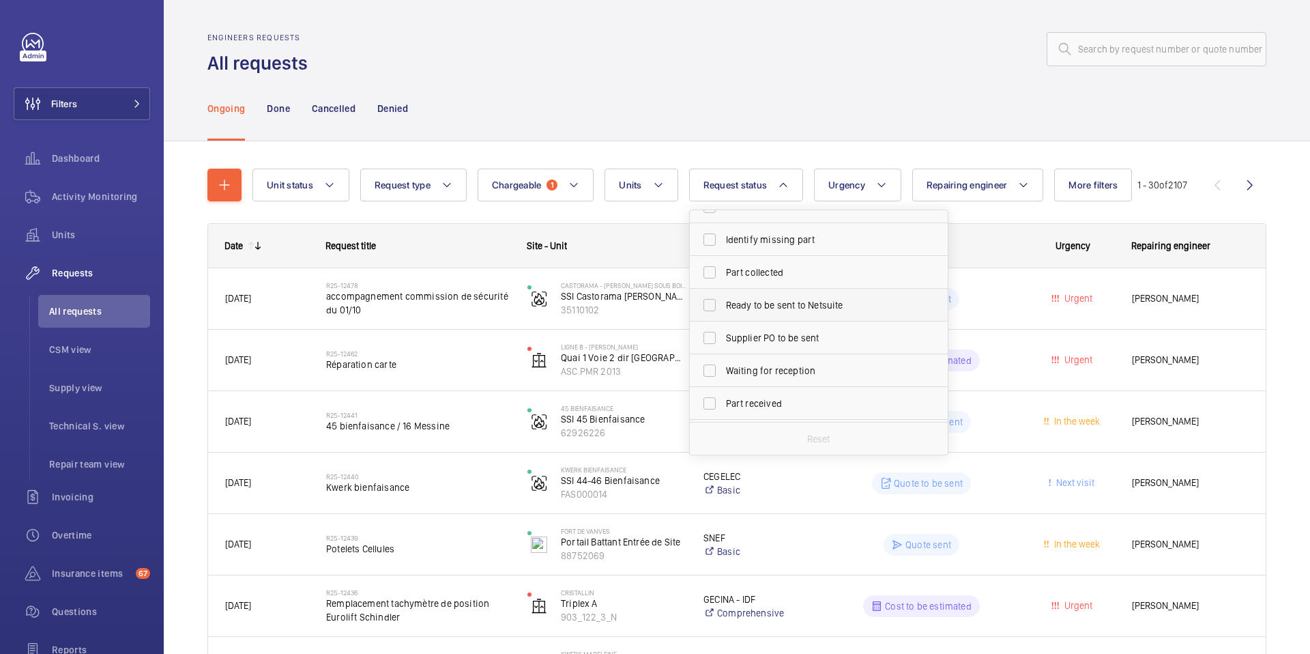
click at [770, 305] on span "Ready to be sent to Netsuite" at bounding box center [820, 305] width 188 height 14
click at [723, 305] on input "Ready to be sent to Netsuite" at bounding box center [709, 304] width 27 height 27
checkbox input "true"
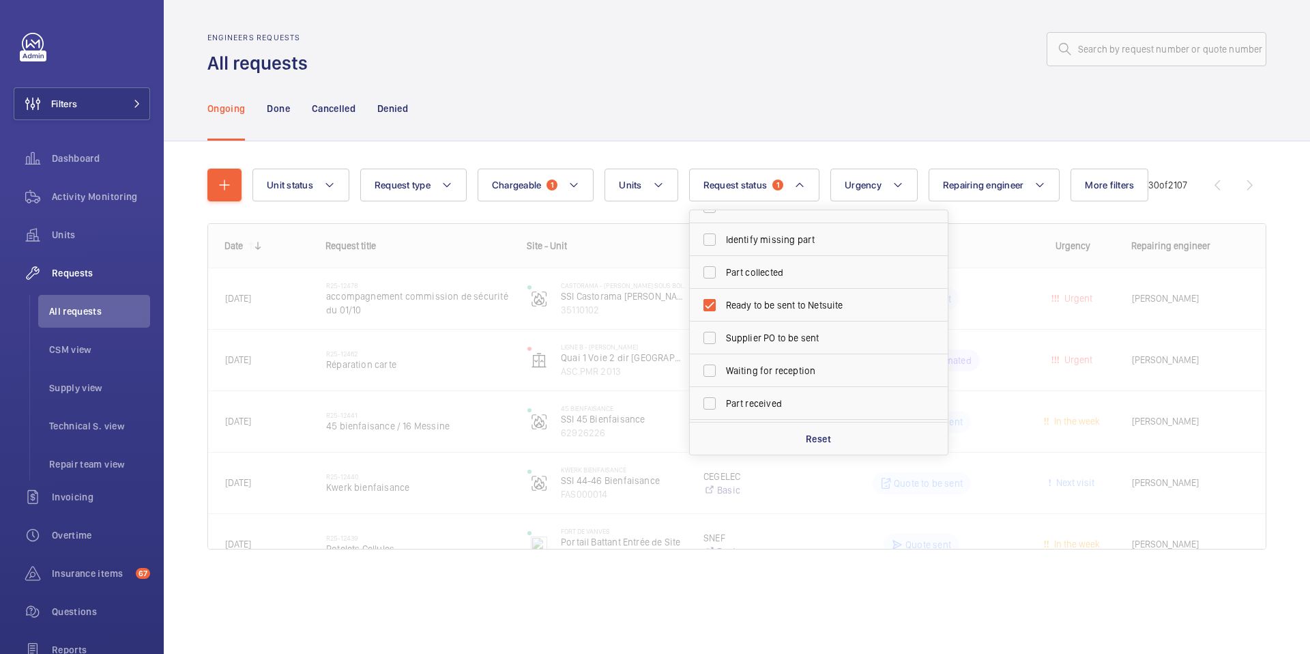
click at [755, 138] on div "Ongoing Done Cancelled Denied" at bounding box center [736, 108] width 1059 height 65
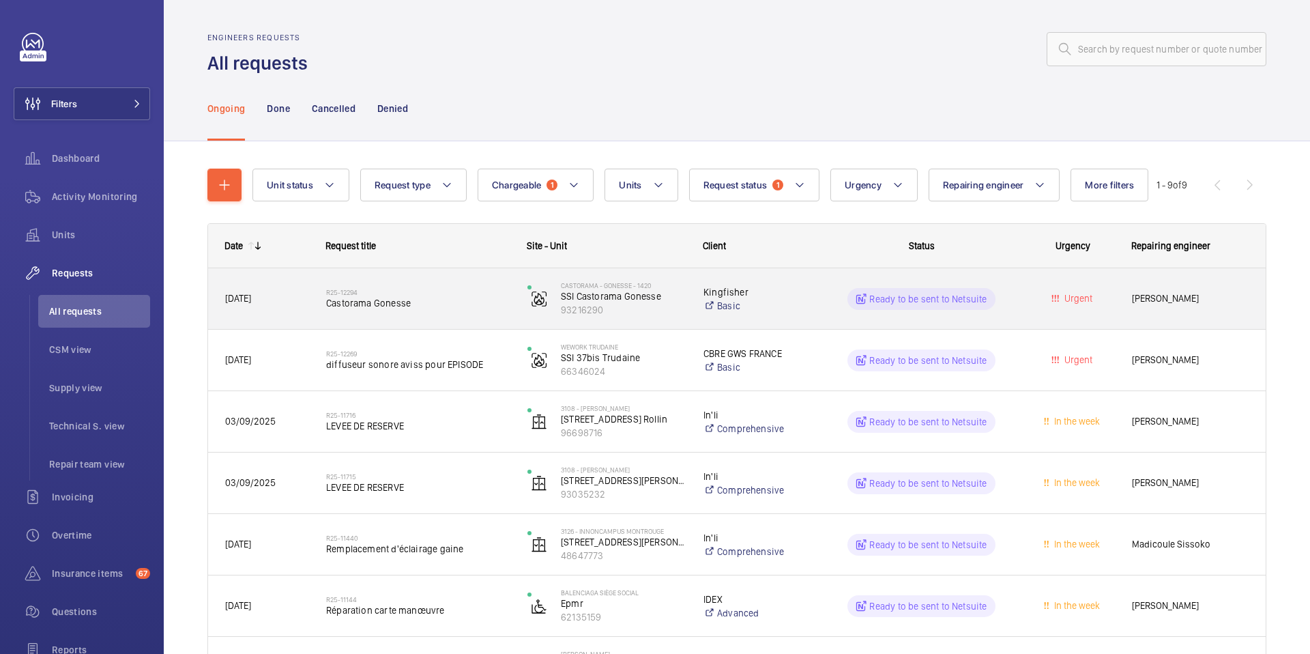
click at [362, 313] on div "R25-12294 Castorama Gonesse" at bounding box center [418, 299] width 184 height 40
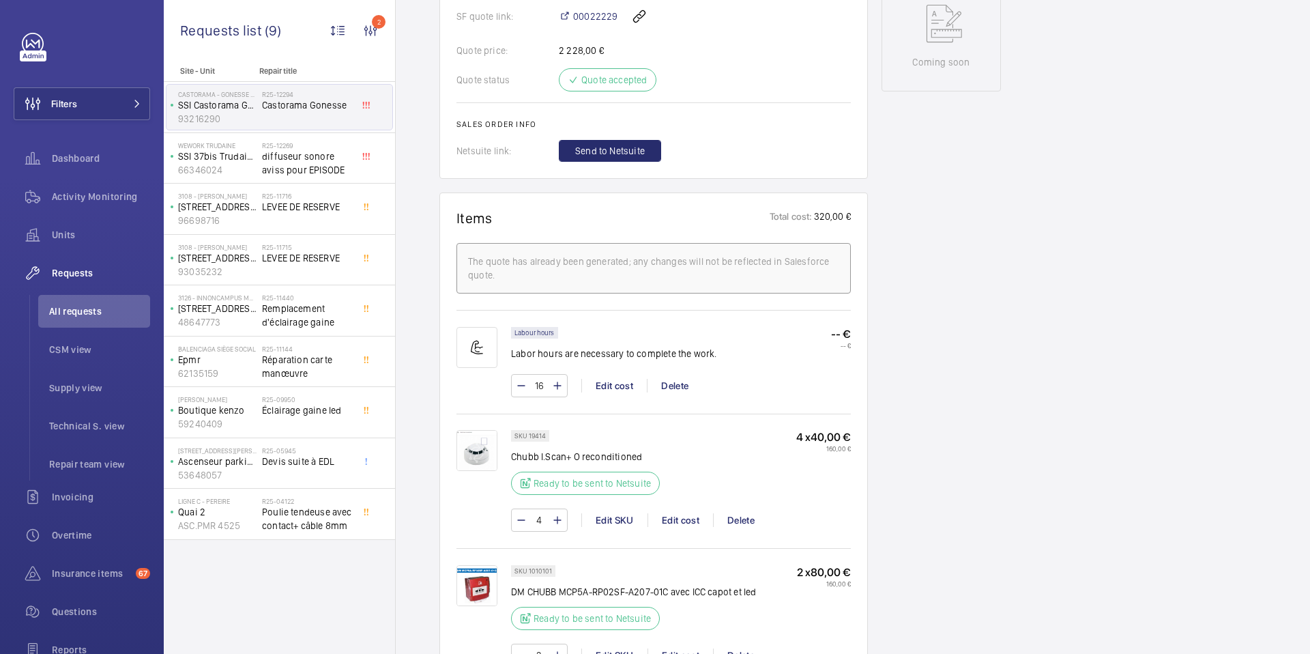
scroll to position [730, 0]
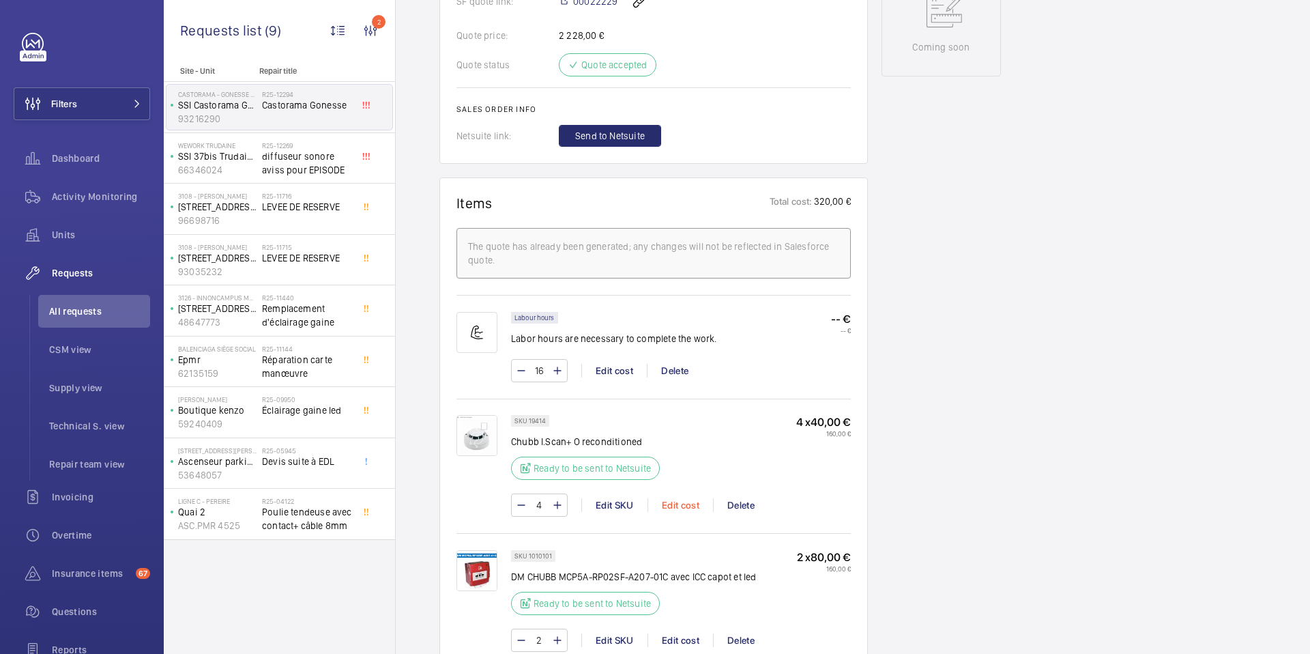
click at [687, 498] on div "Edit cost" at bounding box center [681, 505] width 66 height 14
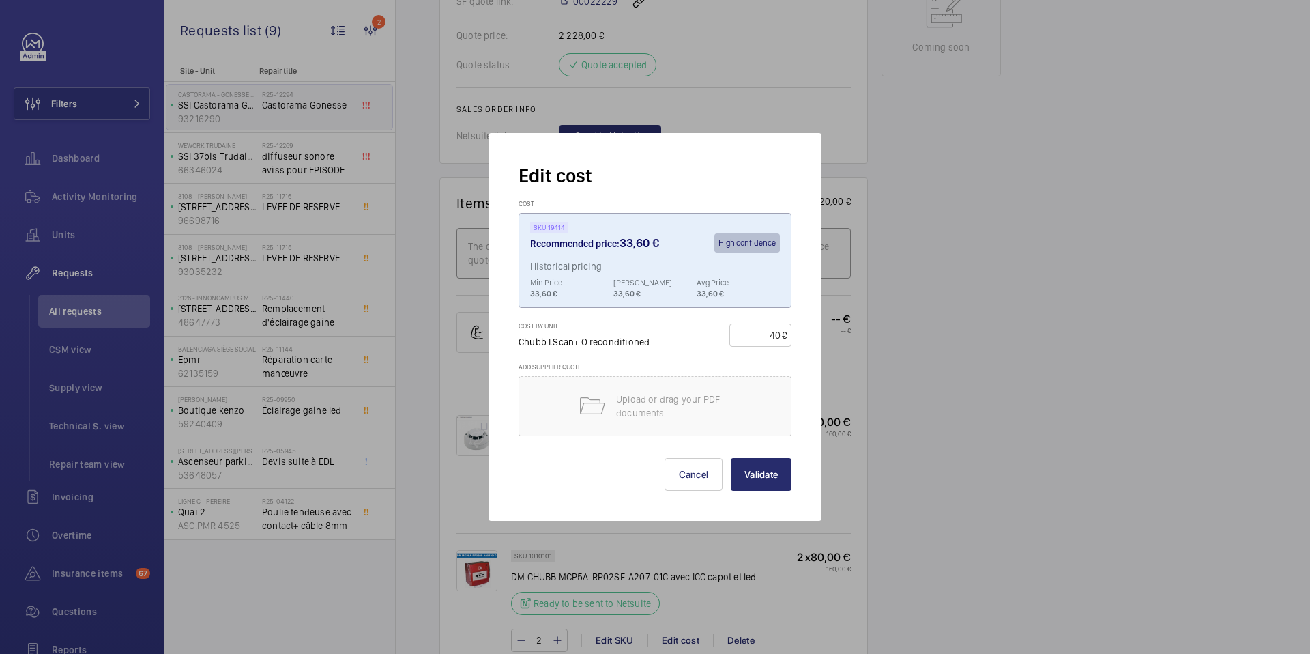
click at [854, 448] on div at bounding box center [655, 327] width 1310 height 654
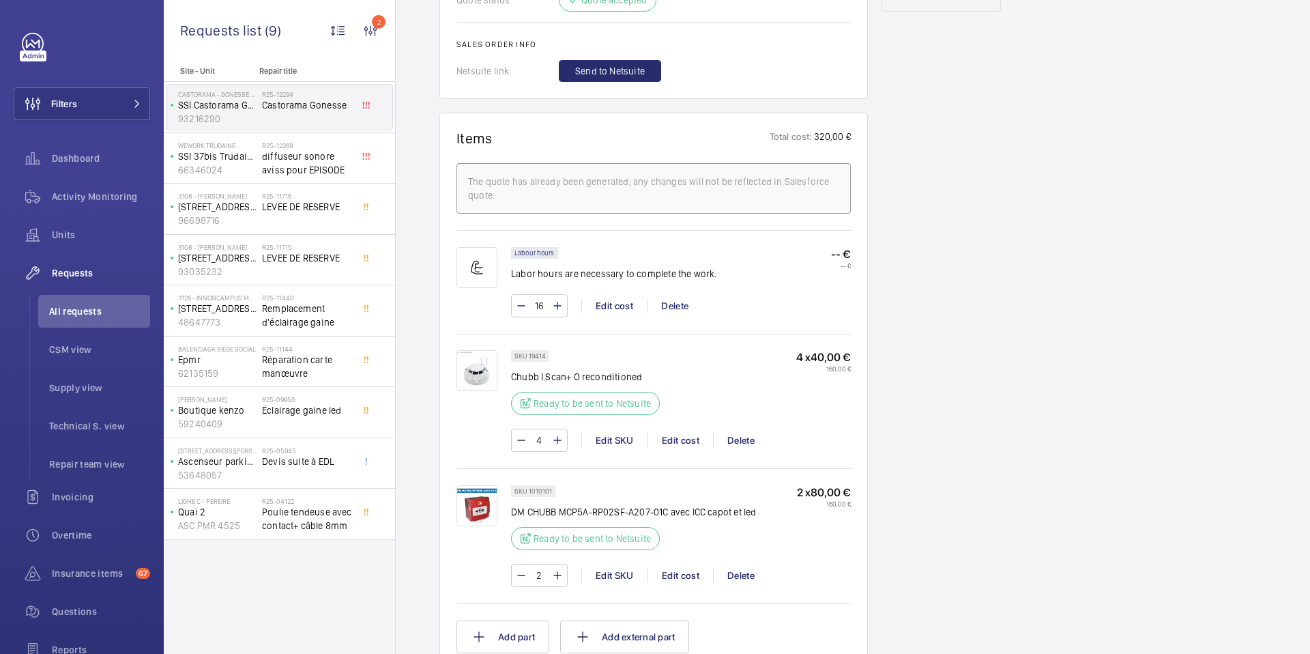
scroll to position [815, 0]
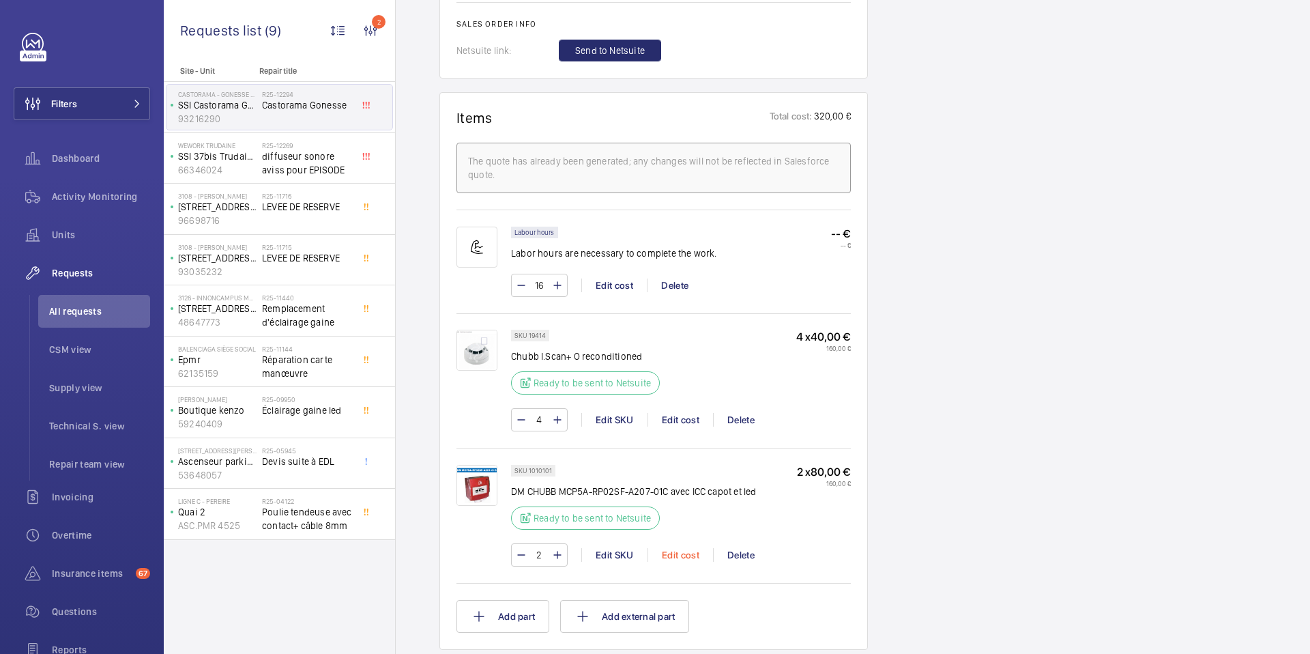
click at [689, 548] on div "Edit cost" at bounding box center [681, 555] width 66 height 14
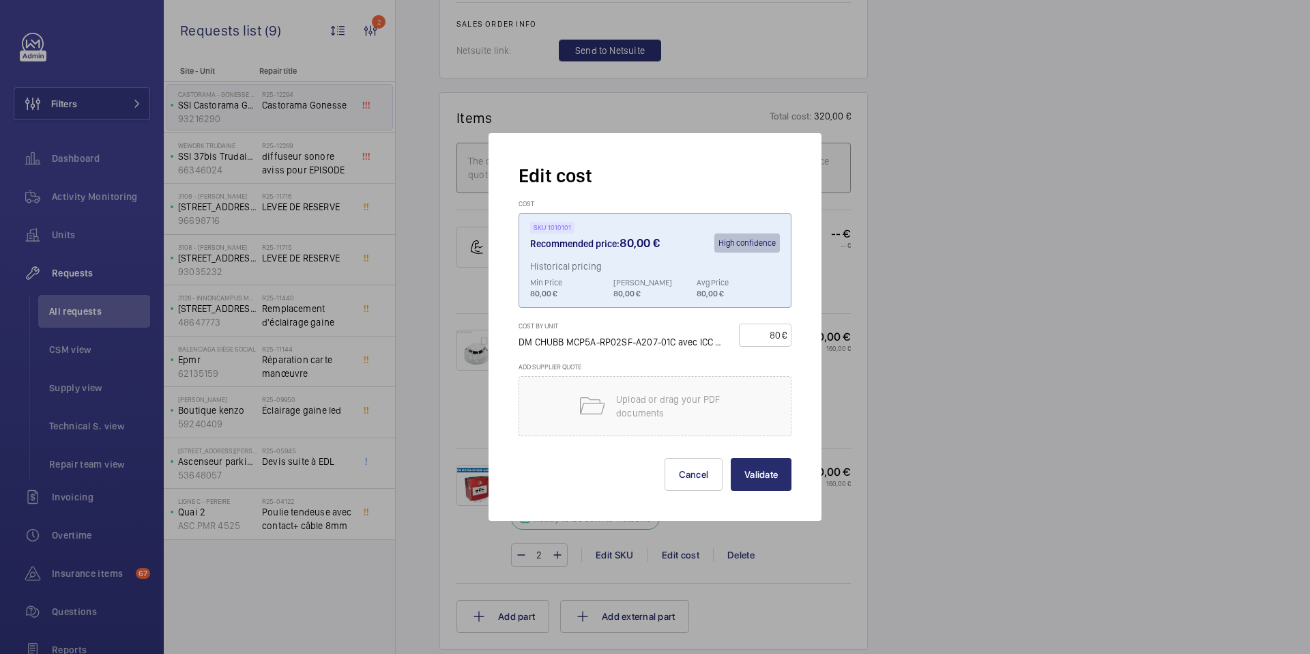
click at [898, 415] on div at bounding box center [655, 327] width 1310 height 654
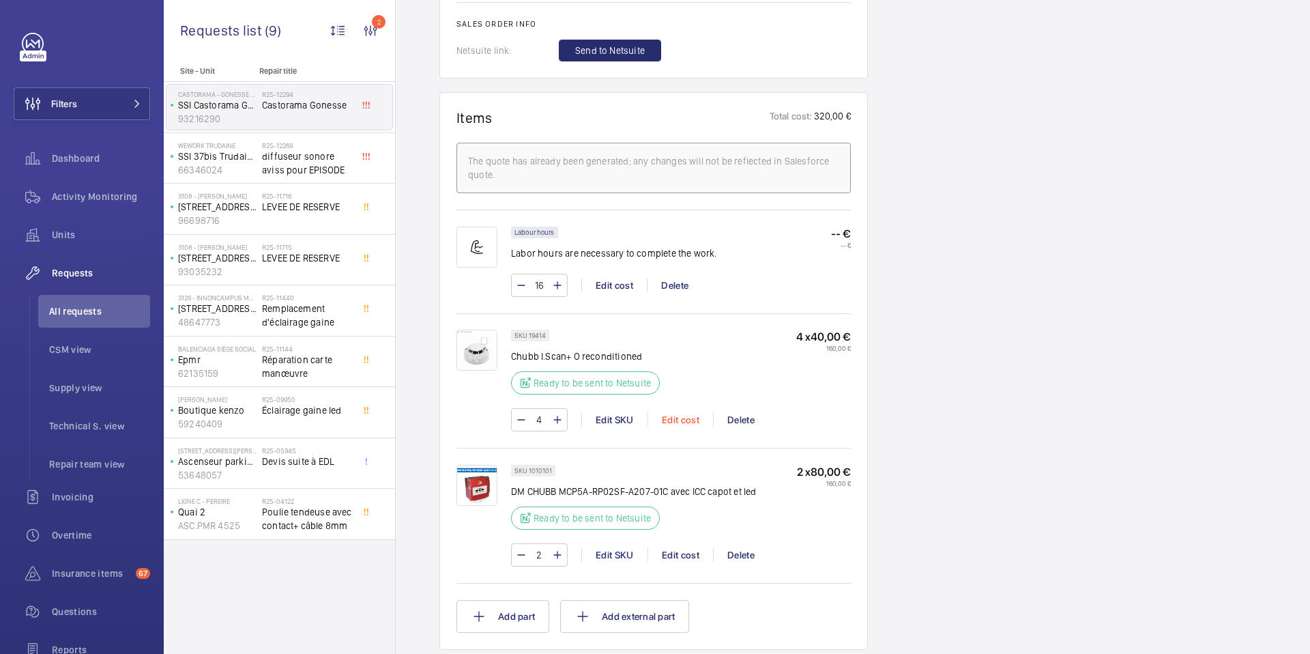
click at [684, 413] on div "Edit cost" at bounding box center [681, 420] width 66 height 14
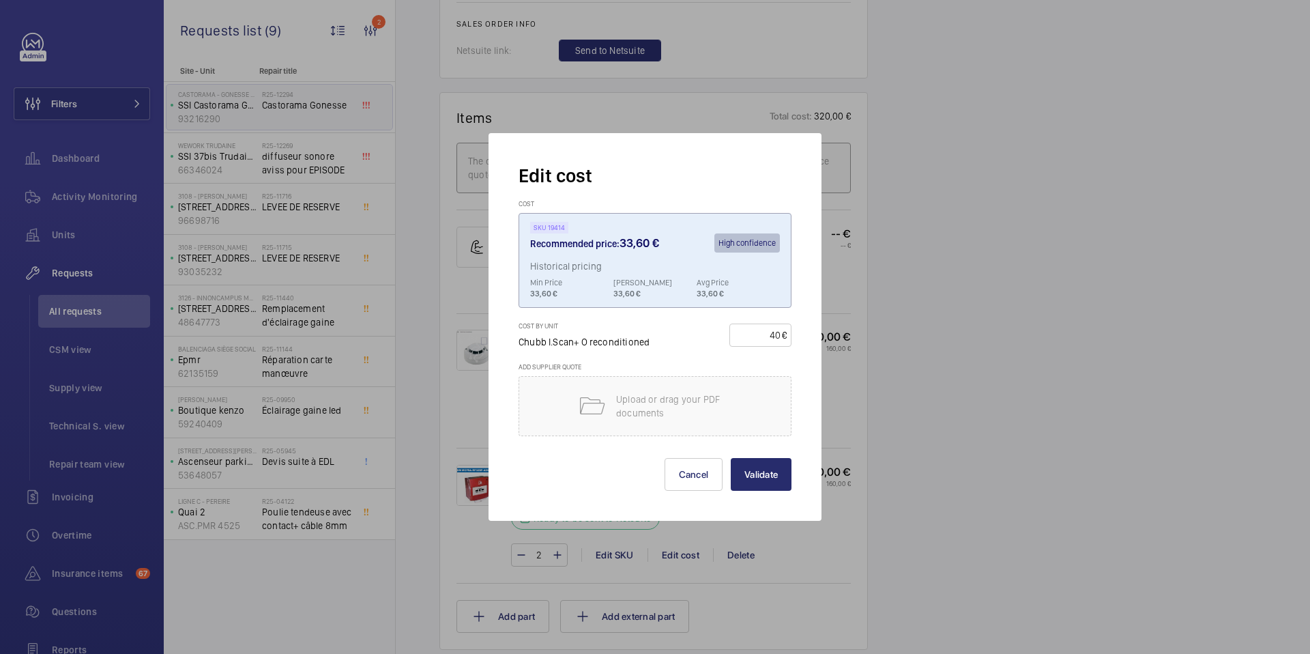
click at [842, 360] on div at bounding box center [655, 327] width 1310 height 654
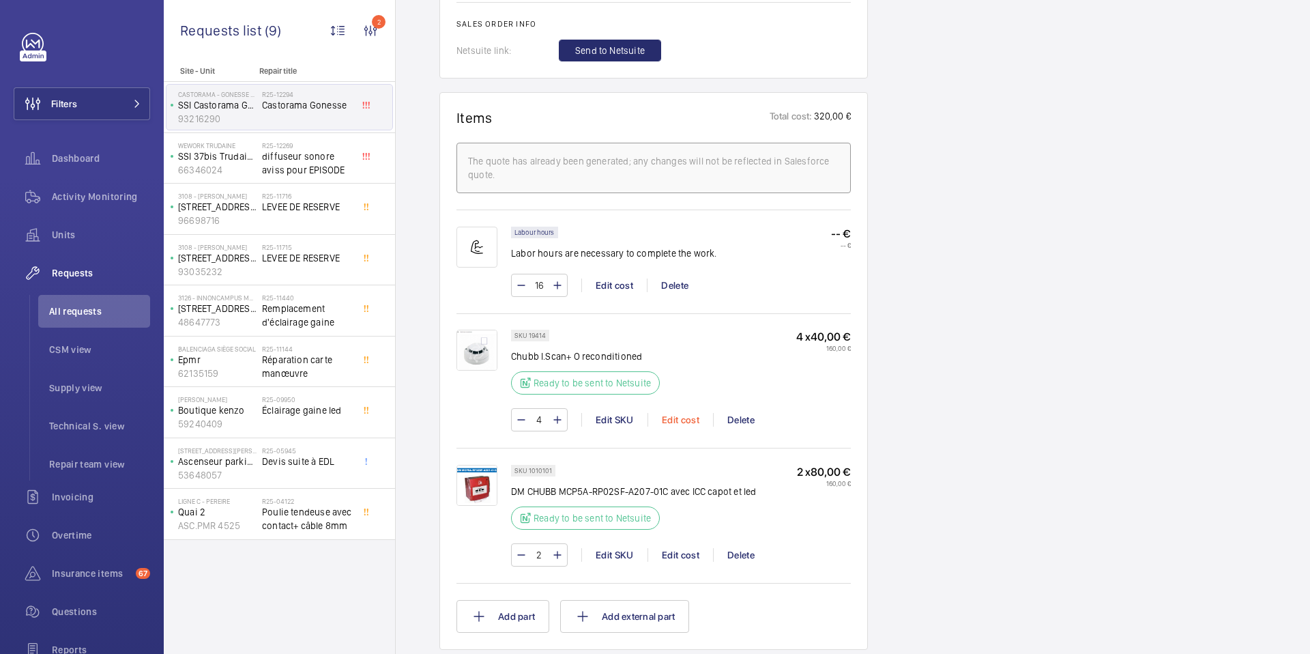
click at [676, 413] on div "Edit cost" at bounding box center [681, 420] width 66 height 14
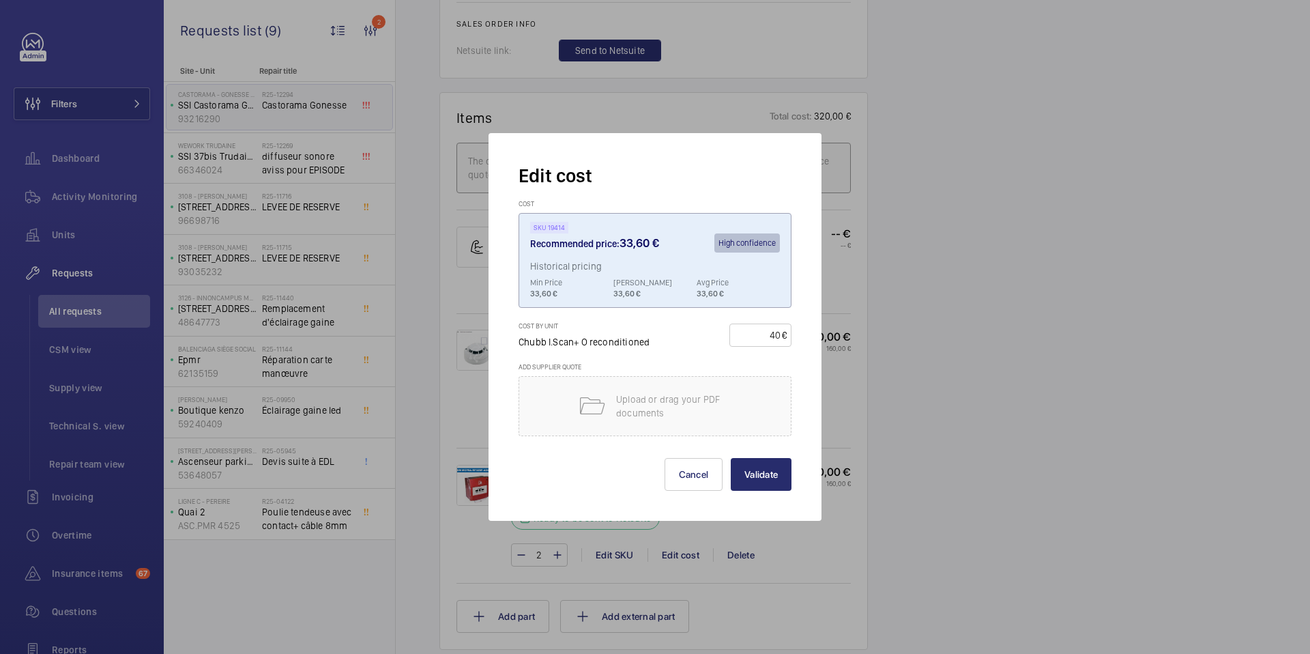
click at [915, 366] on div at bounding box center [655, 327] width 1310 height 654
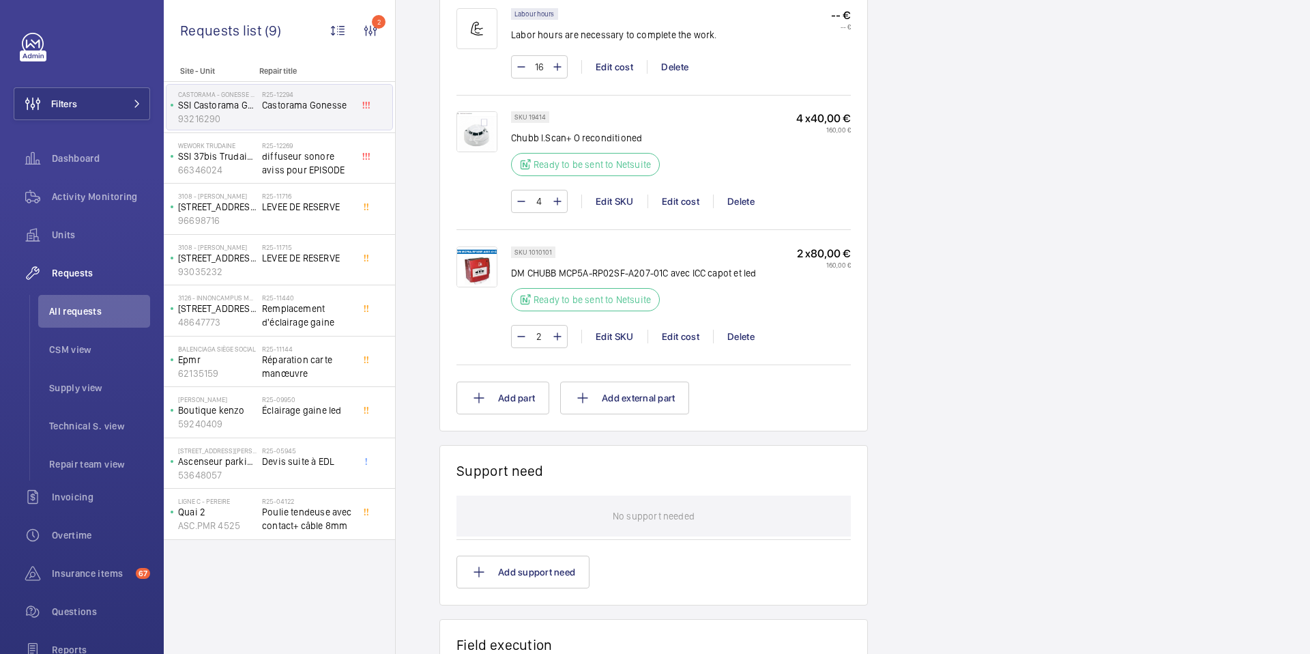
scroll to position [1065, 0]
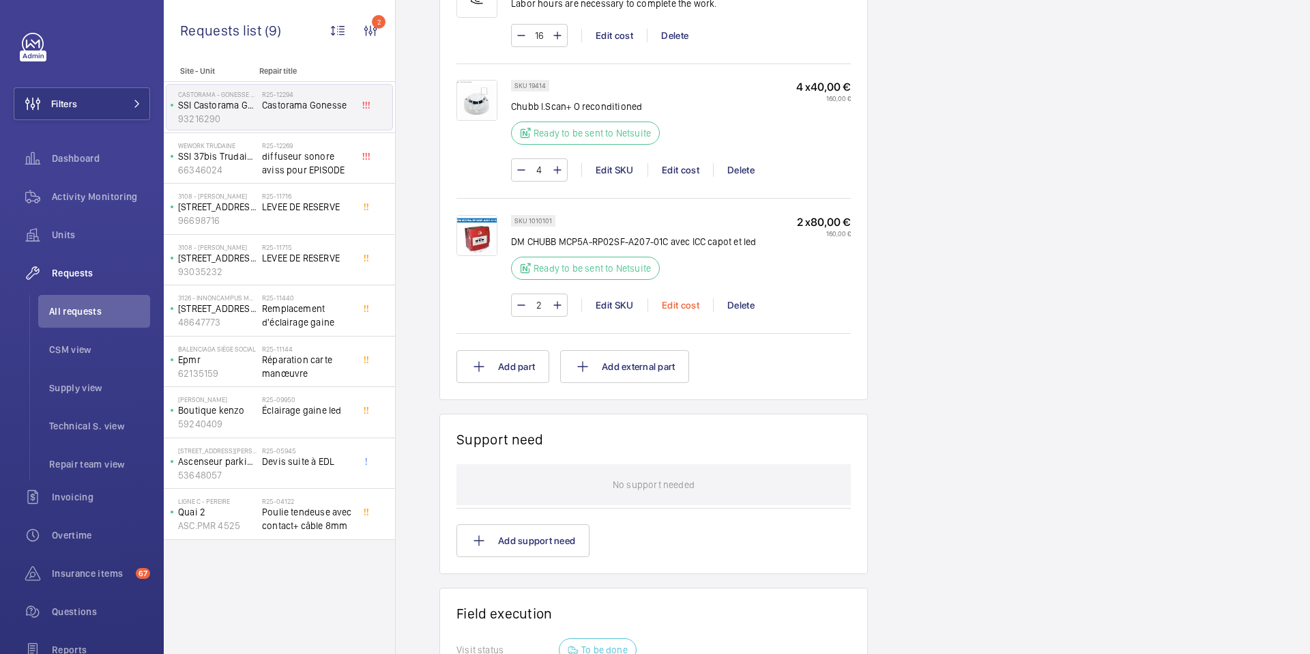
click at [682, 298] on div "Edit cost" at bounding box center [681, 305] width 66 height 14
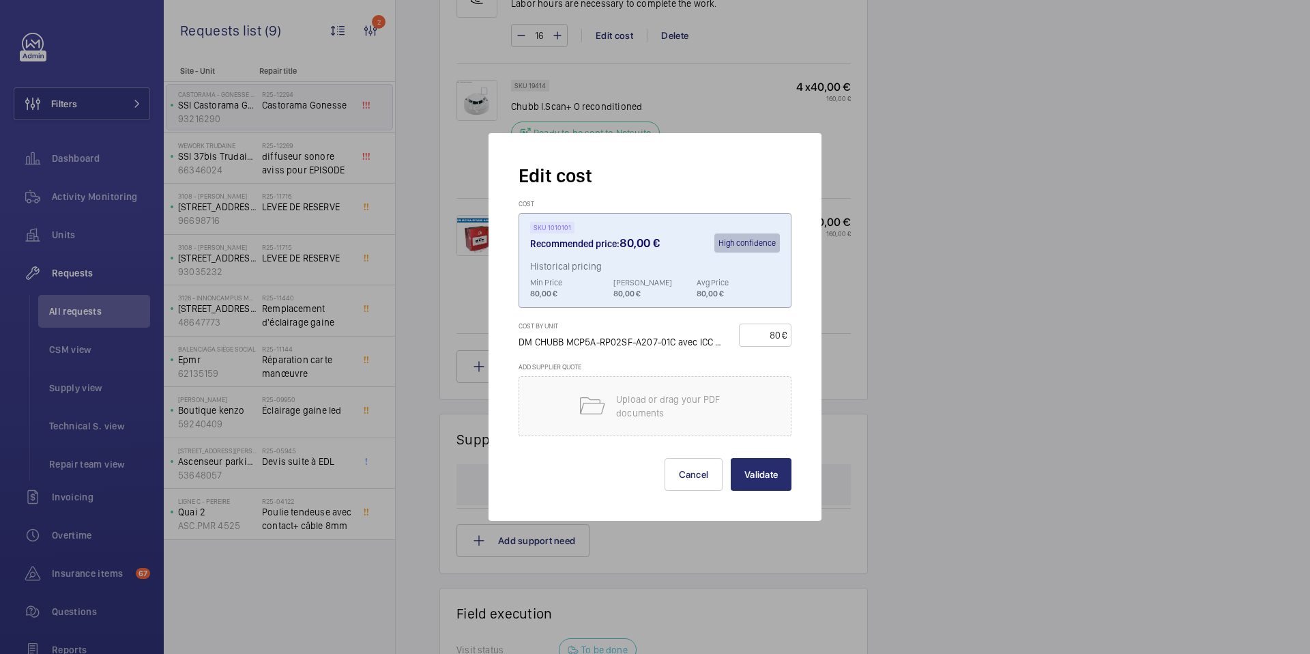
click at [852, 351] on div at bounding box center [655, 327] width 1310 height 654
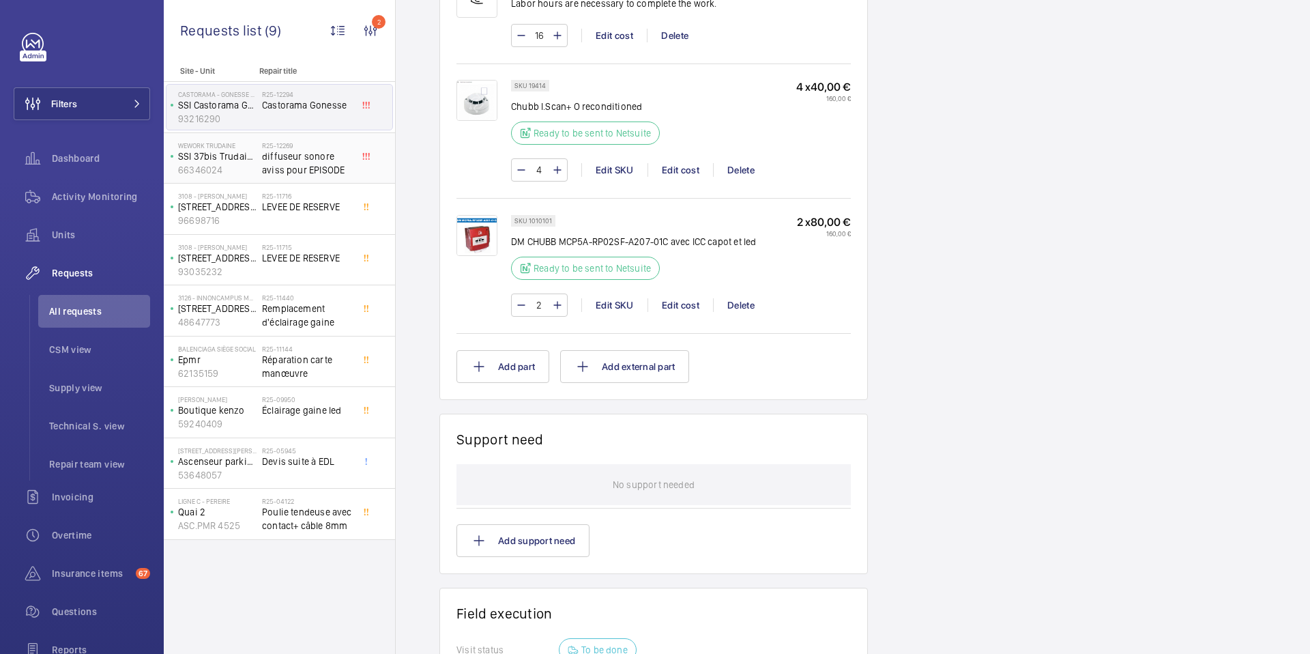
click at [286, 173] on span "diffuseur sonore aviss pour EPISODE" at bounding box center [307, 162] width 90 height 27
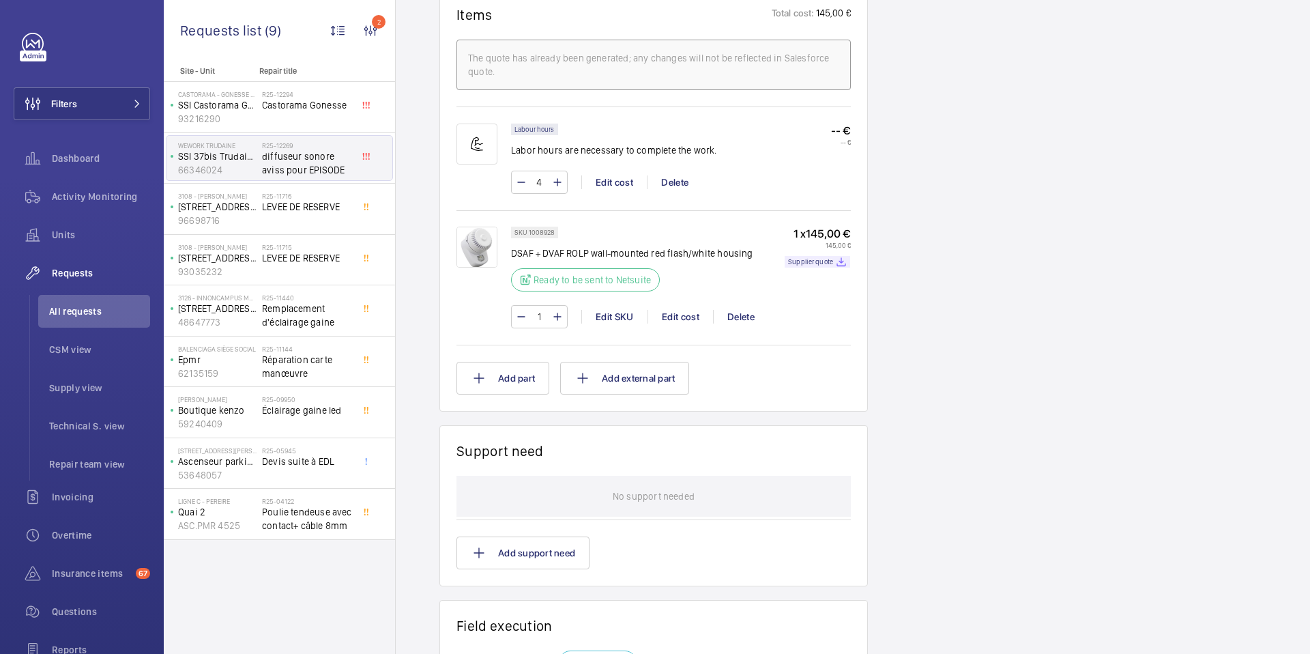
scroll to position [848, 0]
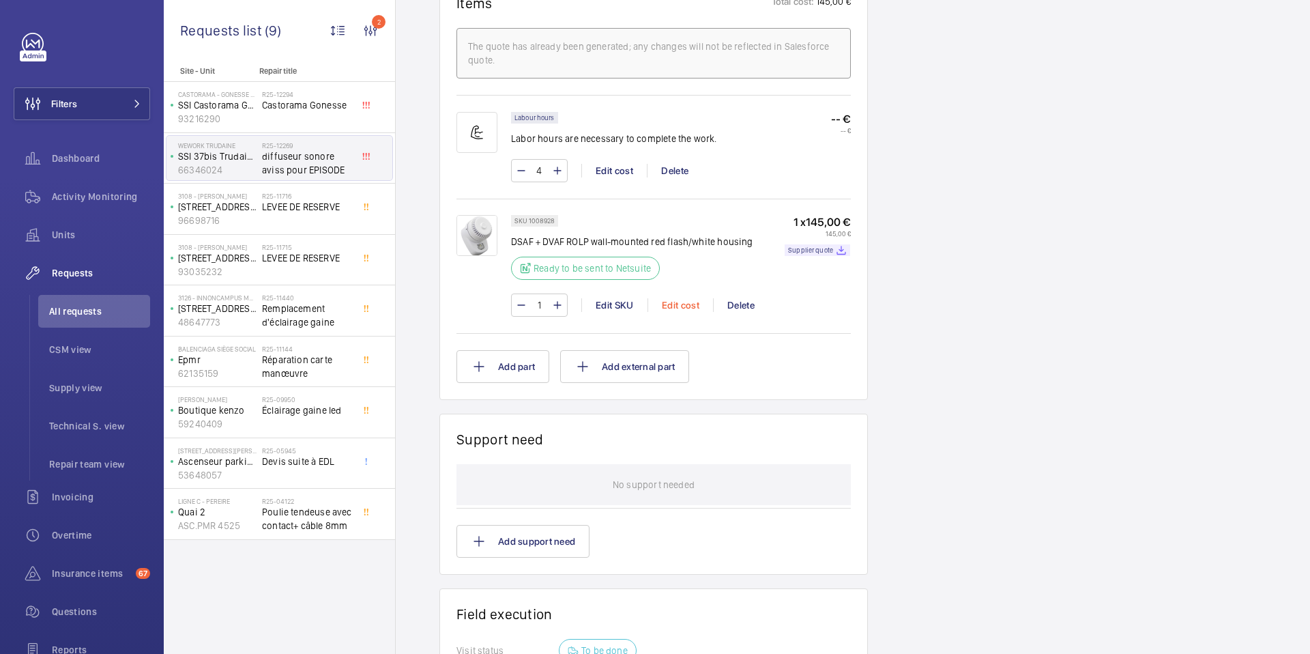
click at [687, 308] on div "Edit cost" at bounding box center [681, 305] width 66 height 14
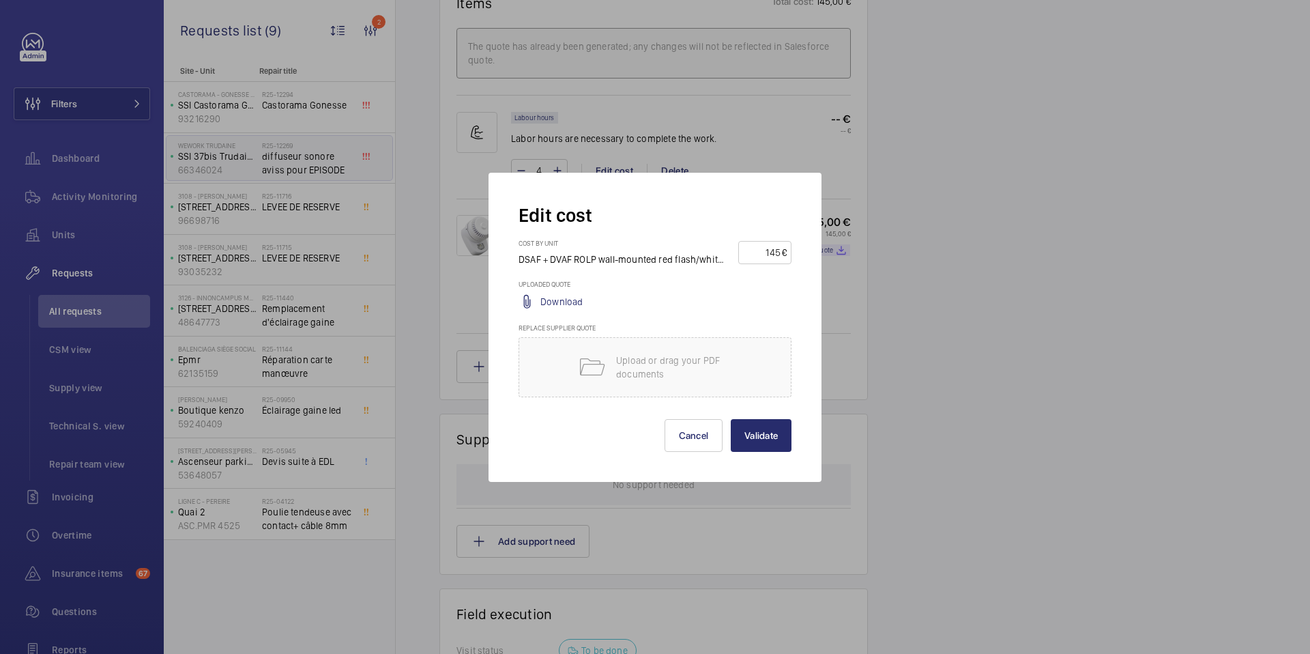
click at [873, 336] on div at bounding box center [655, 327] width 1310 height 654
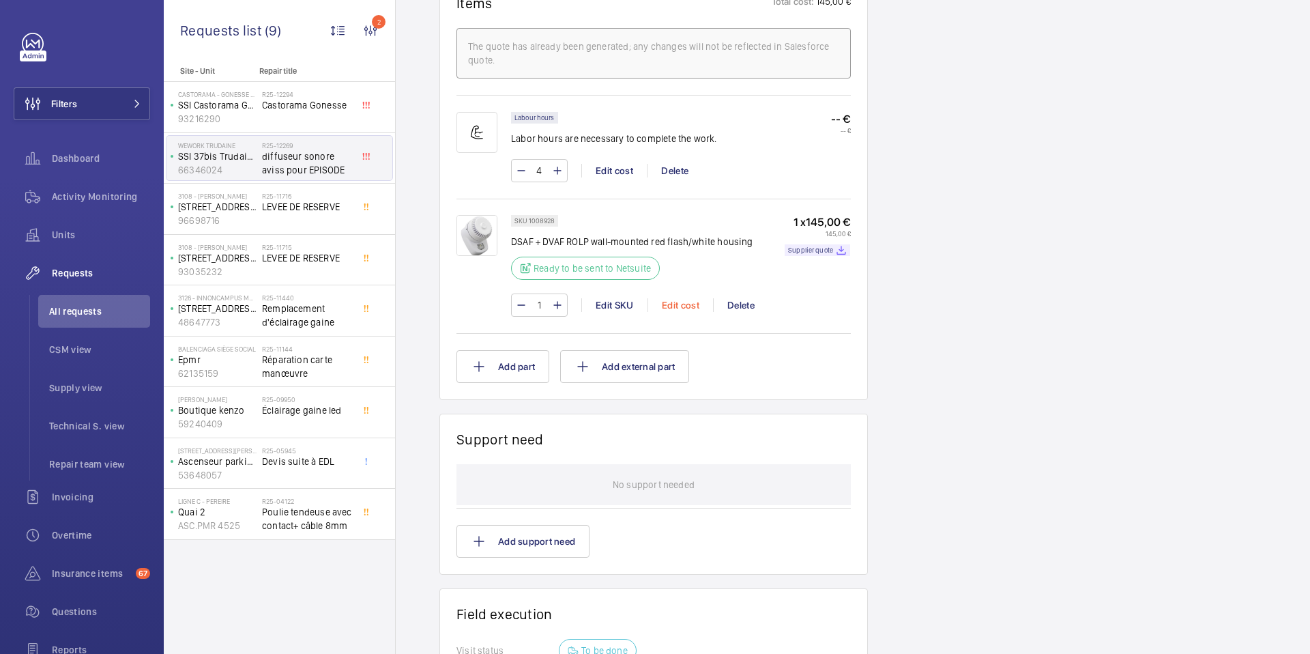
click at [684, 303] on div "Edit cost" at bounding box center [681, 305] width 66 height 14
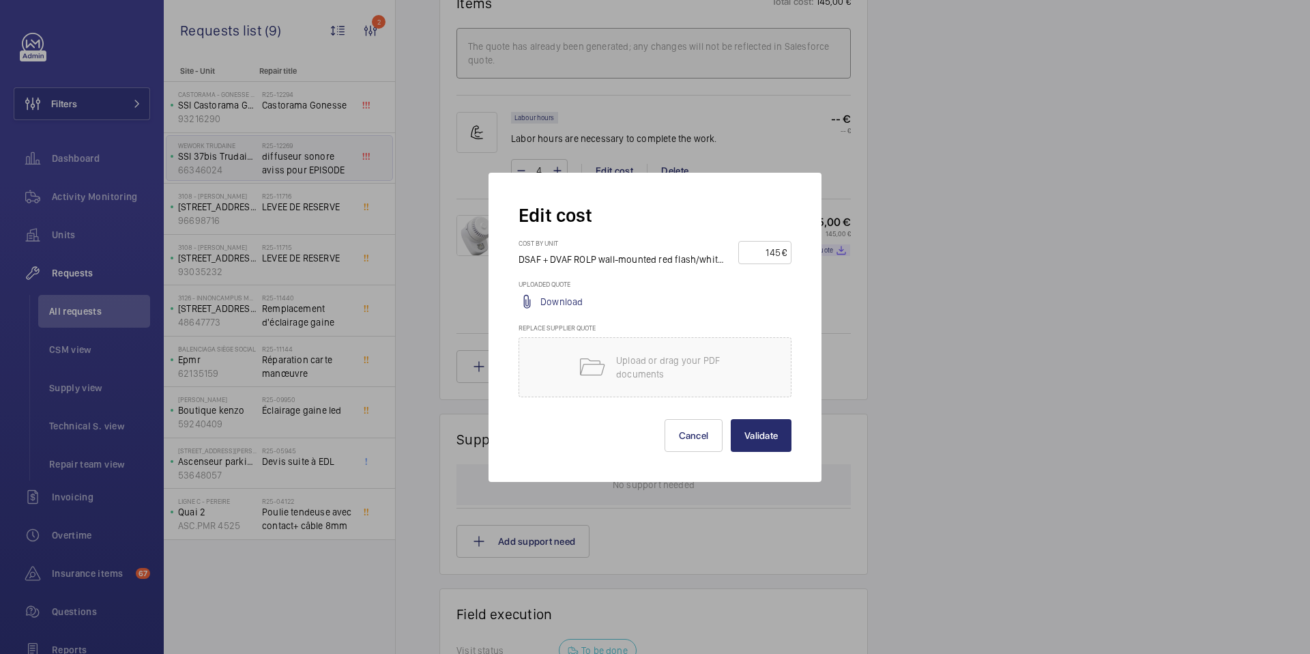
click at [776, 250] on input "145" at bounding box center [762, 253] width 39 height 22
click at [913, 303] on div at bounding box center [655, 327] width 1310 height 654
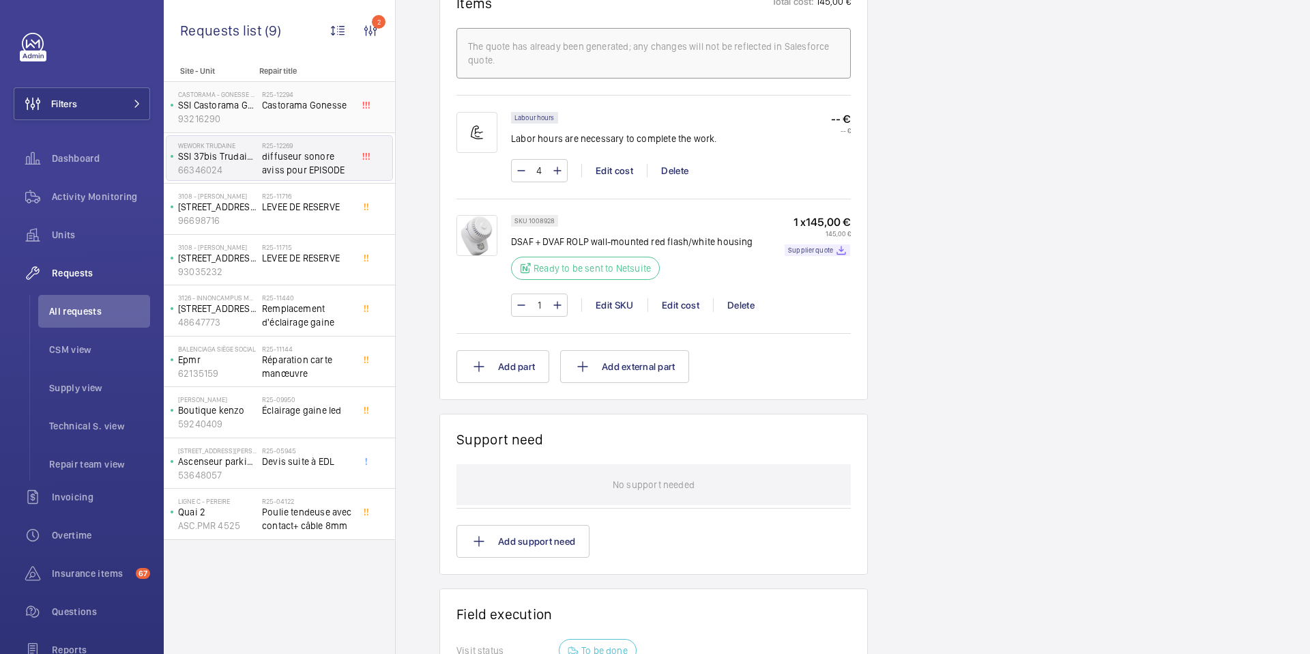
click at [284, 105] on span "Castorama Gonesse" at bounding box center [307, 105] width 90 height 14
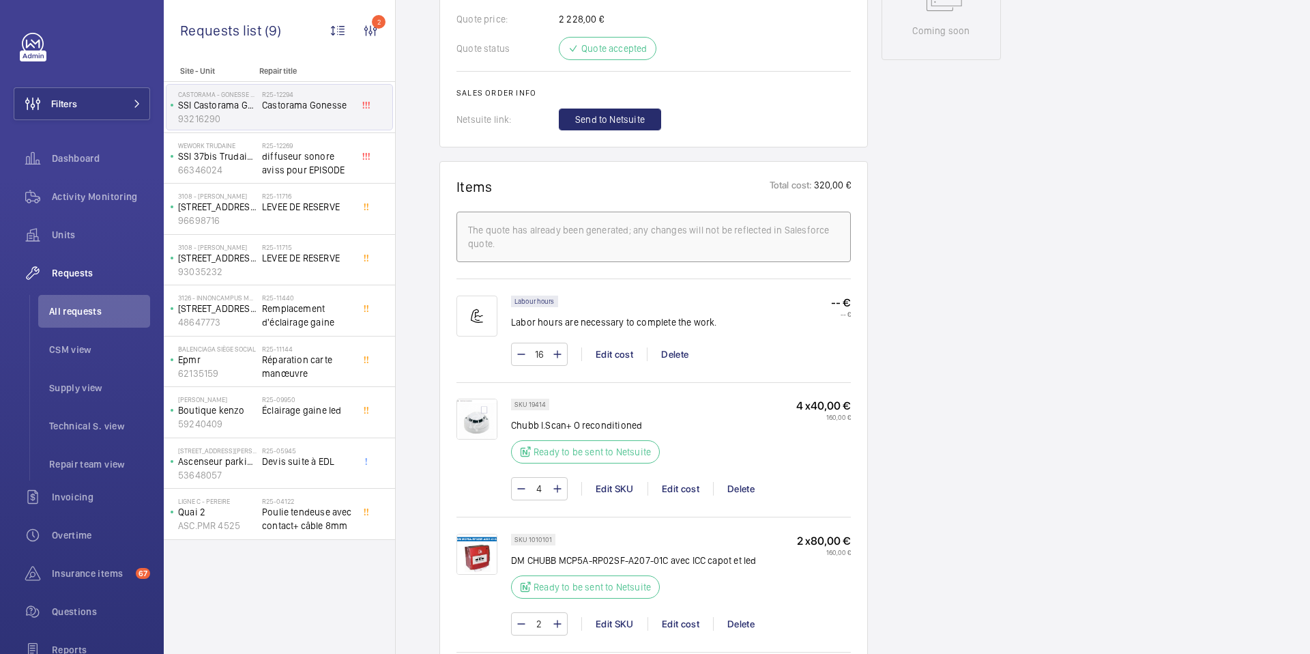
scroll to position [751, 0]
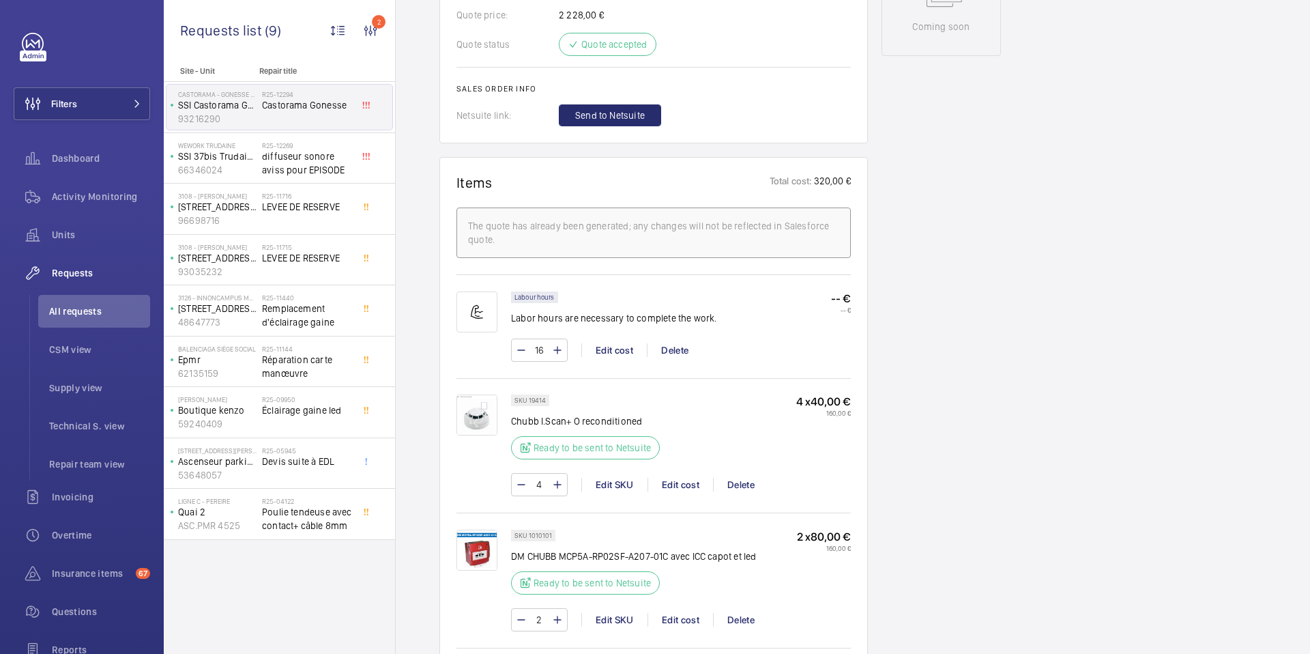
click at [815, 394] on p "4 x 40,00 €" at bounding box center [823, 401] width 55 height 14
click at [680, 478] on div "Edit cost" at bounding box center [681, 485] width 66 height 14
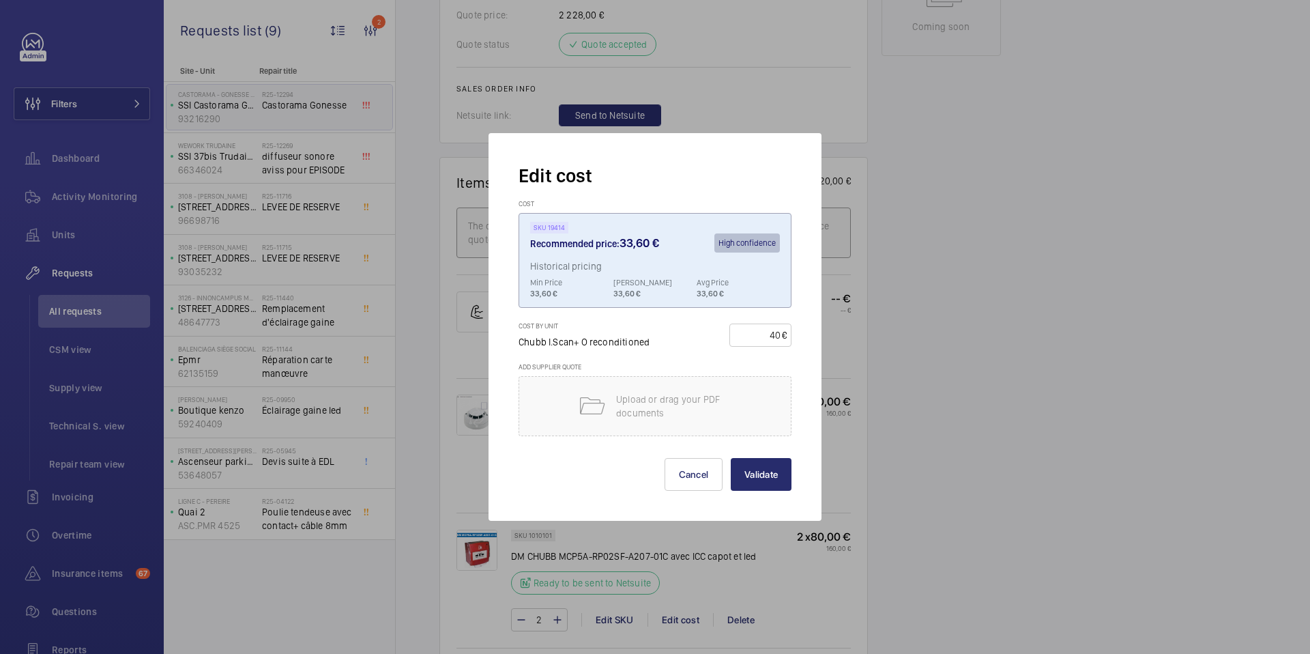
click at [772, 334] on input "40" at bounding box center [758, 335] width 48 height 22
click at [903, 356] on div at bounding box center [655, 327] width 1310 height 654
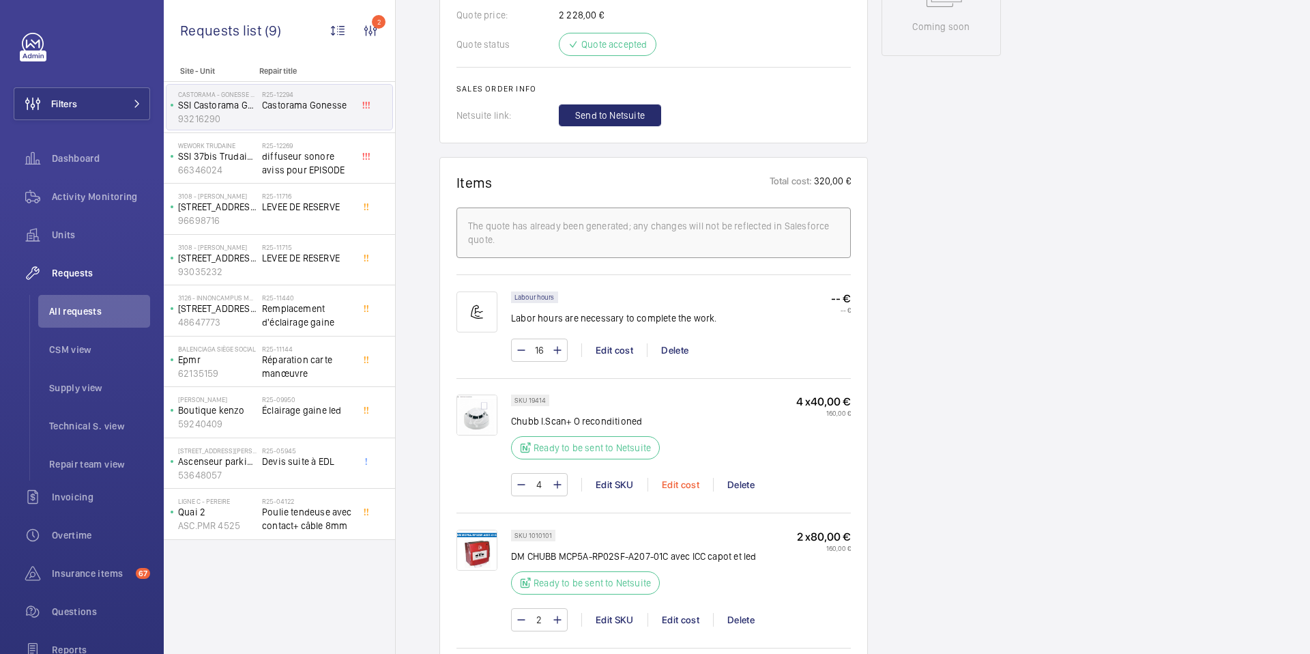
click at [679, 478] on div "Edit cost" at bounding box center [681, 485] width 66 height 14
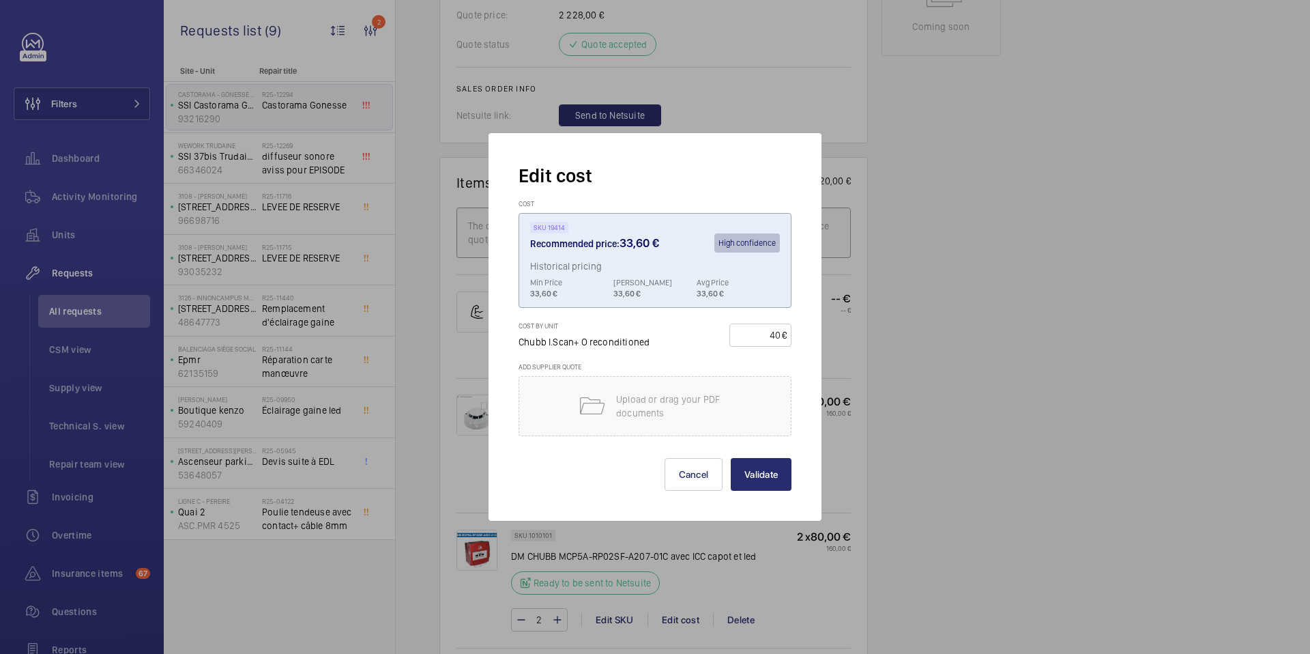
click at [906, 399] on div at bounding box center [655, 327] width 1310 height 654
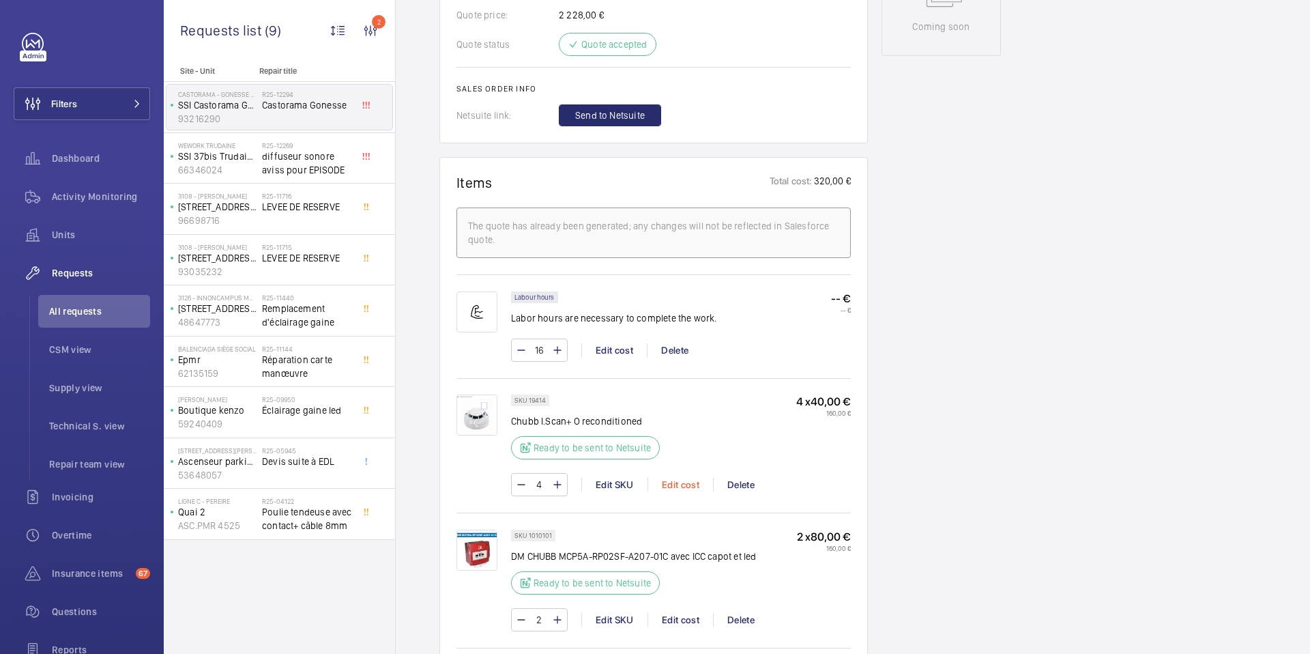
click at [680, 478] on div "Edit cost" at bounding box center [681, 485] width 66 height 14
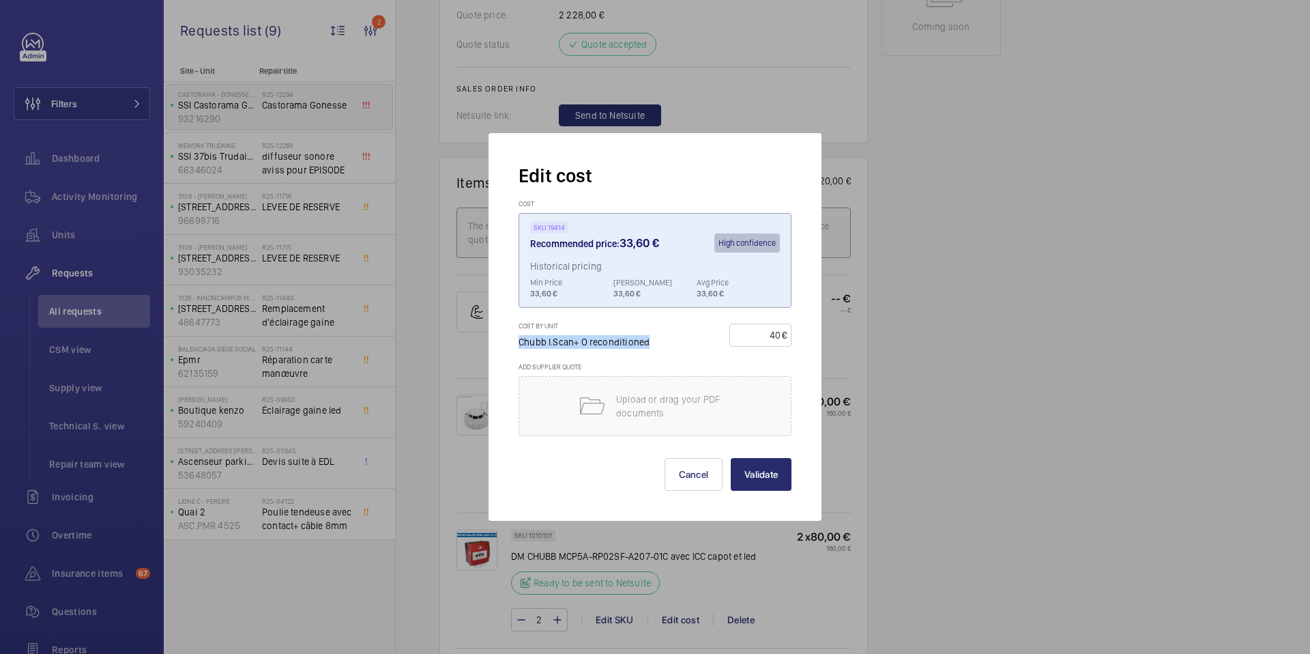
drag, startPoint x: 519, startPoint y: 341, endPoint x: 659, endPoint y: 339, distance: 140.6
click at [659, 339] on div "Cost by unit [PERSON_NAME].Scan+ O reconditioned" at bounding box center [591, 334] width 145 height 27
drag, startPoint x: 520, startPoint y: 325, endPoint x: 543, endPoint y: 325, distance: 23.2
click at [544, 325] on h3 "Cost by unit" at bounding box center [591, 328] width 145 height 14
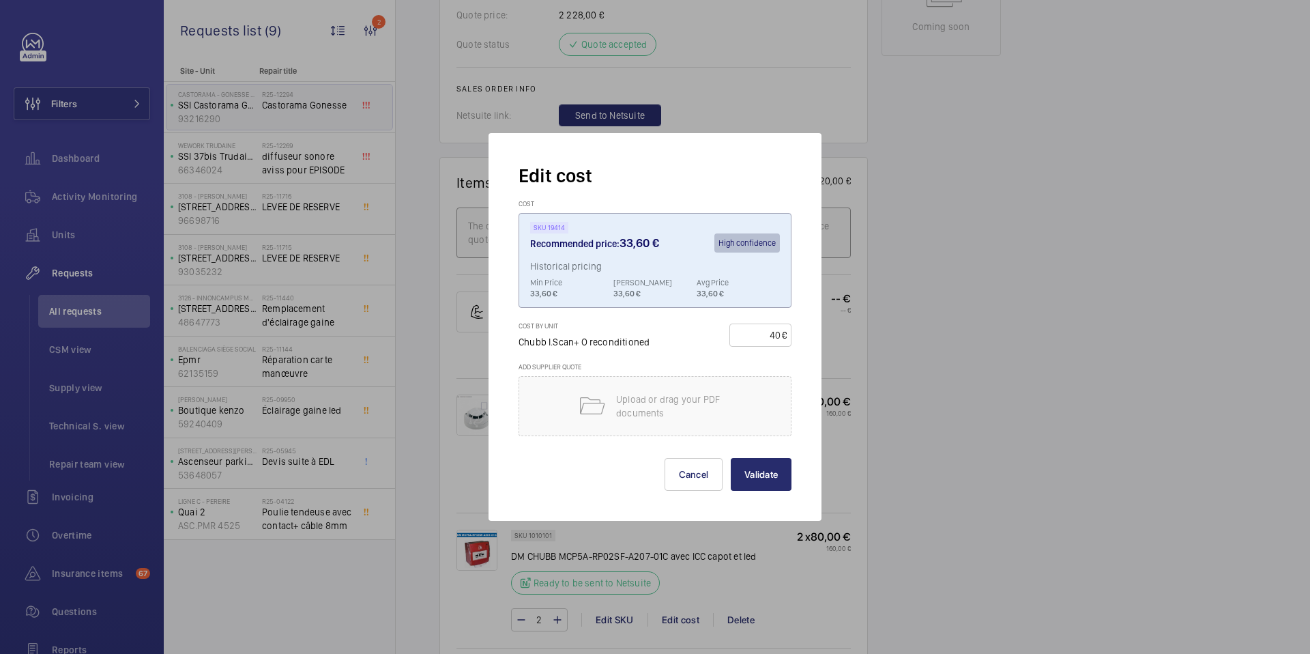
click at [566, 325] on h3 "Cost by unit" at bounding box center [591, 328] width 145 height 14
drag, startPoint x: 564, startPoint y: 325, endPoint x: 516, endPoint y: 325, distance: 47.8
click at [516, 325] on div "Edit cost Cost SKU 19414 Recommended price: 33,60 € High confidence Historical …" at bounding box center [655, 327] width 333 height 388
click at [584, 311] on div "Cost SKU 19414 Recommended price: 33,60 € High confidence Historical pricing Mi…" at bounding box center [655, 260] width 273 height 122
drag, startPoint x: 568, startPoint y: 323, endPoint x: 517, endPoint y: 325, distance: 51.3
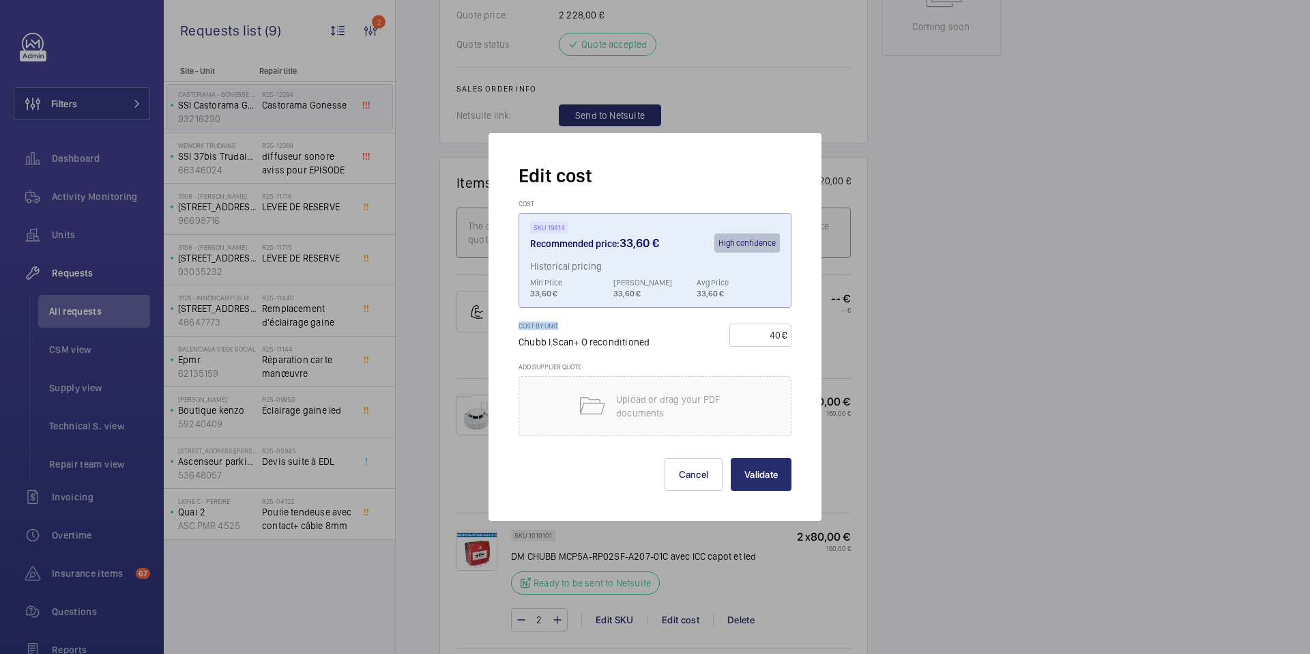
click at [517, 325] on div "Edit cost Cost SKU 19414 Recommended price: 33,60 € High confidence Historical …" at bounding box center [655, 327] width 333 height 388
click at [564, 328] on h3 "Cost by unit" at bounding box center [591, 328] width 145 height 14
drag, startPoint x: 564, startPoint y: 328, endPoint x: 516, endPoint y: 328, distance: 48.5
click at [516, 328] on div "Edit cost Cost SKU 19414 Recommended price: 33,60 € High confidence Historical …" at bounding box center [655, 327] width 333 height 388
drag, startPoint x: 535, startPoint y: 204, endPoint x: 511, endPoint y: 204, distance: 23.9
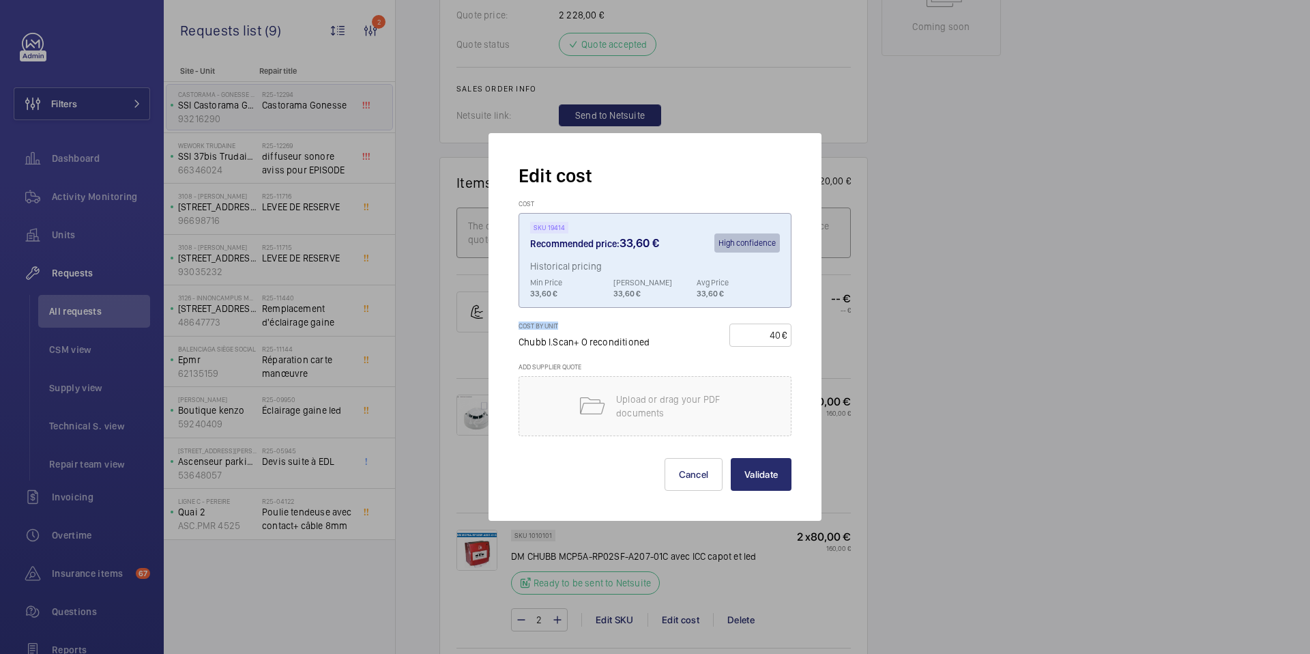
click at [511, 204] on div "Edit cost Cost SKU 19414 Recommended price: 33,60 € High confidence Historical …" at bounding box center [655, 327] width 333 height 388
click at [560, 327] on h3 "Cost by unit" at bounding box center [591, 328] width 145 height 14
drag, startPoint x: 561, startPoint y: 324, endPoint x: 501, endPoint y: 324, distance: 60.1
click at [501, 324] on div "Edit cost Cost SKU 19414 Recommended price: 33,60 € High confidence Historical …" at bounding box center [655, 327] width 333 height 388
drag, startPoint x: 532, startPoint y: 265, endPoint x: 611, endPoint y: 267, distance: 79.2
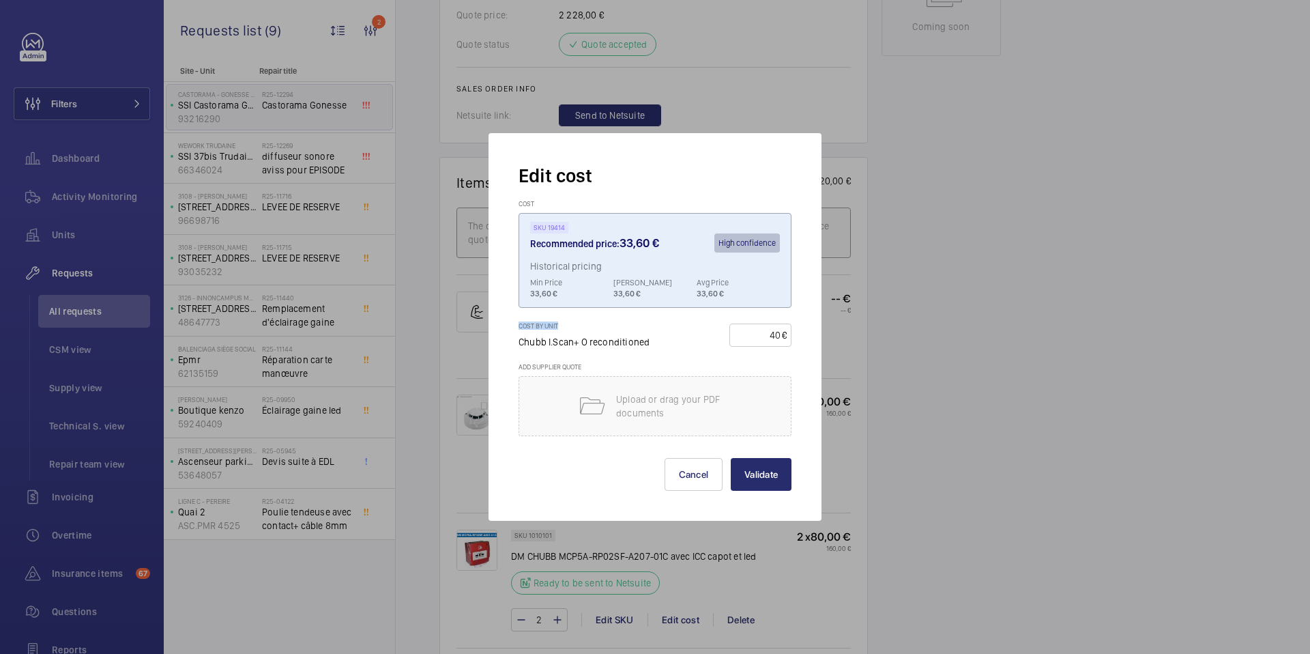
click at [611, 267] on p "Historical pricing" at bounding box center [655, 269] width 250 height 16
drag, startPoint x: 520, startPoint y: 324, endPoint x: 565, endPoint y: 325, distance: 45.0
click at [565, 325] on h3 "Cost by unit" at bounding box center [591, 328] width 145 height 14
click at [418, 485] on div at bounding box center [655, 327] width 1310 height 654
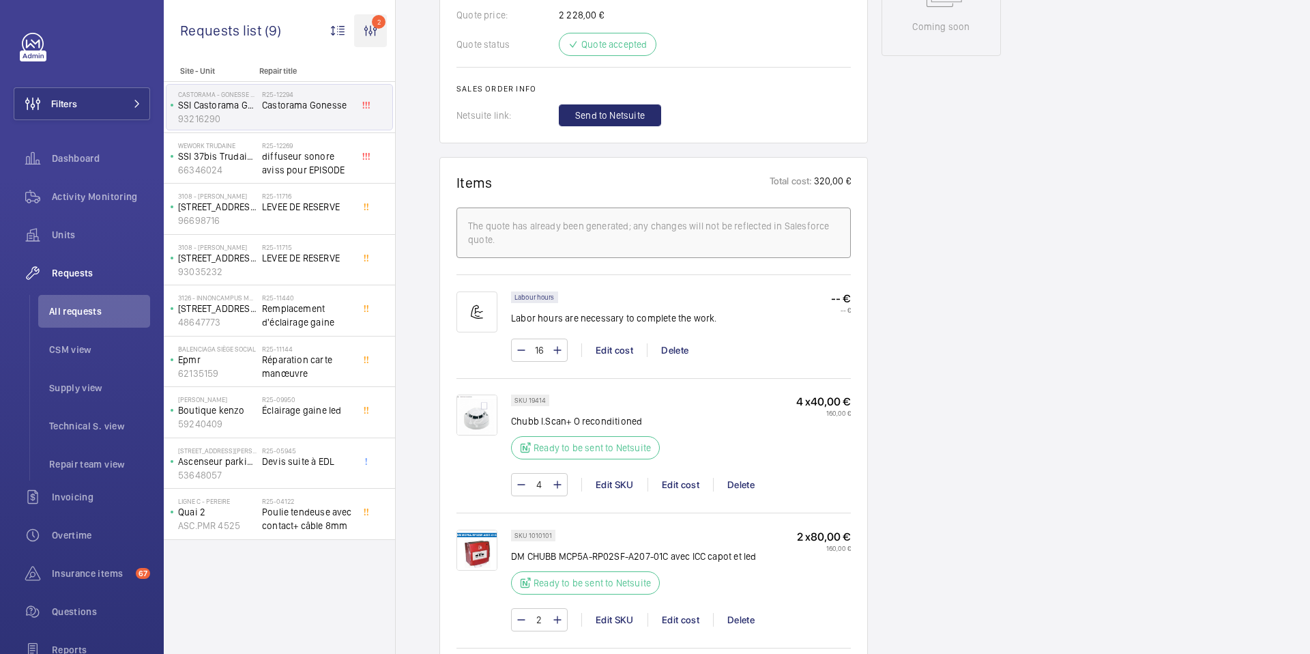
click at [371, 33] on wm-front-icon-button "2" at bounding box center [370, 30] width 33 height 33
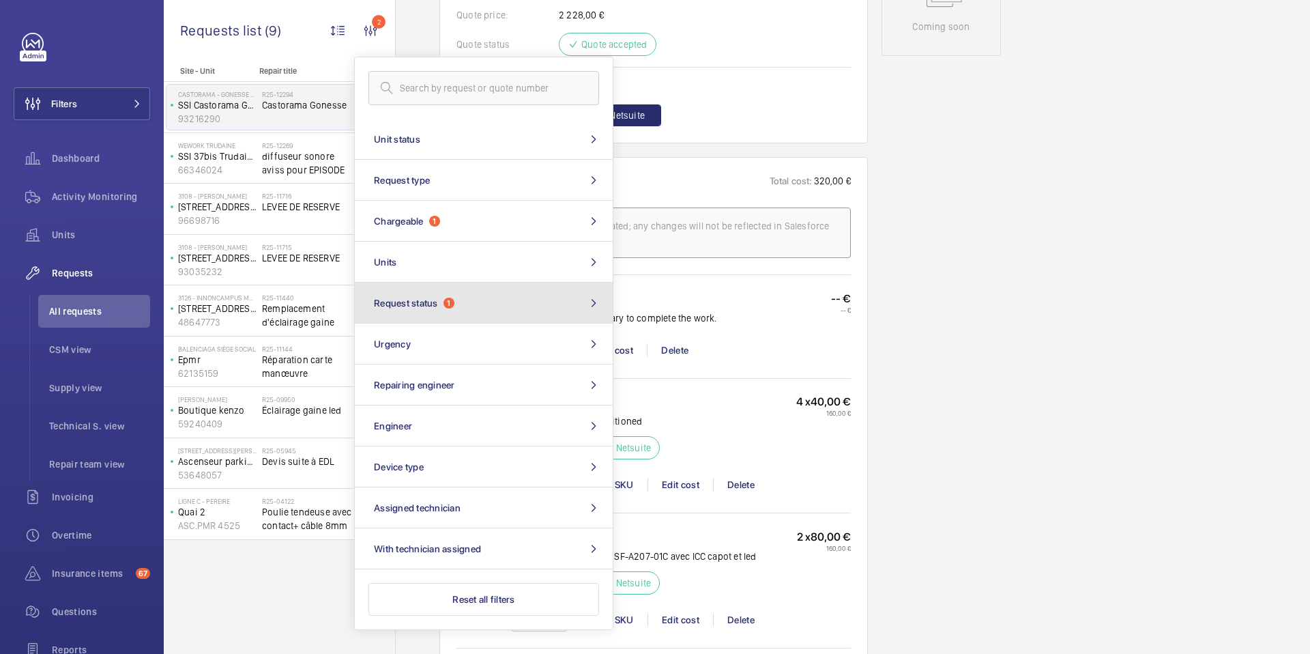
click at [518, 305] on button "Request status 1" at bounding box center [484, 303] width 258 height 41
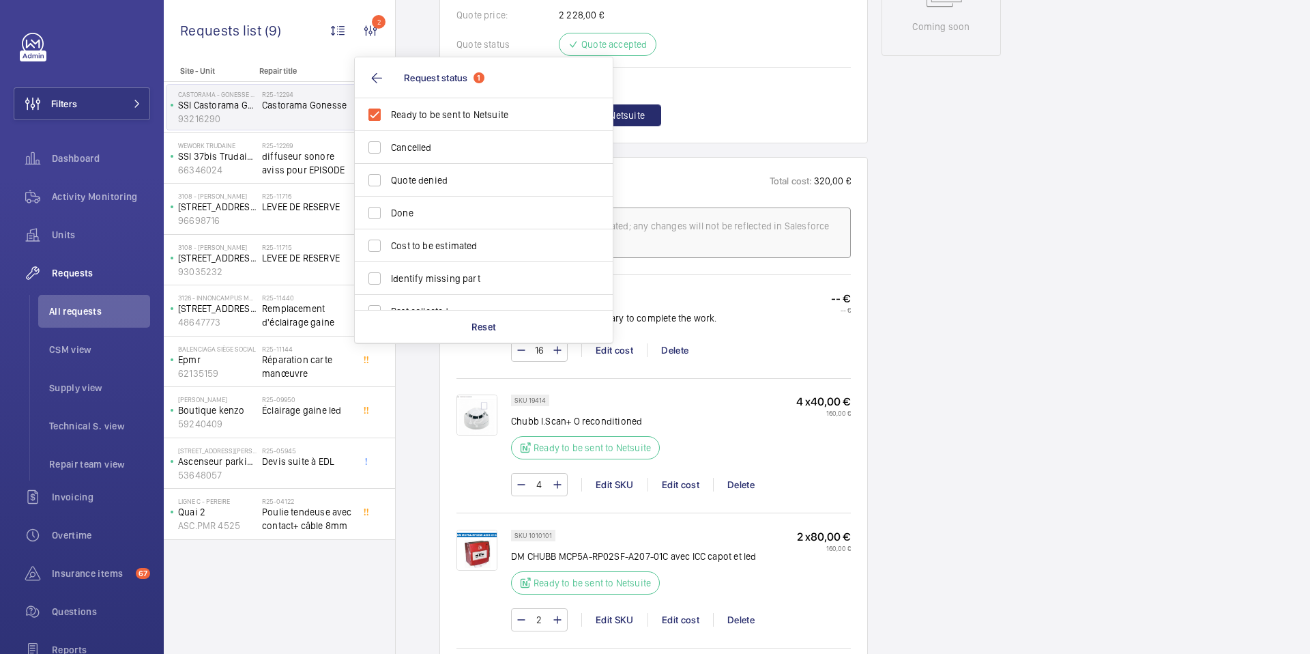
click at [418, 375] on div "Engineers requests R25-12294 A repair request was created on [DATE] for a site …" at bounding box center [853, 323] width 914 height 1882
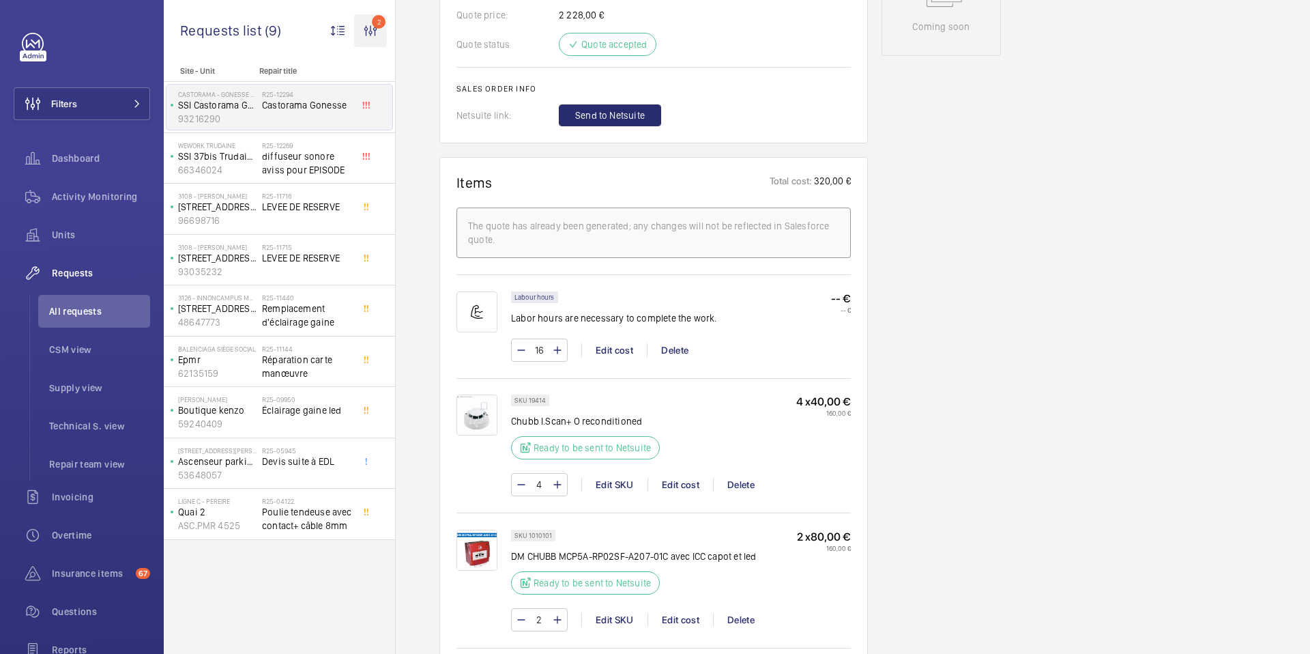
click at [374, 23] on wm-front-icon-button "2" at bounding box center [370, 30] width 33 height 33
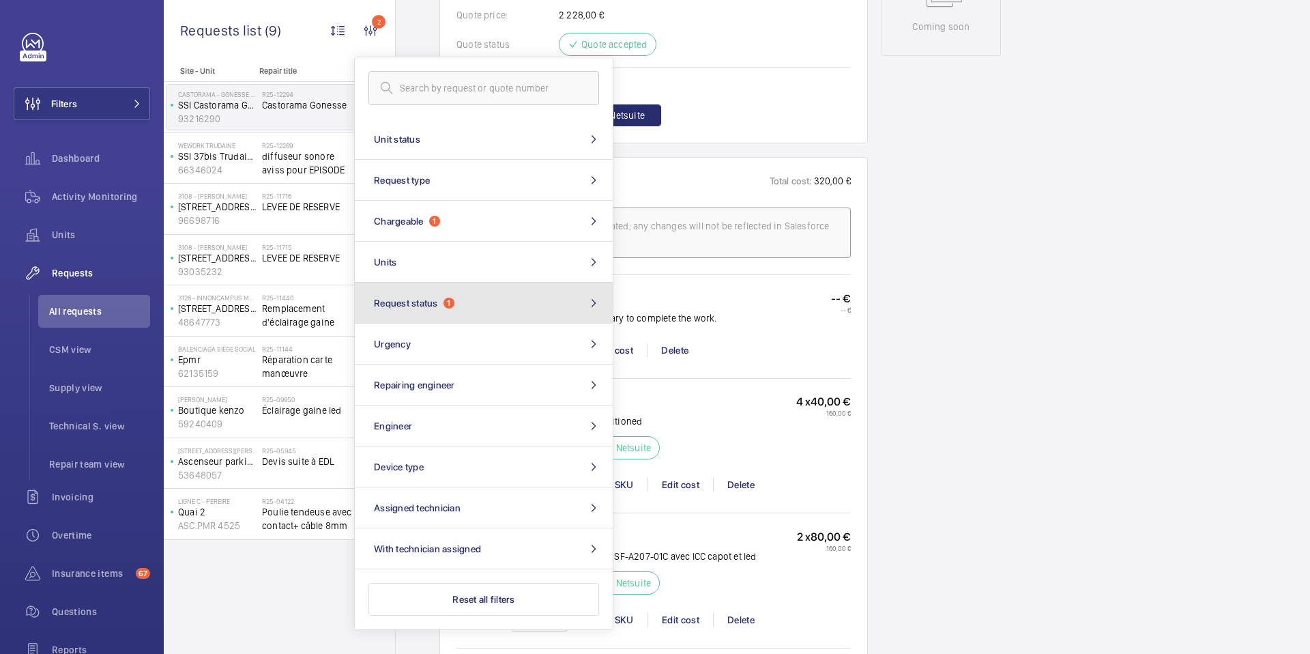
click at [477, 304] on button "Request status 1" at bounding box center [484, 303] width 258 height 41
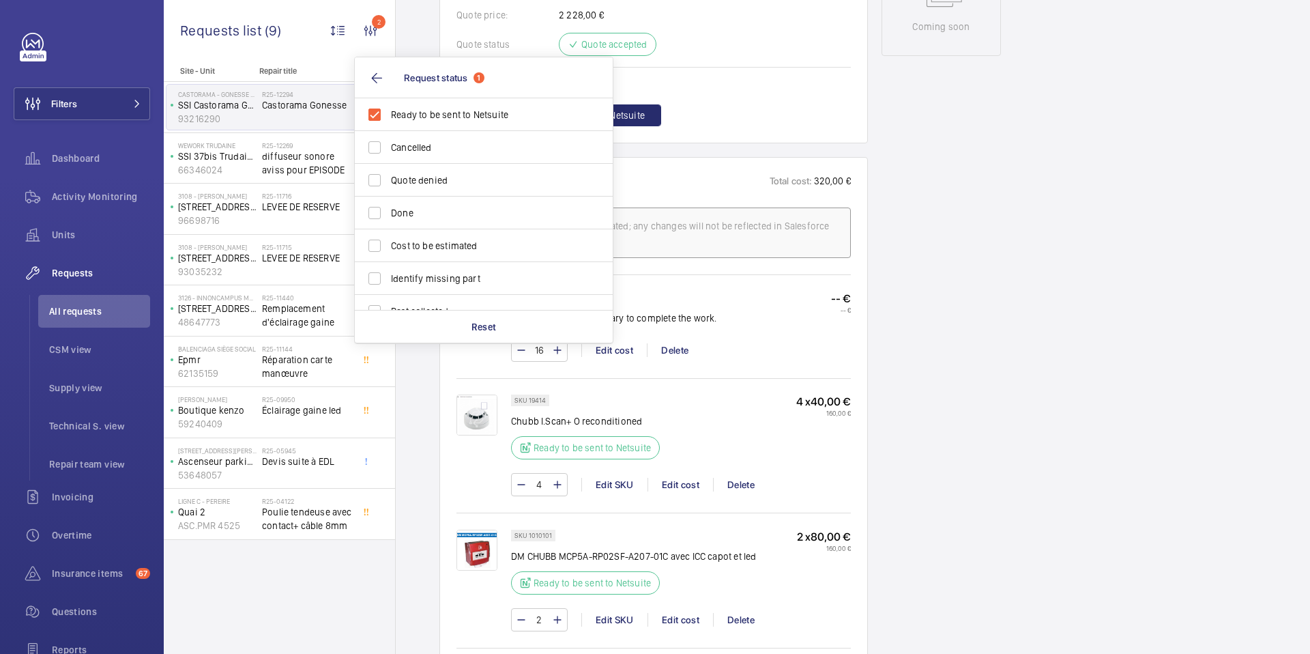
click at [416, 461] on div "Engineers requests R25-12294 A repair request was created on [DATE] for a site …" at bounding box center [853, 323] width 914 height 1882
